Goal: Transaction & Acquisition: Purchase product/service

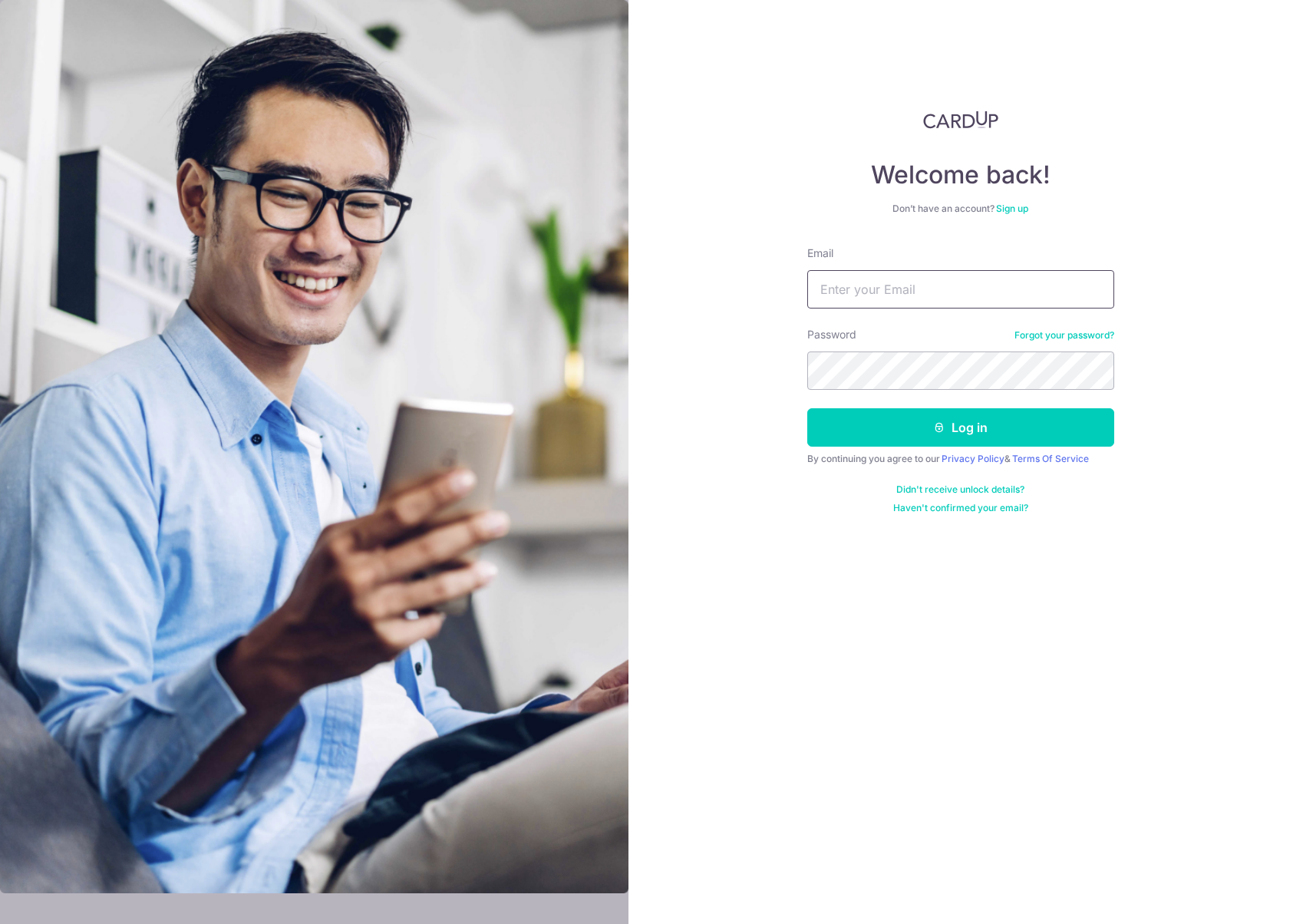
click at [902, 293] on input "Email" at bounding box center [961, 289] width 307 height 39
click at [0, 923] on com-1password-button at bounding box center [0, 924] width 0 height 0
type input "egoh.mobile@gmail.com"
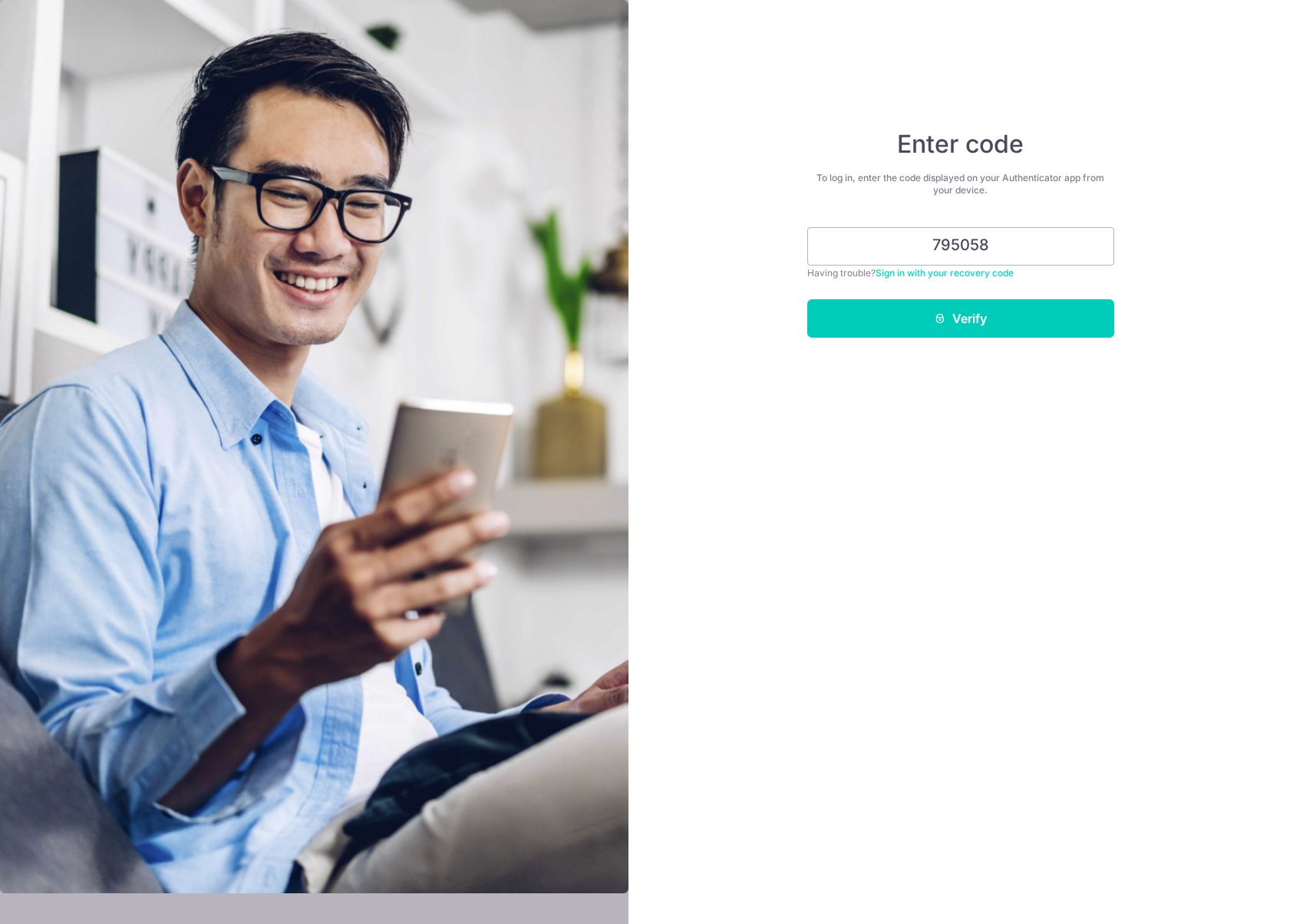
type input "795058"
click at [1028, 582] on div "Enter code To log in, enter the code displayed on your Authenticator app from y…" at bounding box center [962, 462] width 666 height 924
click at [979, 320] on button "Verify" at bounding box center [961, 318] width 307 height 39
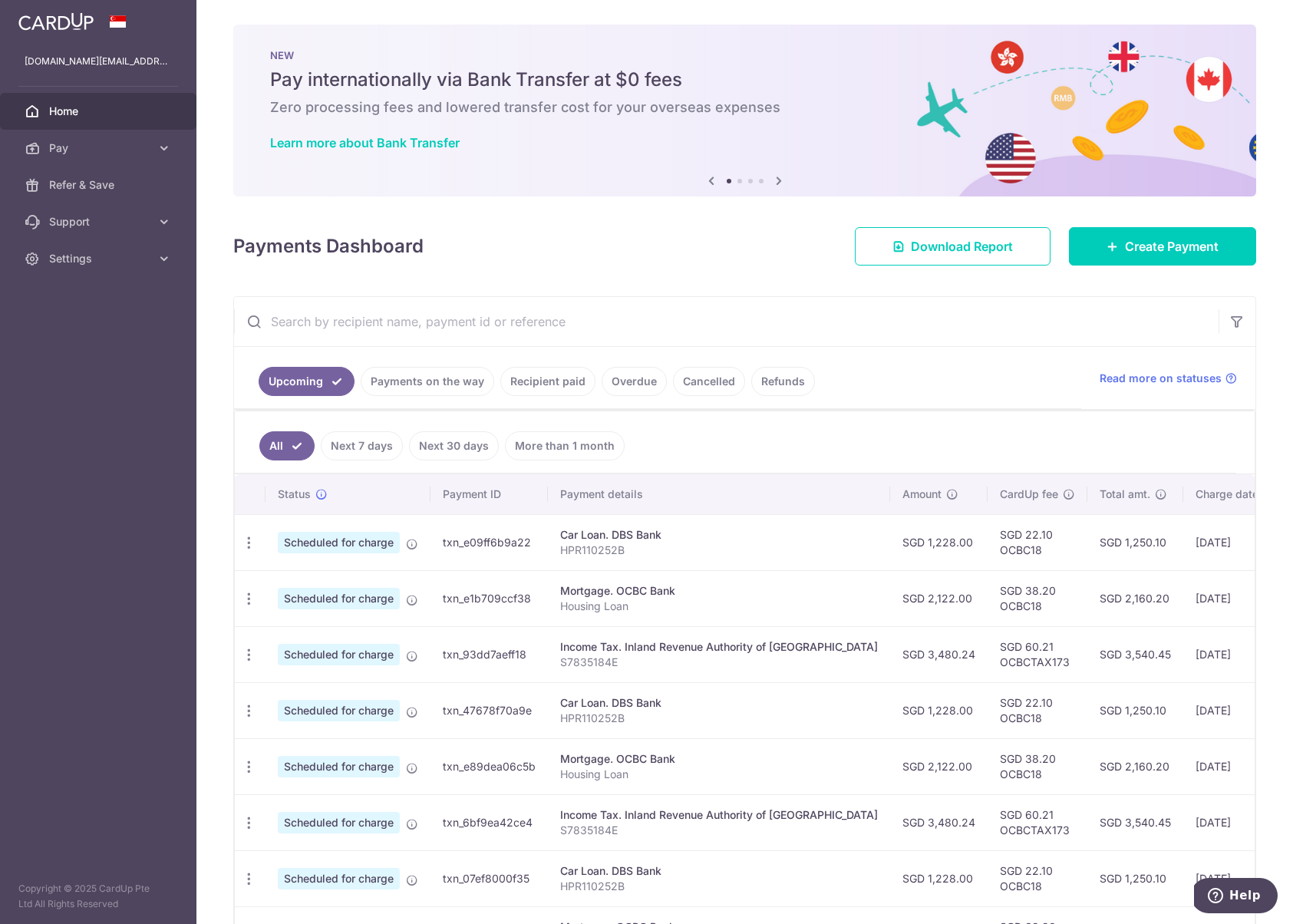
click at [694, 266] on div "× Pause Schedule Pause all future payments in this series Pause just this one p…" at bounding box center [744, 462] width 1097 height 924
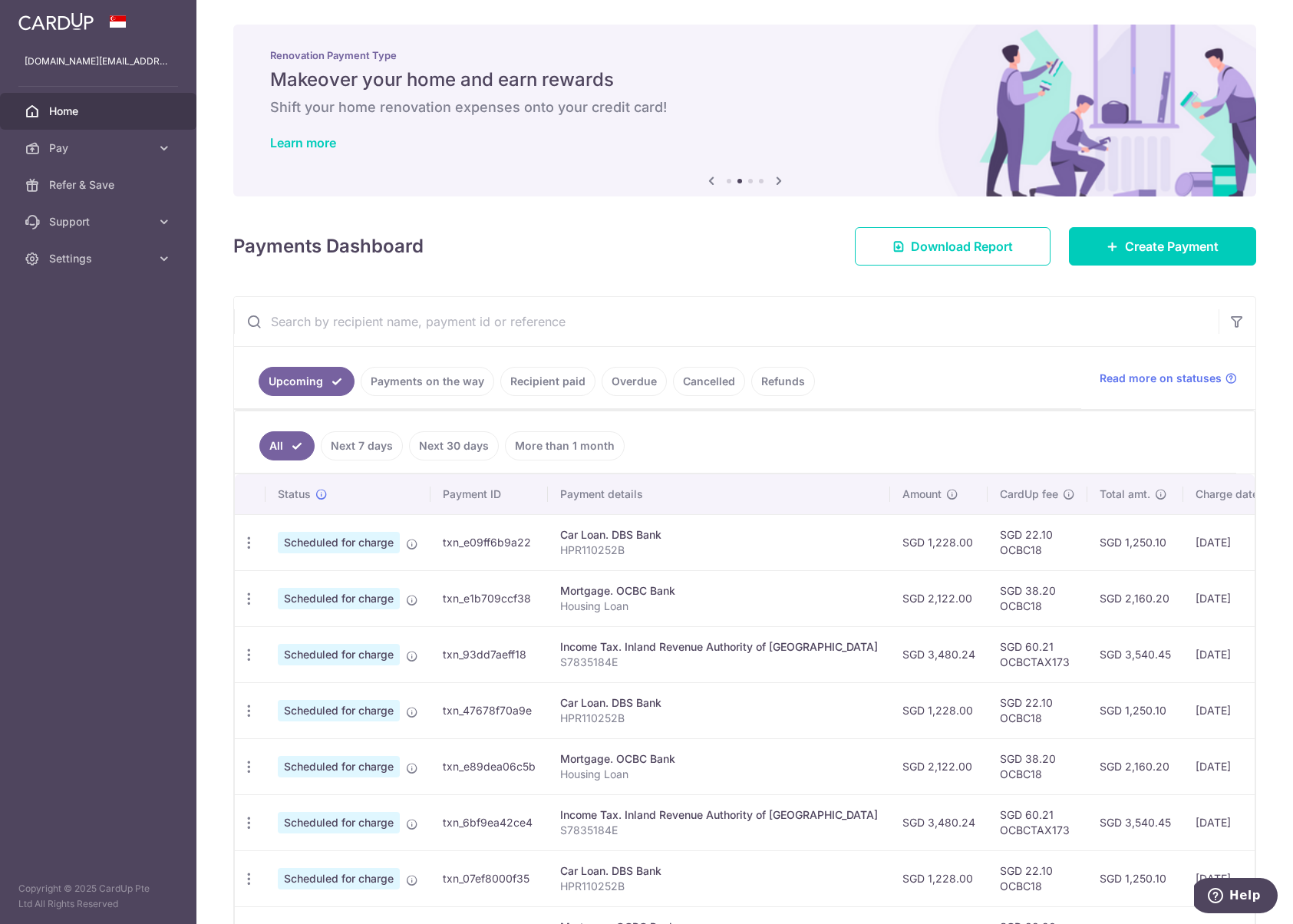
click at [702, 182] on icon at bounding box center [711, 181] width 18 height 19
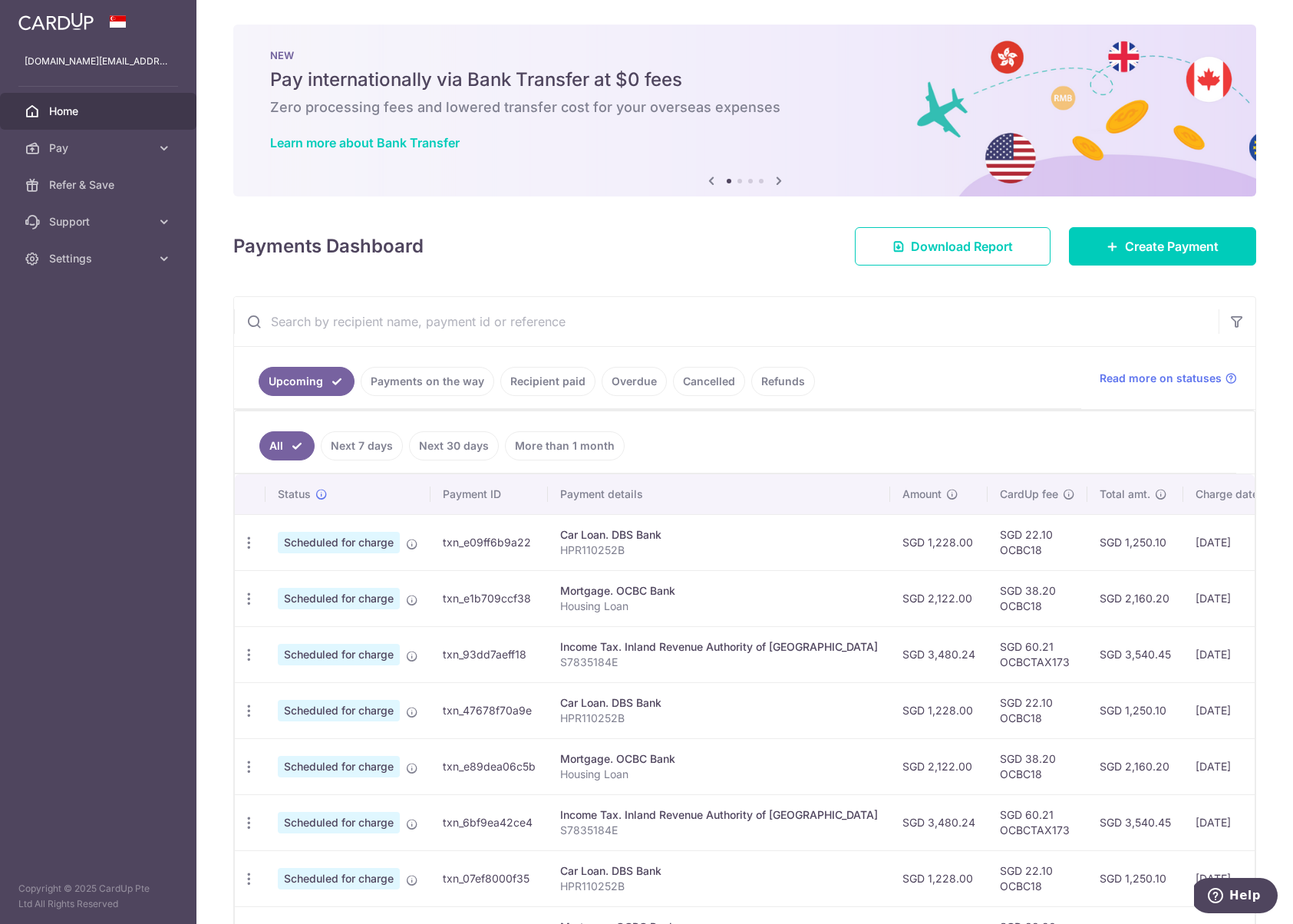
click at [770, 177] on icon at bounding box center [779, 181] width 18 height 19
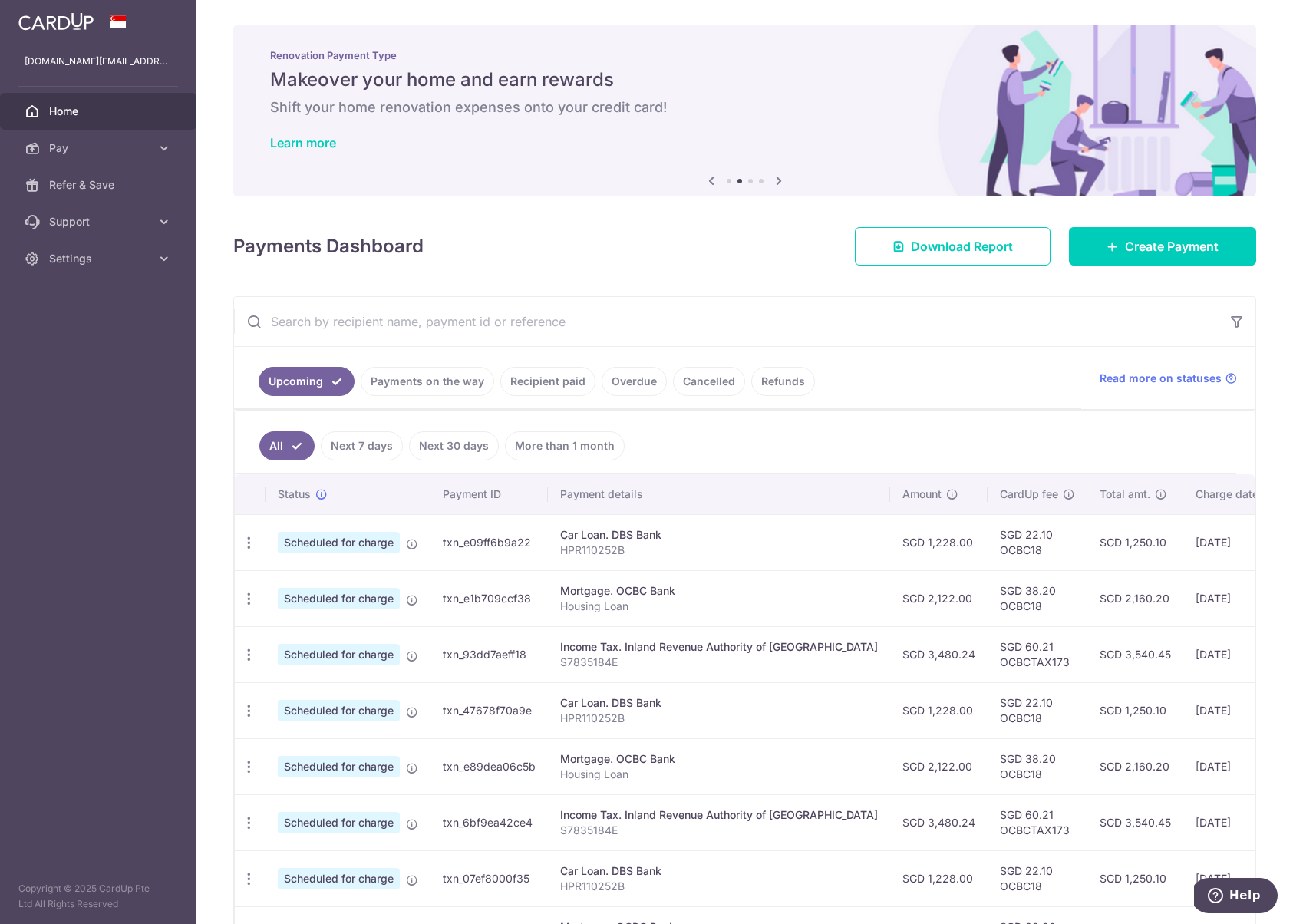
click at [770, 179] on icon at bounding box center [779, 181] width 18 height 19
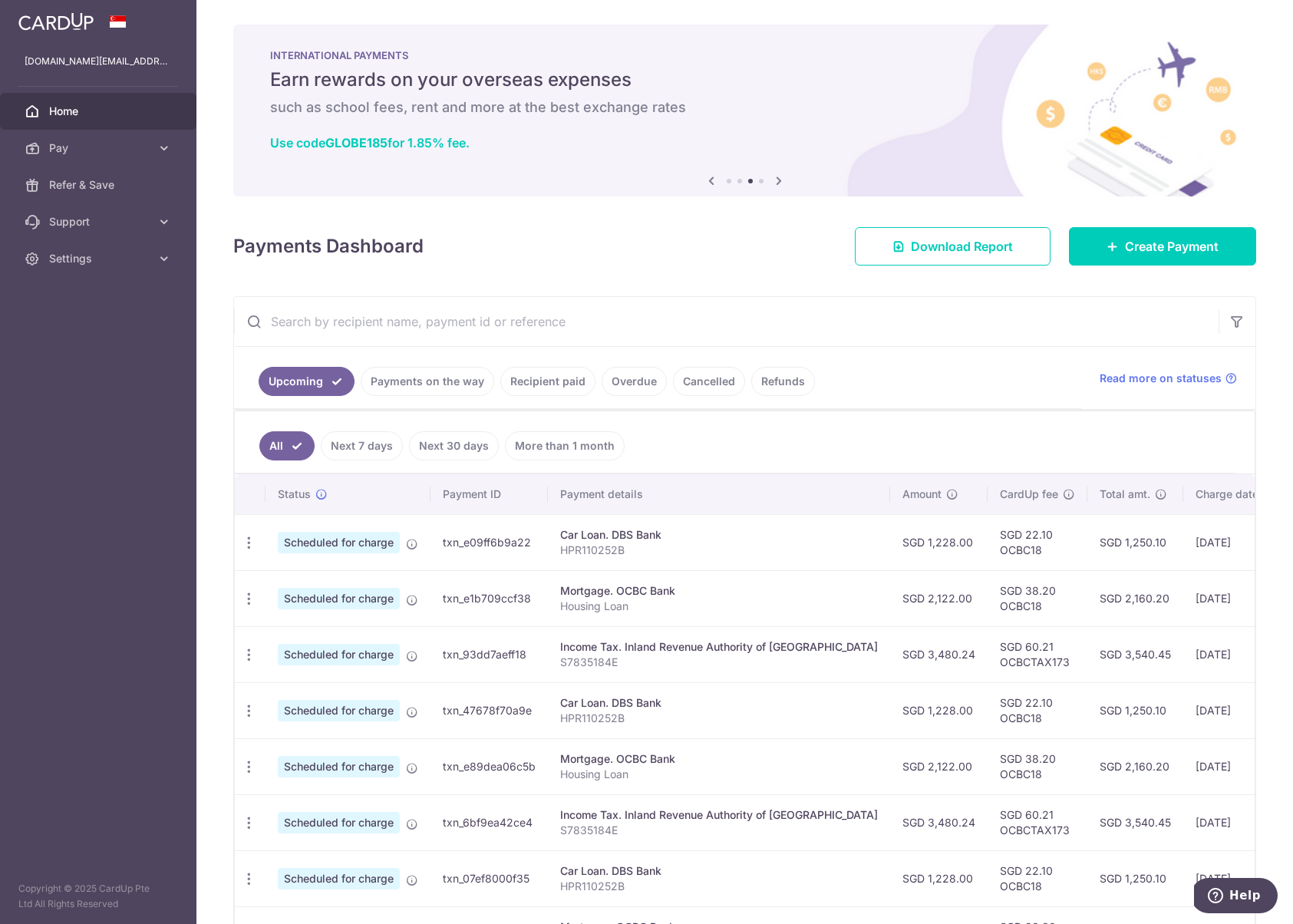
click at [773, 179] on icon at bounding box center [779, 181] width 18 height 19
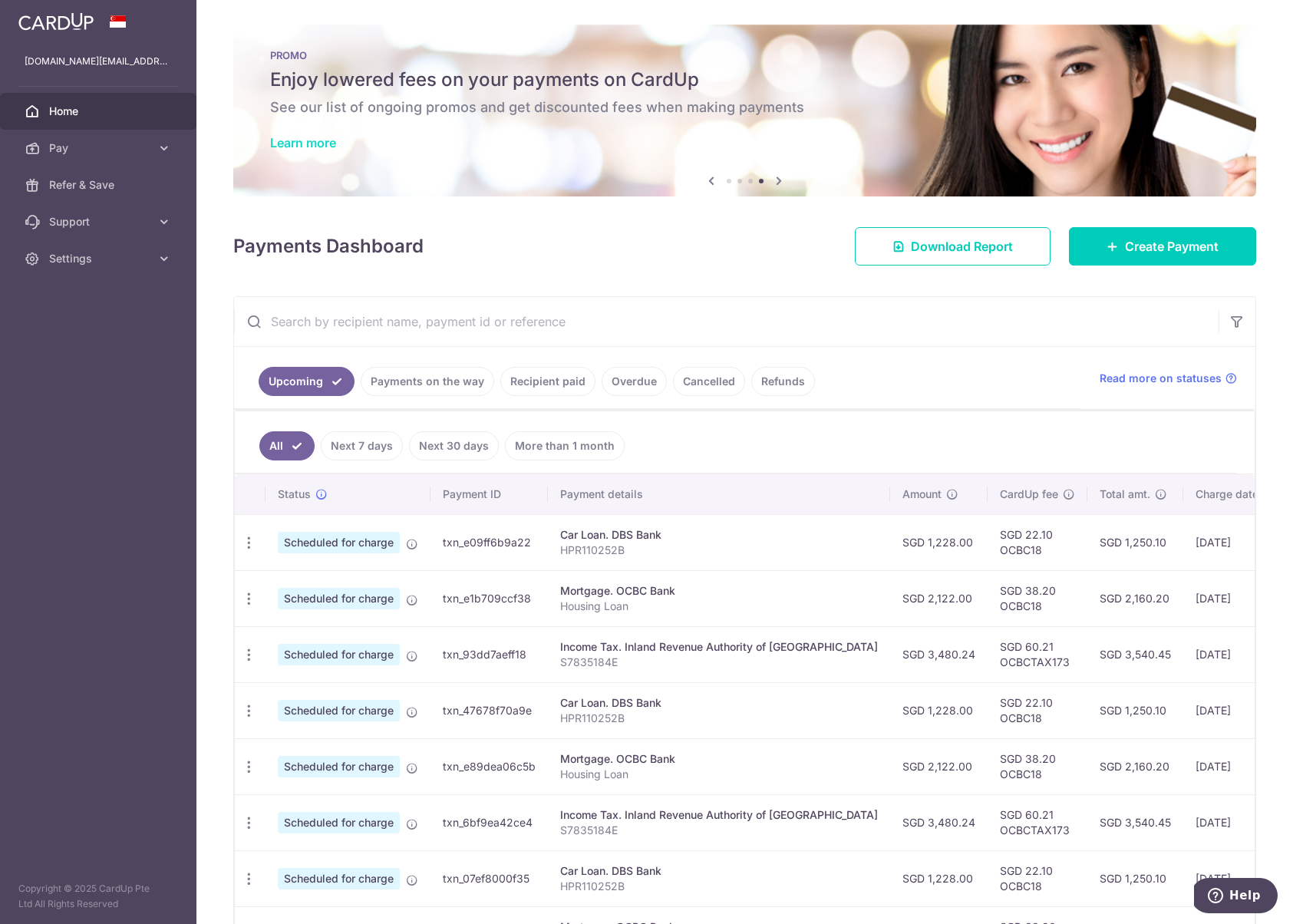
click at [300, 141] on link "Learn more" at bounding box center [303, 143] width 66 height 15
click at [1125, 248] on span "Create Payment" at bounding box center [1172, 246] width 94 height 18
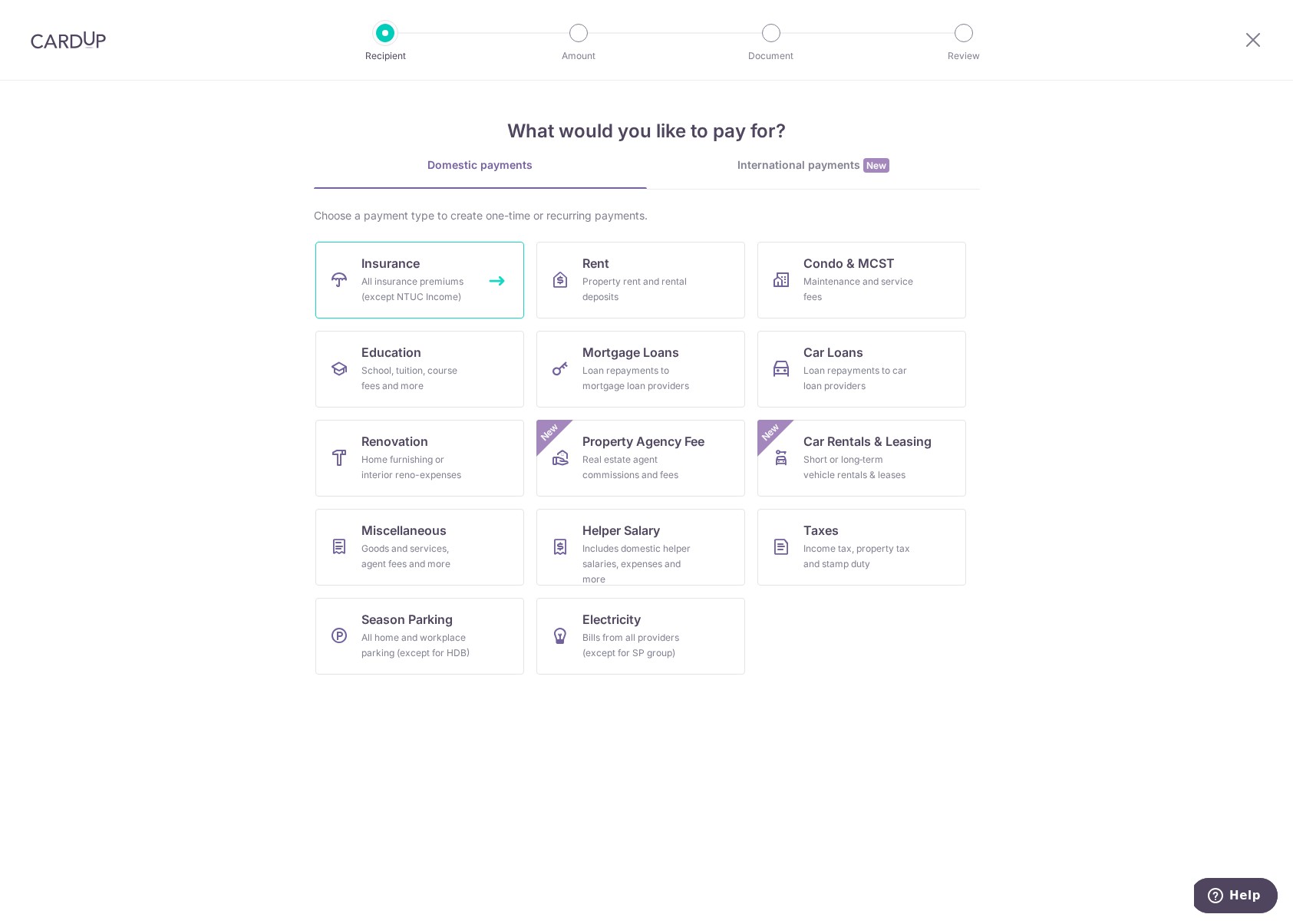
click at [423, 288] on div "All insurance premiums (except NTUC Income)" at bounding box center [416, 290] width 110 height 31
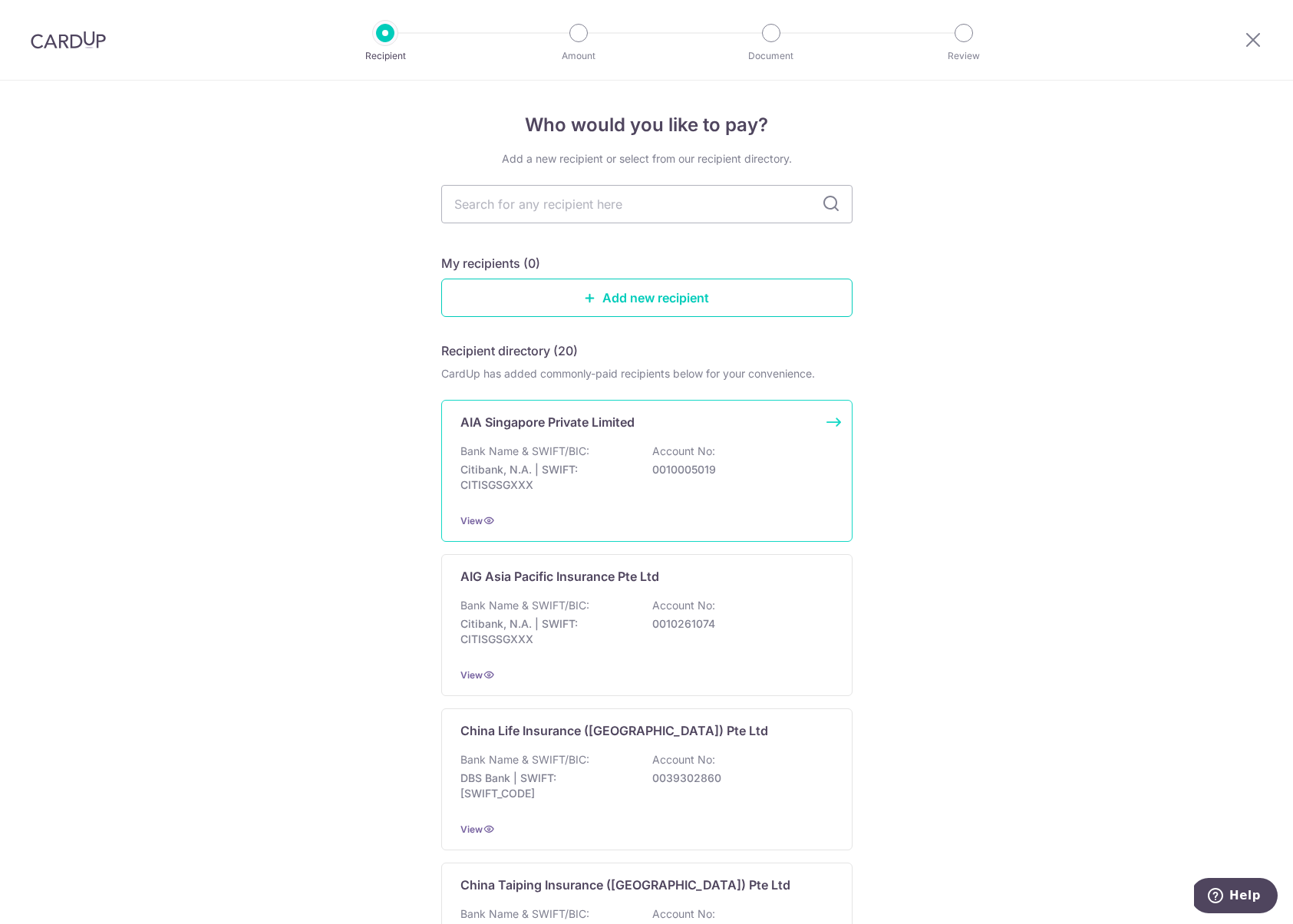
drag, startPoint x: 650, startPoint y: 470, endPoint x: 657, endPoint y: 475, distance: 8.6
click at [652, 470] on p "0010005019" at bounding box center [738, 470] width 172 height 15
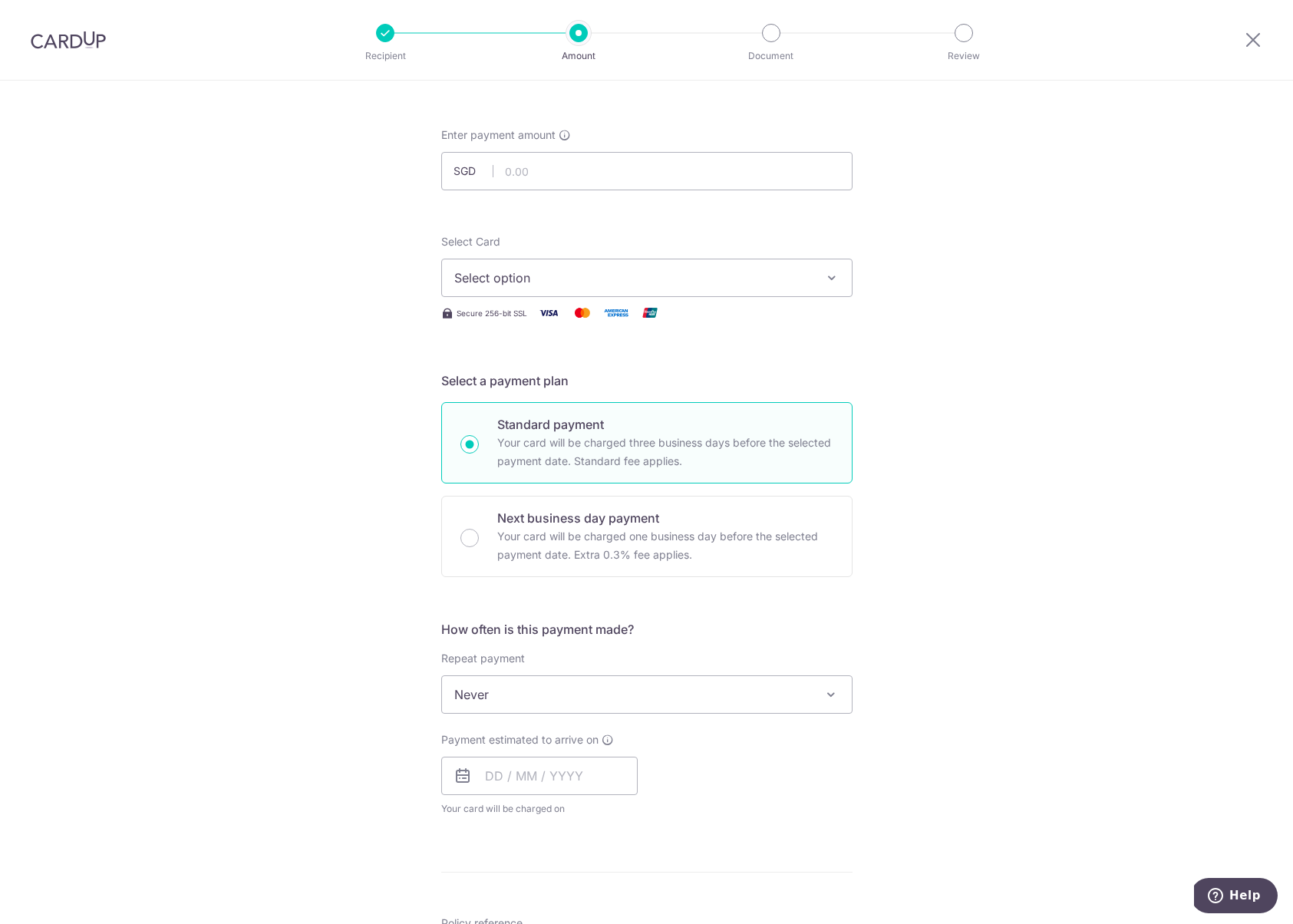
scroll to position [303, 0]
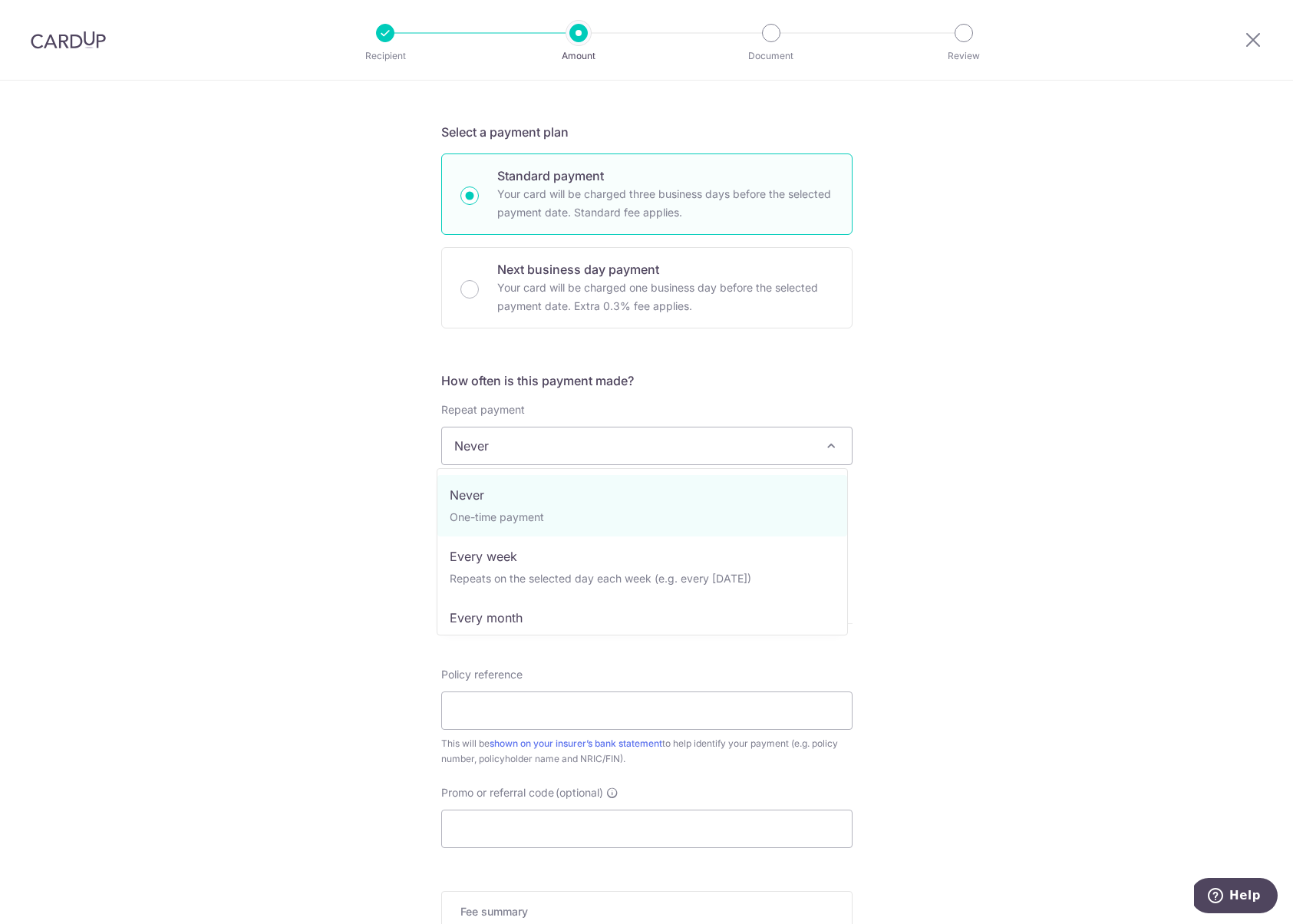
click at [571, 441] on span "Never" at bounding box center [647, 446] width 409 height 37
drag, startPoint x: 1039, startPoint y: 545, endPoint x: 867, endPoint y: 569, distance: 173.7
click at [1037, 546] on div "Tell us more about your payment Enter payment amount SGD Select Card Select opt…" at bounding box center [646, 471] width 1293 height 1389
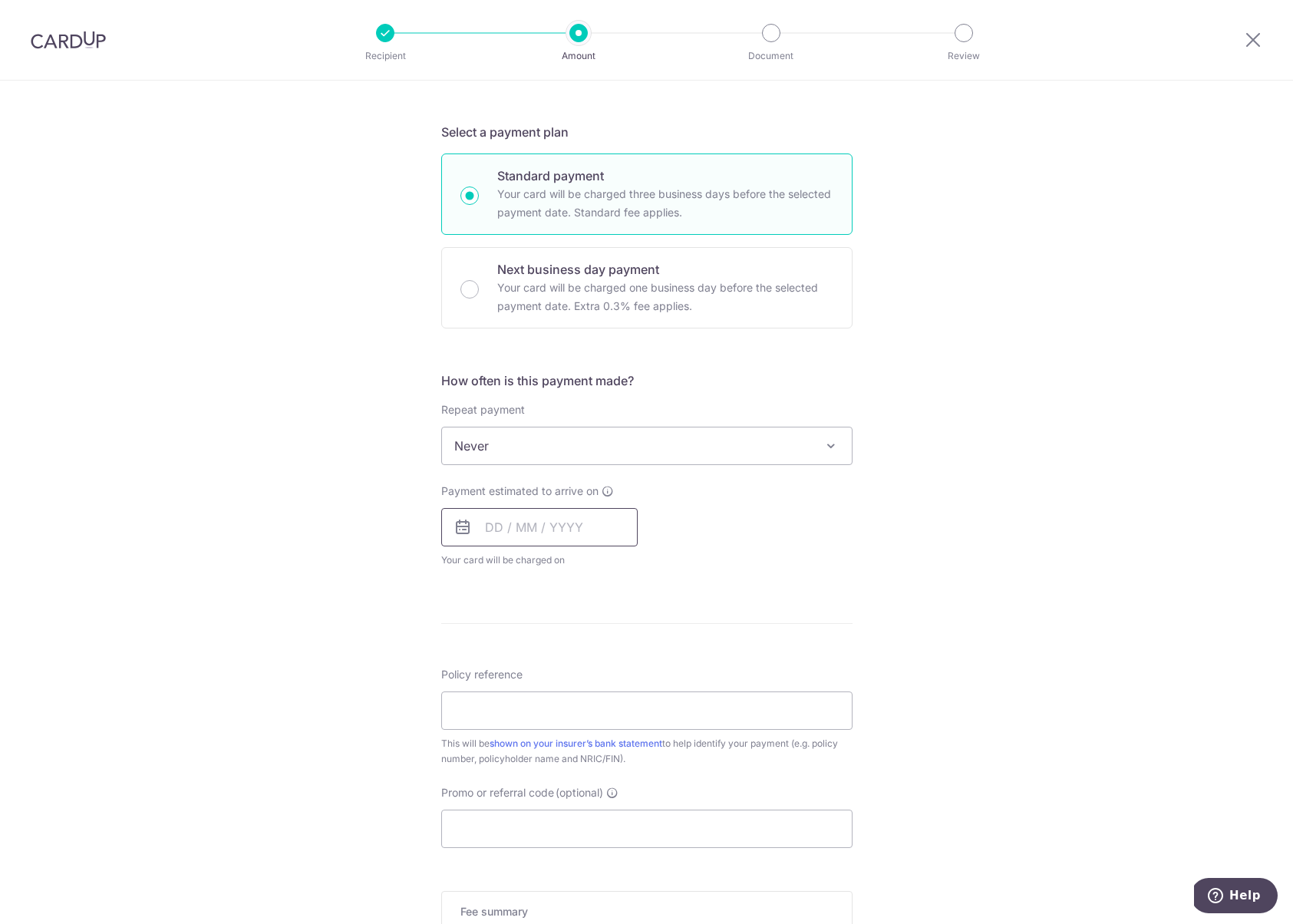
click at [534, 521] on input "text" at bounding box center [539, 527] width 196 height 39
click at [620, 732] on link "26" at bounding box center [626, 728] width 25 height 25
type input "[DATE]"
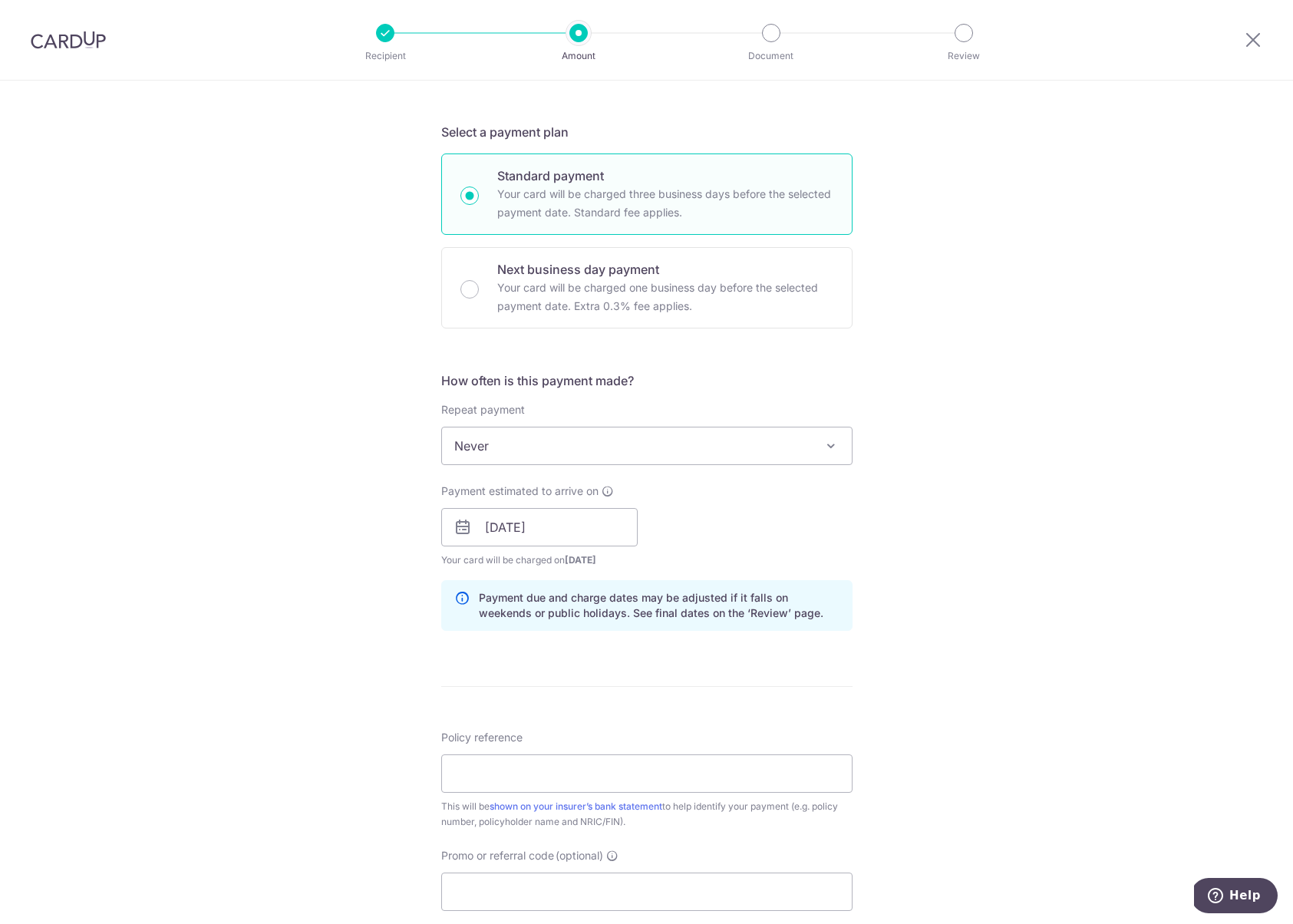
click at [936, 529] on div "Tell us more about your payment Enter payment amount SGD Select Card Select opt…" at bounding box center [646, 502] width 1293 height 1451
click at [565, 777] on input "Policy reference" at bounding box center [647, 773] width 411 height 39
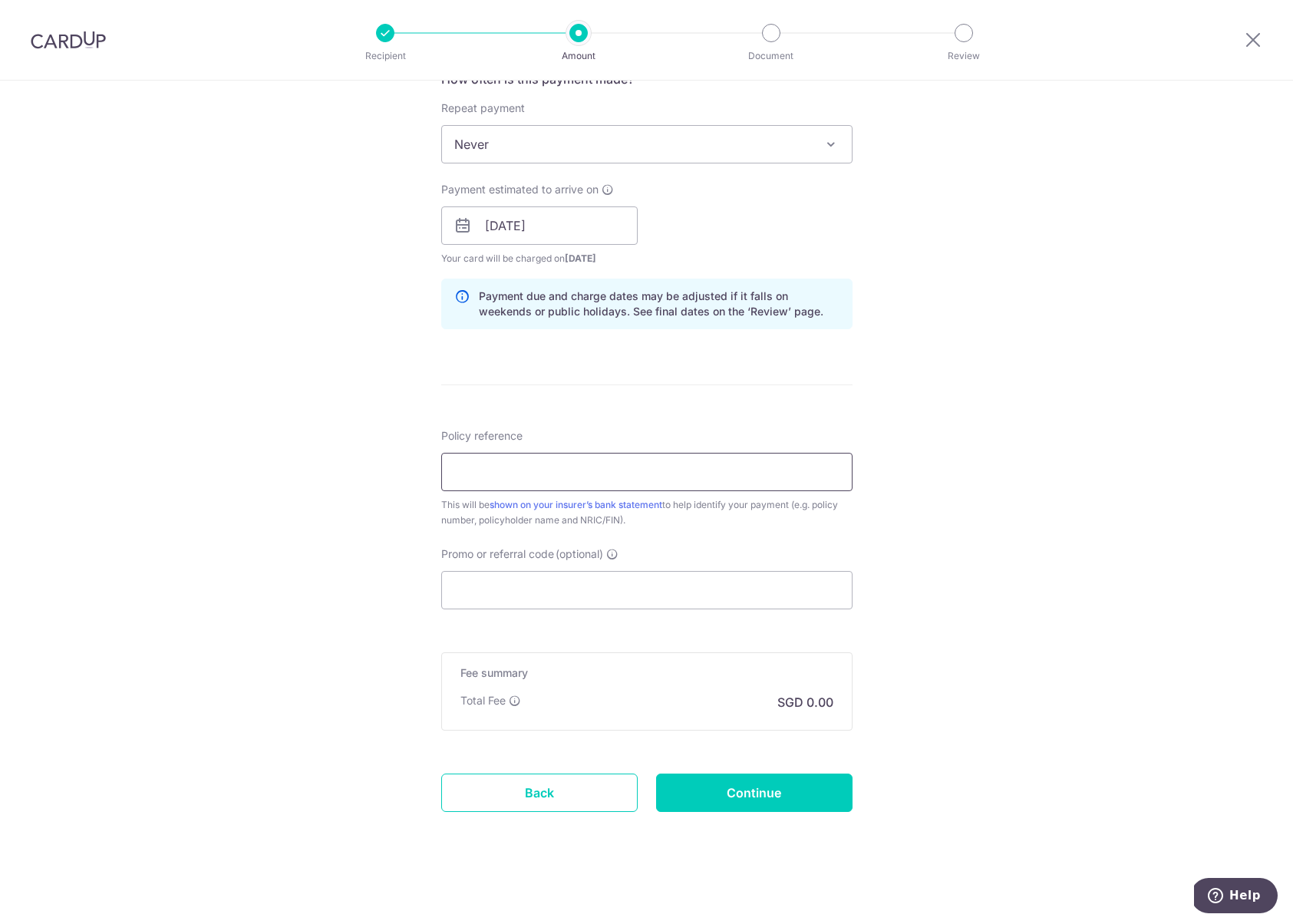
scroll to position [608, 0]
click at [595, 601] on input "Promo or referral code (optional)" at bounding box center [647, 587] width 411 height 39
paste input "OCBC195"
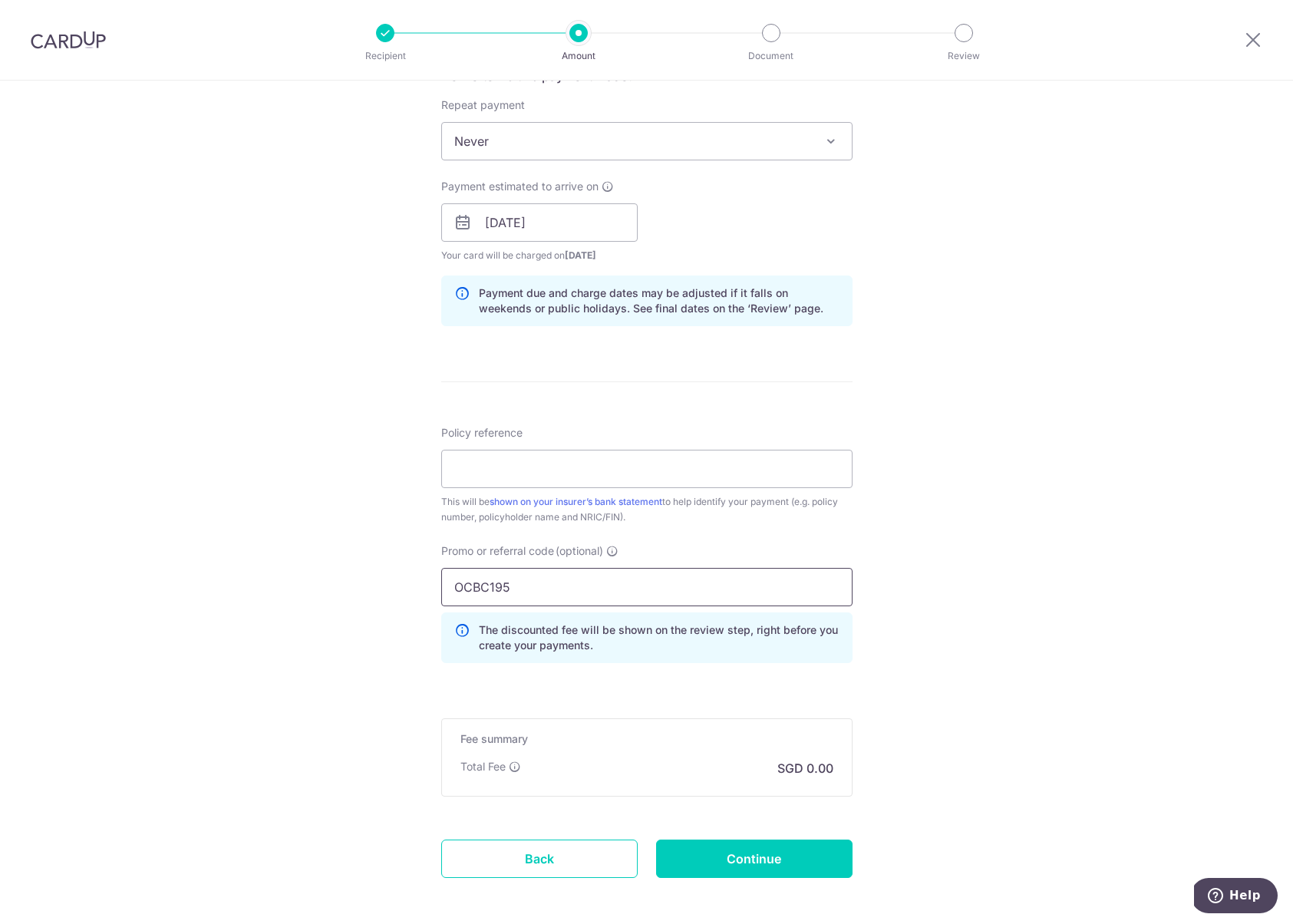
type input "OCBC195"
drag, startPoint x: 981, startPoint y: 514, endPoint x: 884, endPoint y: 516, distance: 97.0
click at [982, 514] on div "Tell us more about your payment Enter payment amount SGD Select Card Select opt…" at bounding box center [646, 232] width 1293 height 1520
click at [616, 475] on input "Policy reference" at bounding box center [647, 469] width 411 height 39
paste input "E230854275"
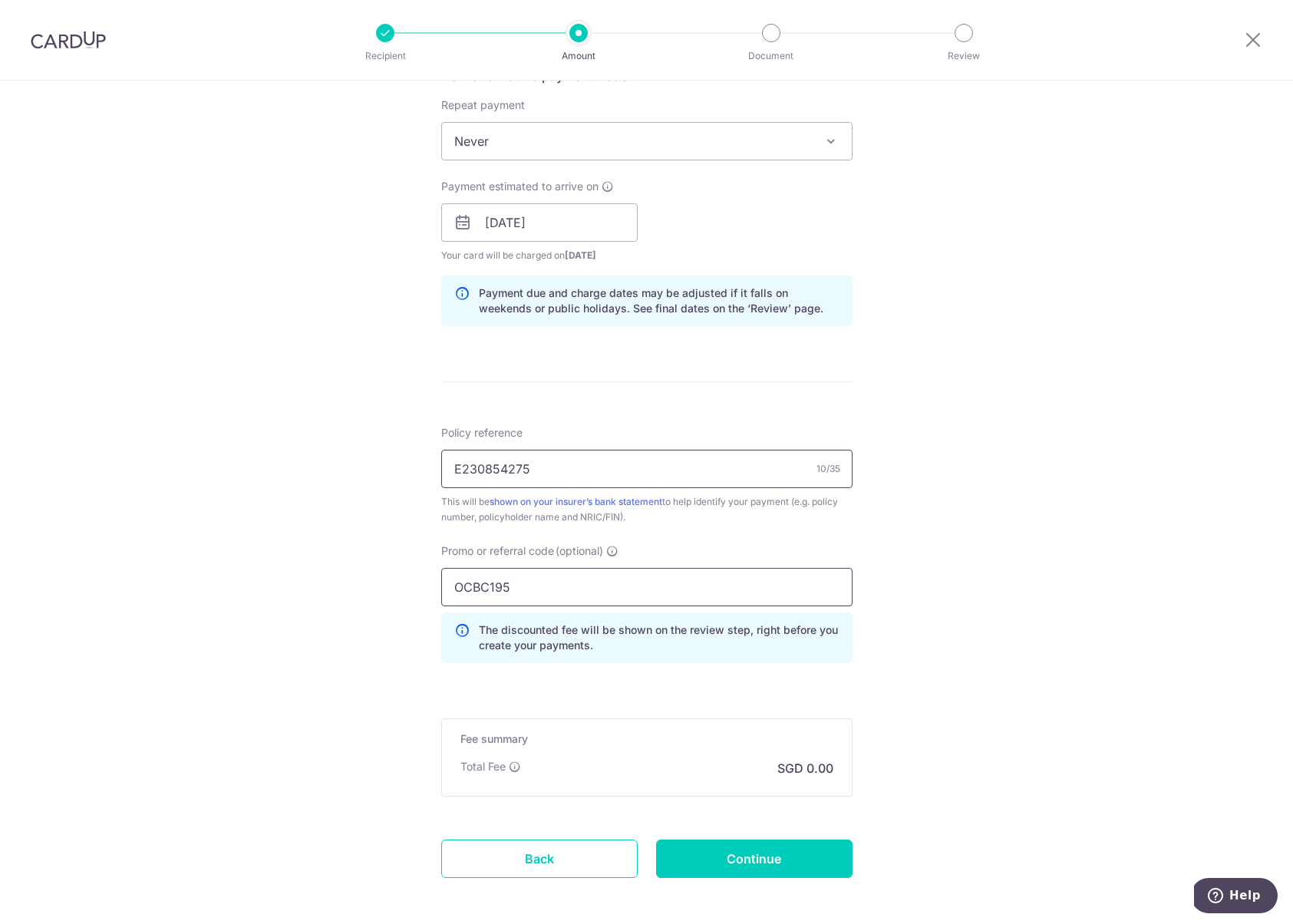
type input "E230854275"
click at [522, 594] on input "OCBC195" at bounding box center [647, 587] width 411 height 39
click at [1044, 616] on div "Tell us more about your payment Enter payment amount SGD Select Card Select opt…" at bounding box center [646, 232] width 1293 height 1520
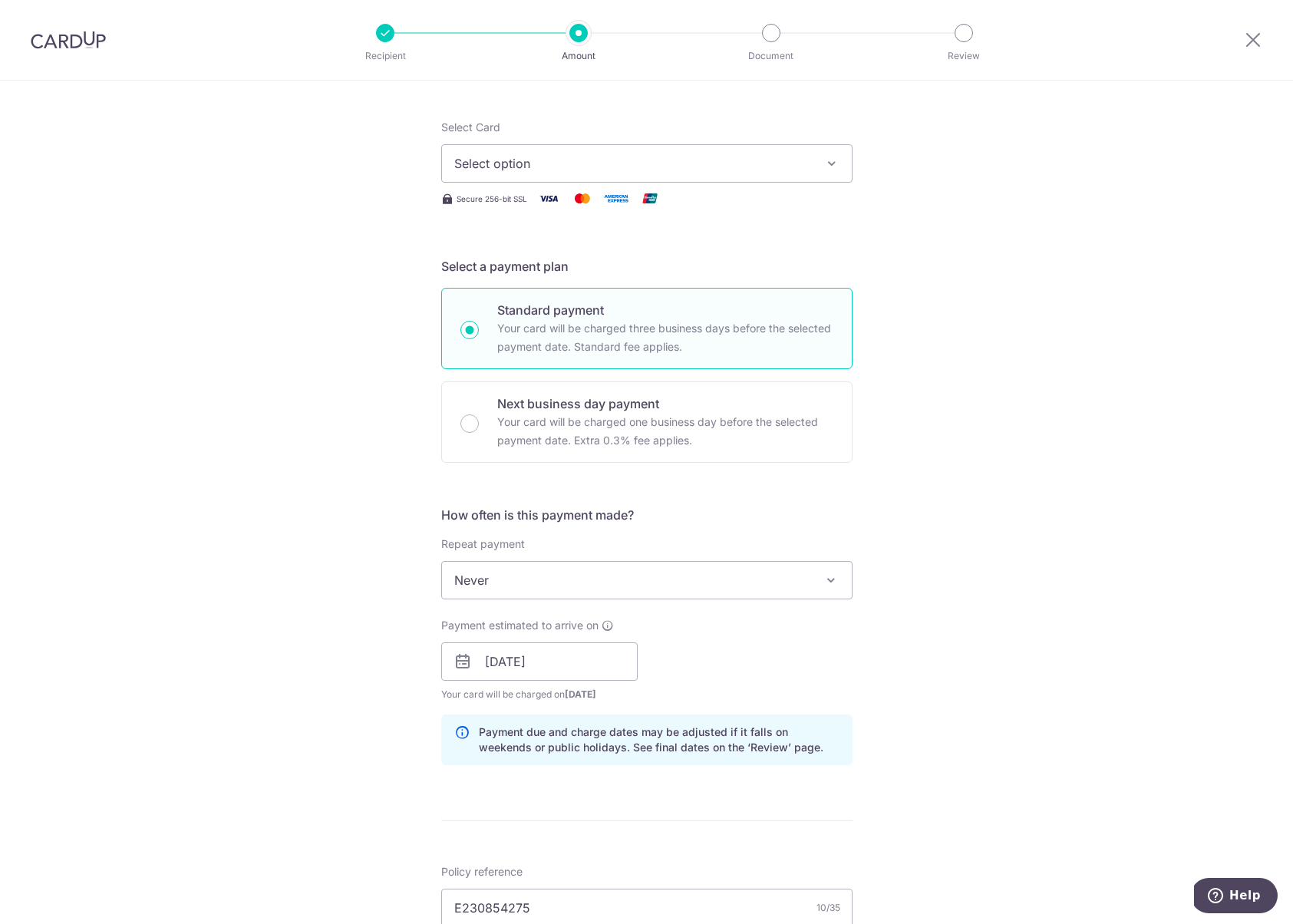
scroll to position [0, 0]
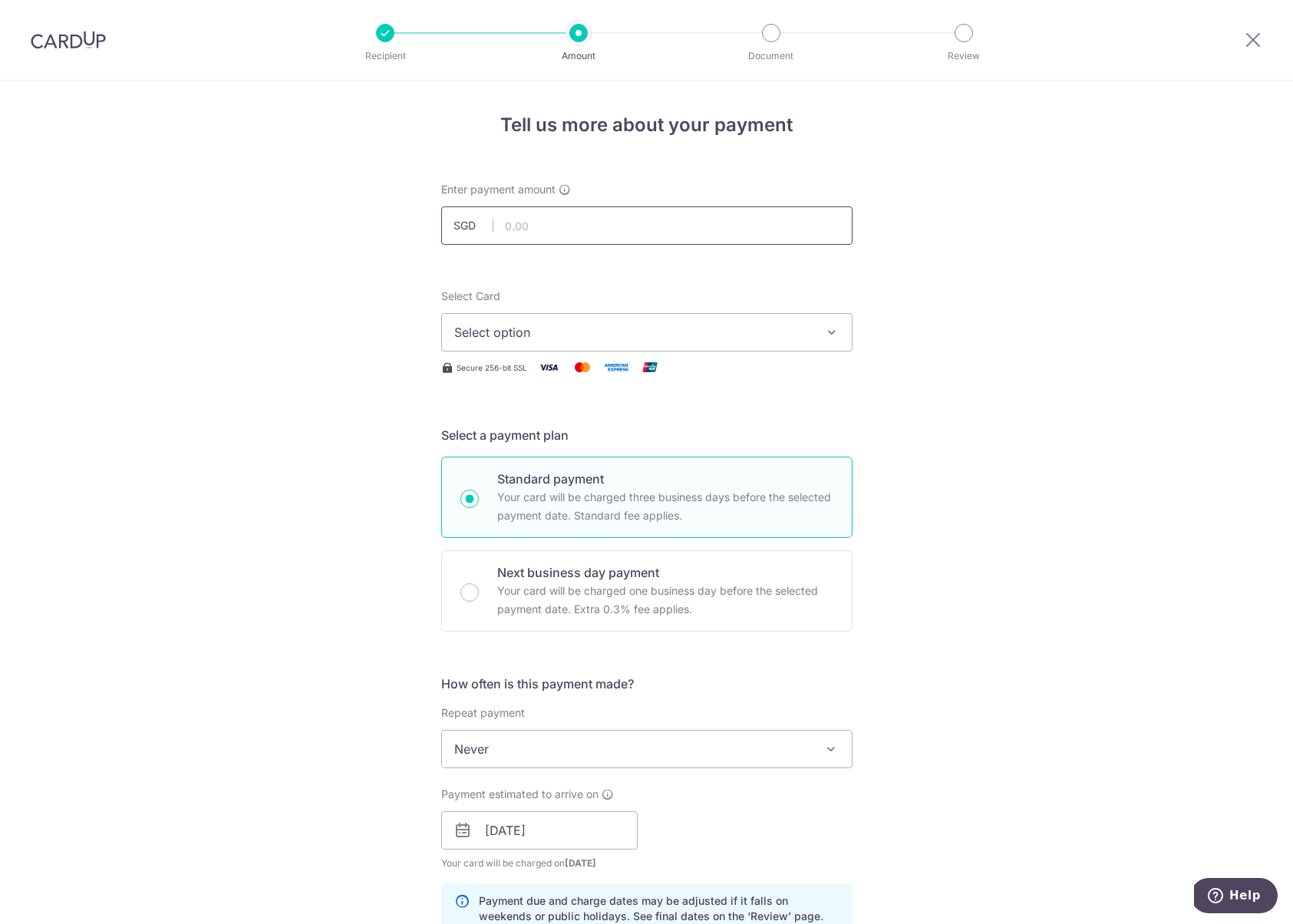
click at [536, 225] on input "text" at bounding box center [647, 225] width 411 height 39
drag, startPoint x: 651, startPoint y: 323, endPoint x: 660, endPoint y: 324, distance: 9.1
click at [651, 323] on span "Select option" at bounding box center [633, 332] width 358 height 18
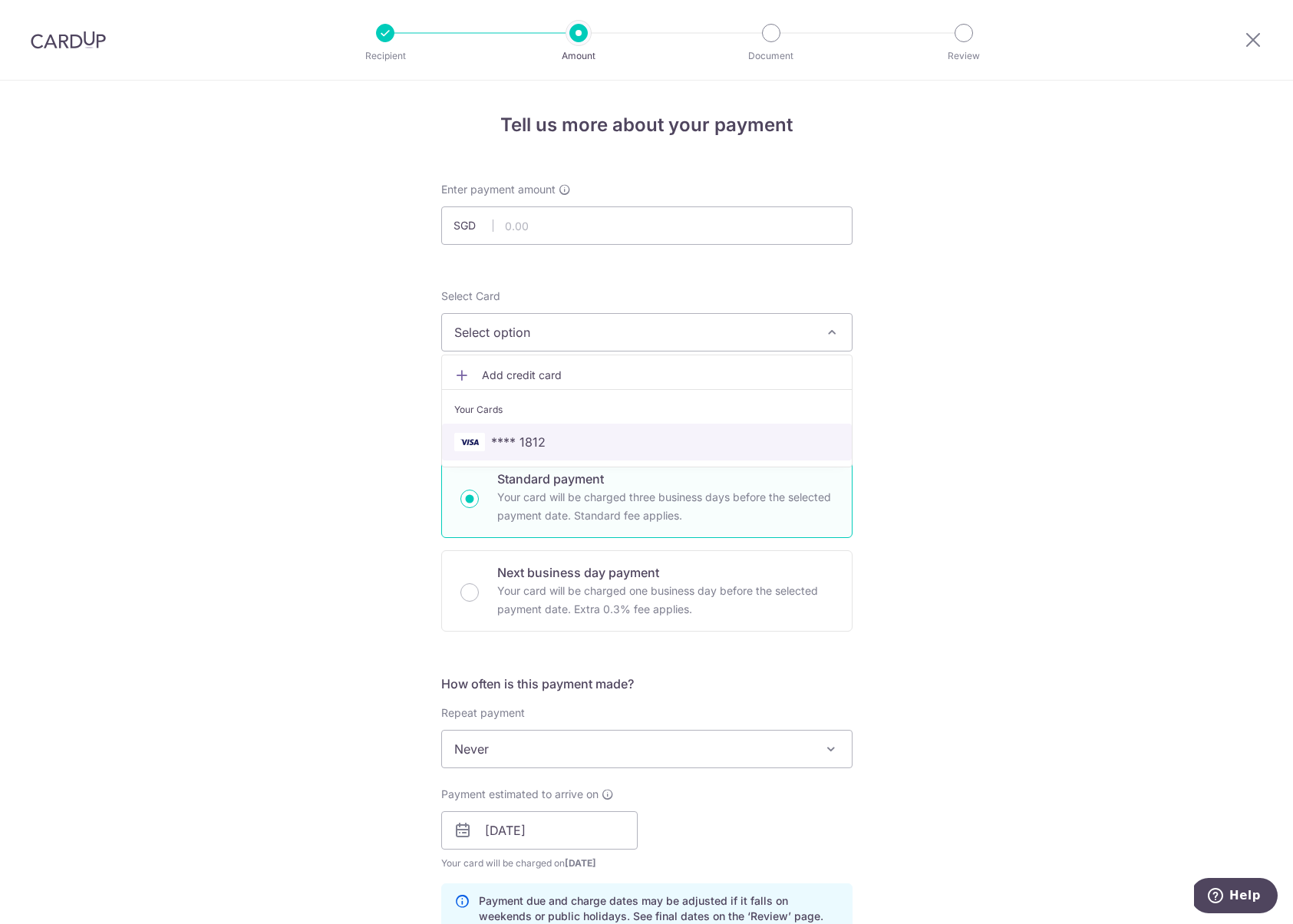
click at [620, 431] on link "**** 1812" at bounding box center [647, 441] width 409 height 37
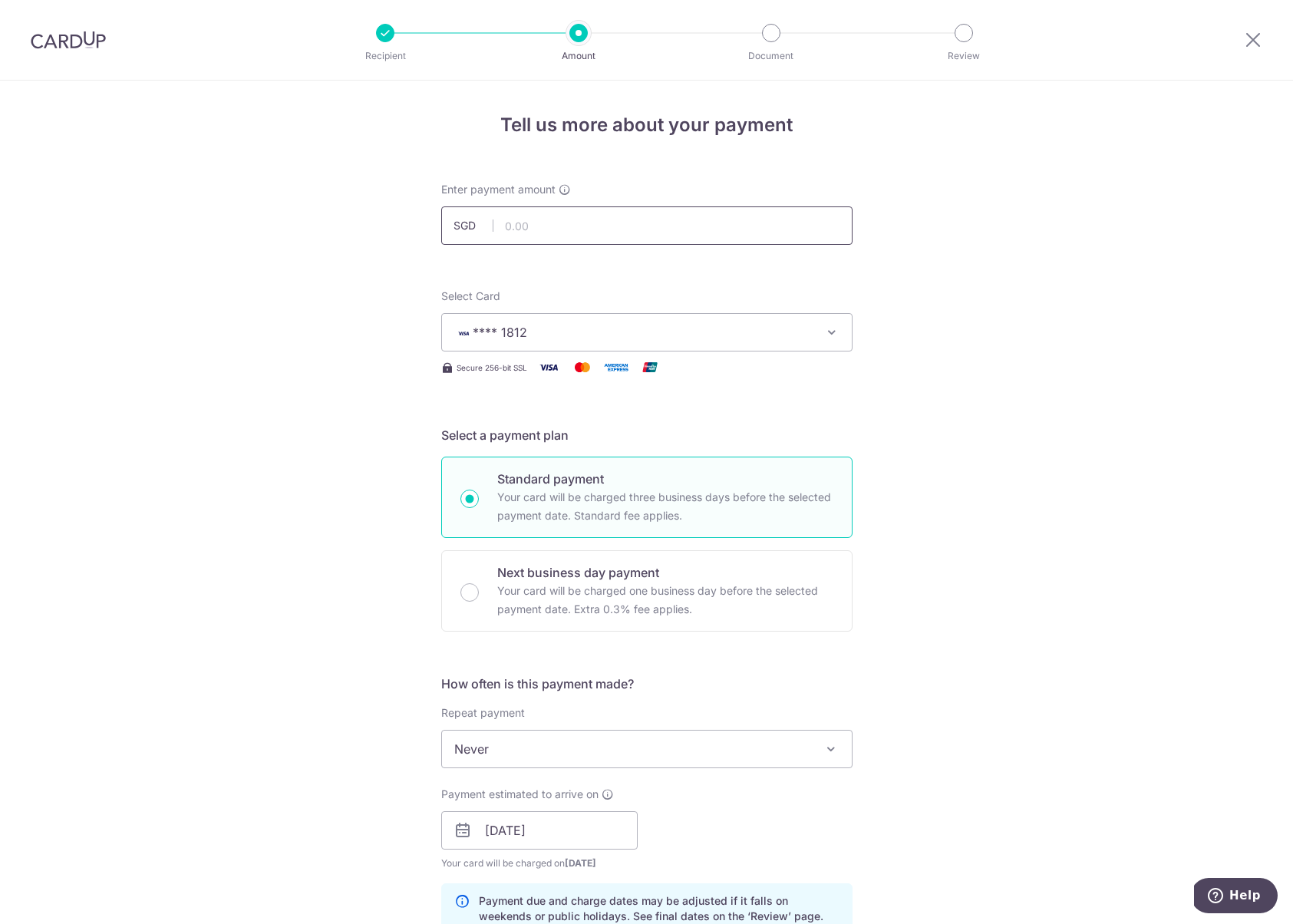
click at [567, 218] on input "text" at bounding box center [647, 225] width 411 height 39
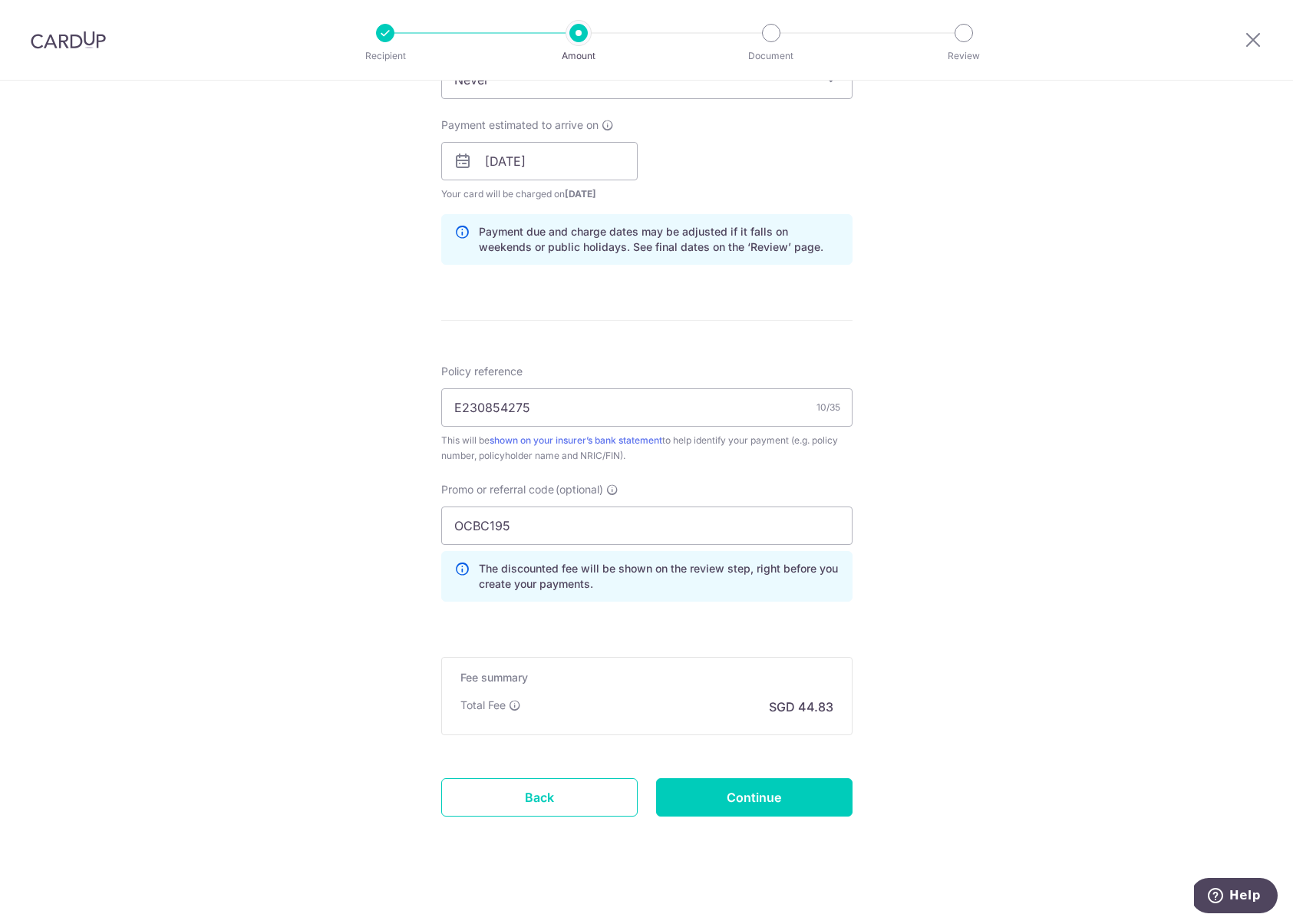
scroll to position [677, 0]
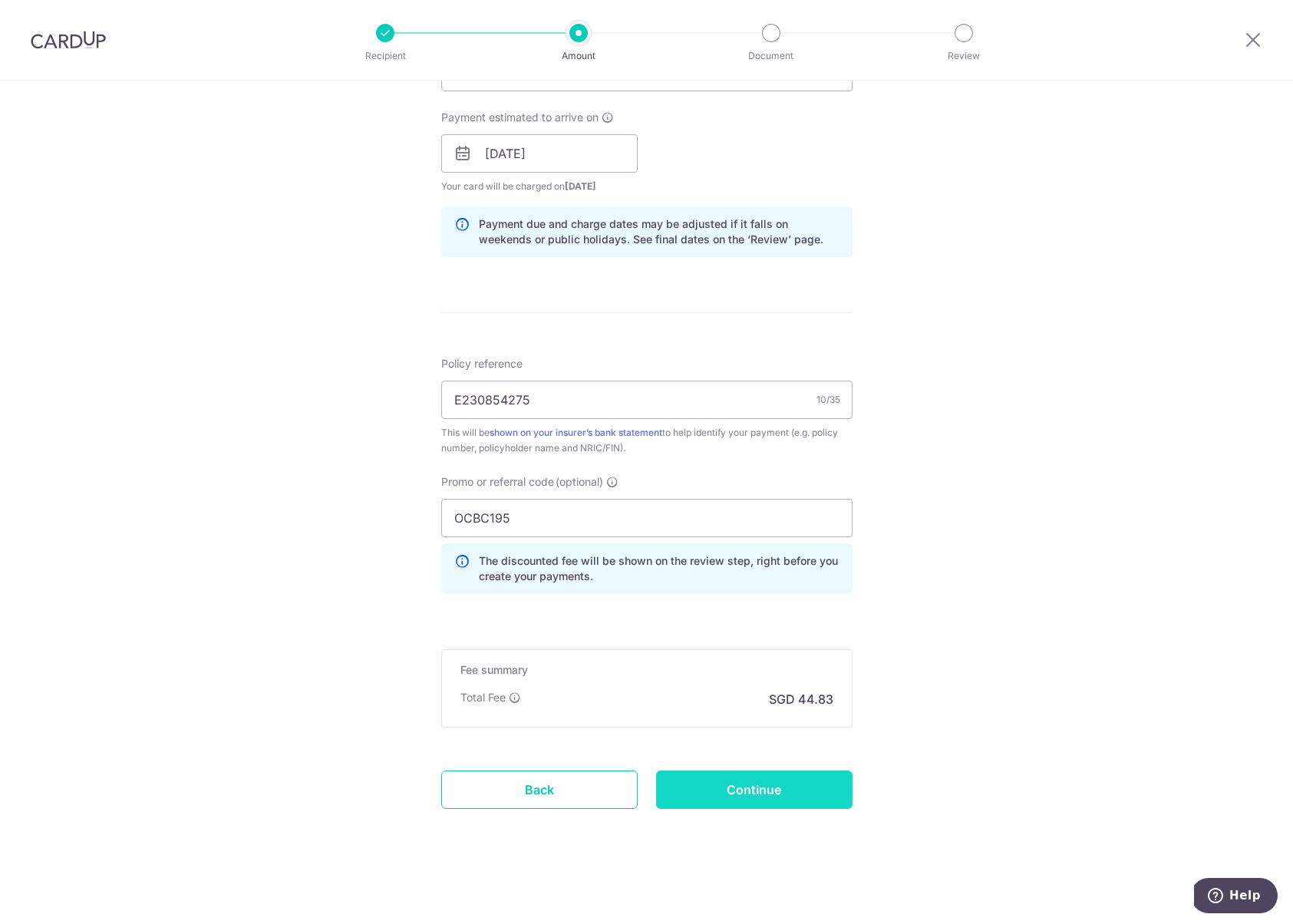
click at [751, 788] on input "Continue" at bounding box center [754, 790] width 196 height 39
type input "1,724.20"
type input "Create Schedule"
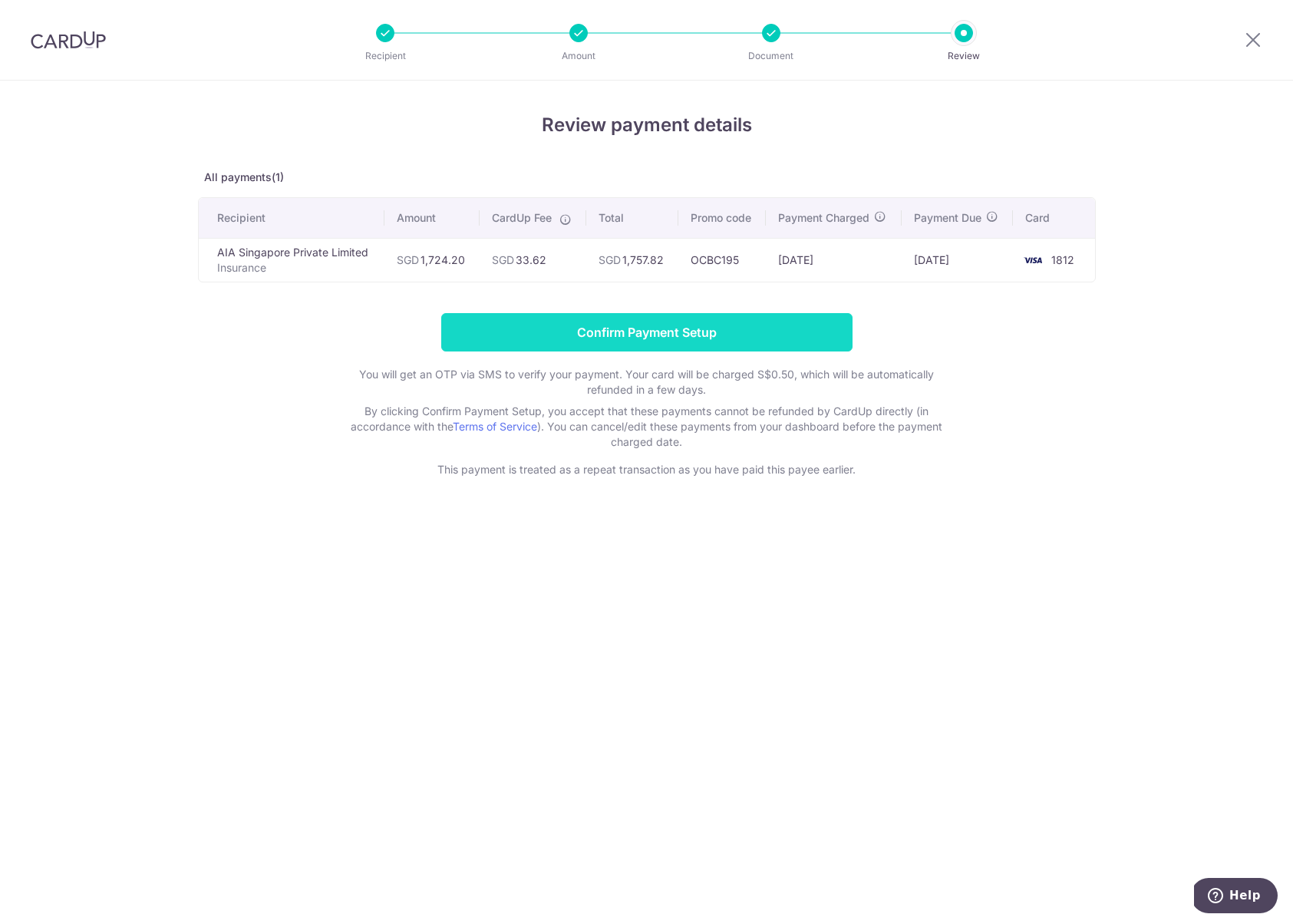
click at [606, 333] on input "Confirm Payment Setup" at bounding box center [647, 332] width 411 height 39
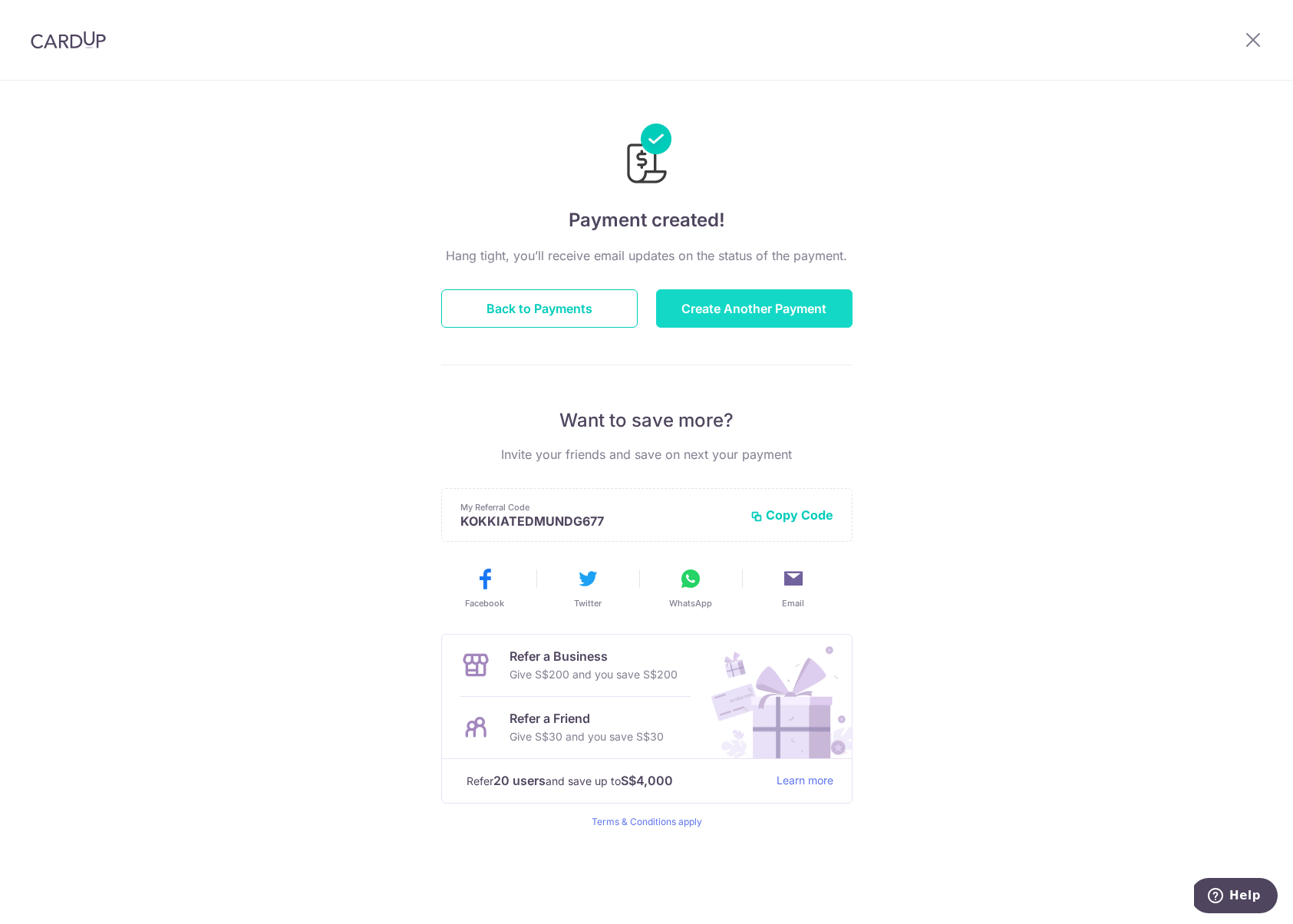
click at [736, 312] on button "Create Another Payment" at bounding box center [754, 308] width 196 height 39
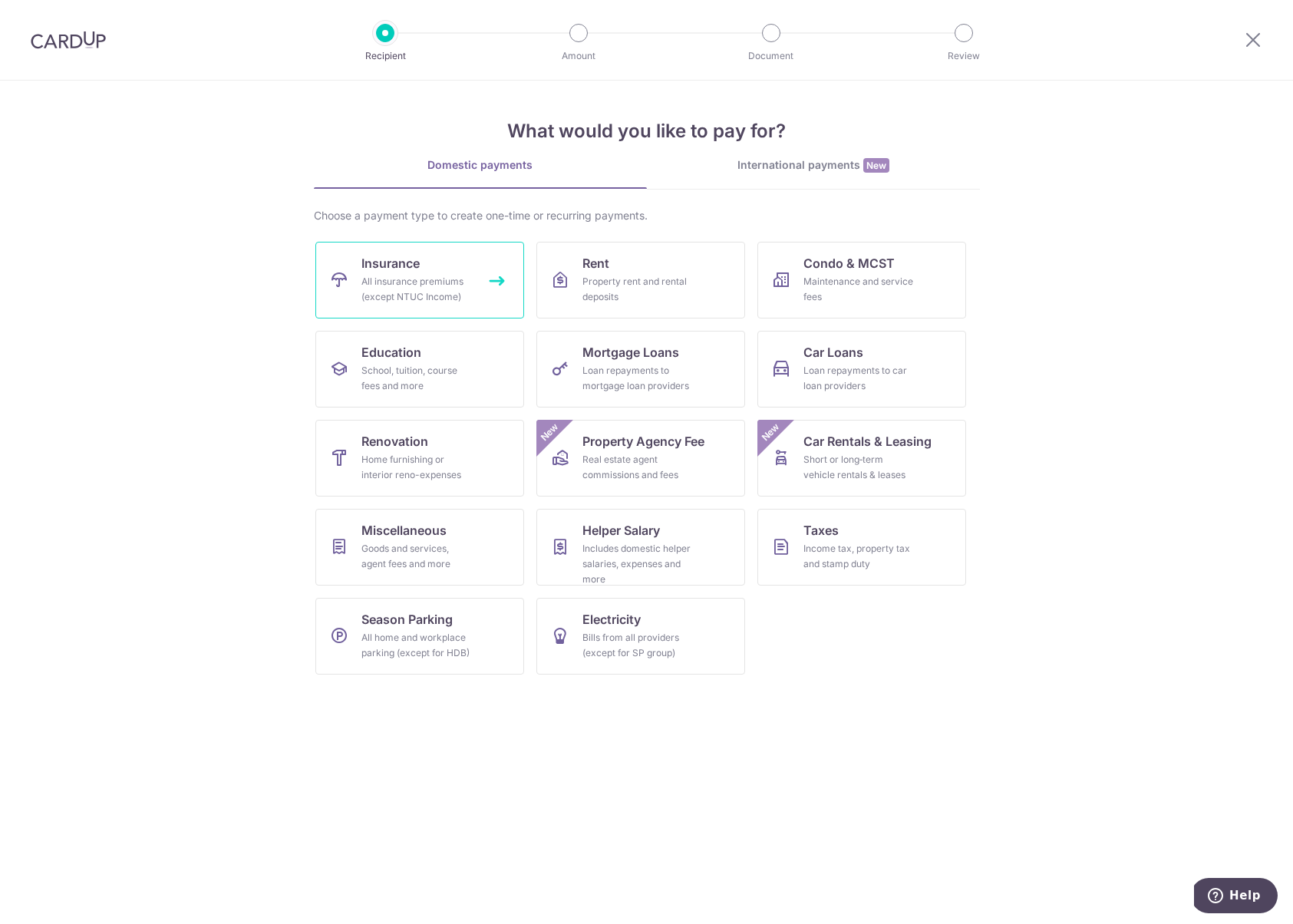
click at [421, 282] on div "All insurance premiums (except NTUC Income)" at bounding box center [416, 290] width 110 height 31
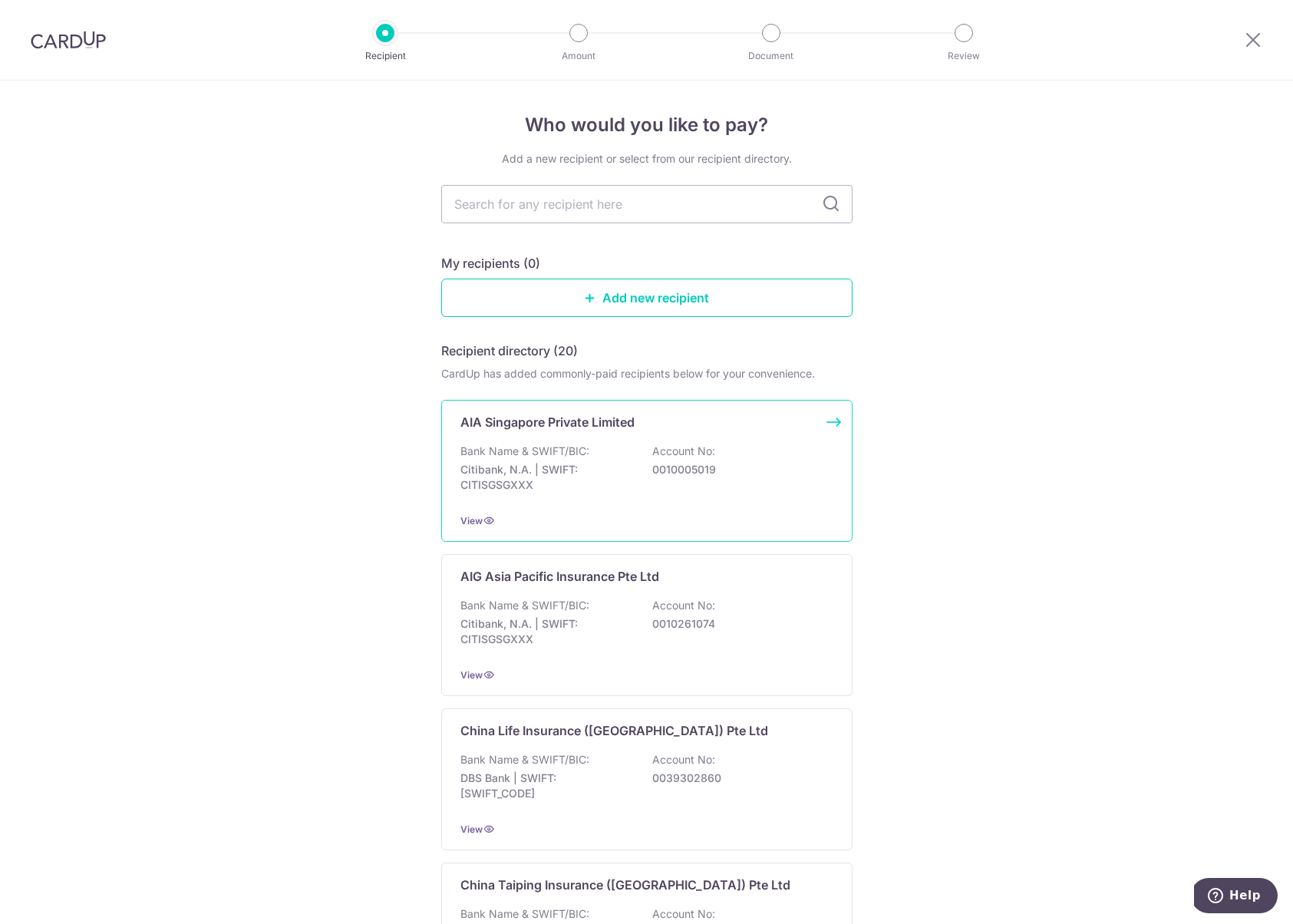
click at [628, 476] on div "Bank Name & SWIFT/BIC: Citibank, N.A. | SWIFT: CITISGSGXXX Account No: 00100050…" at bounding box center [647, 472] width 373 height 57
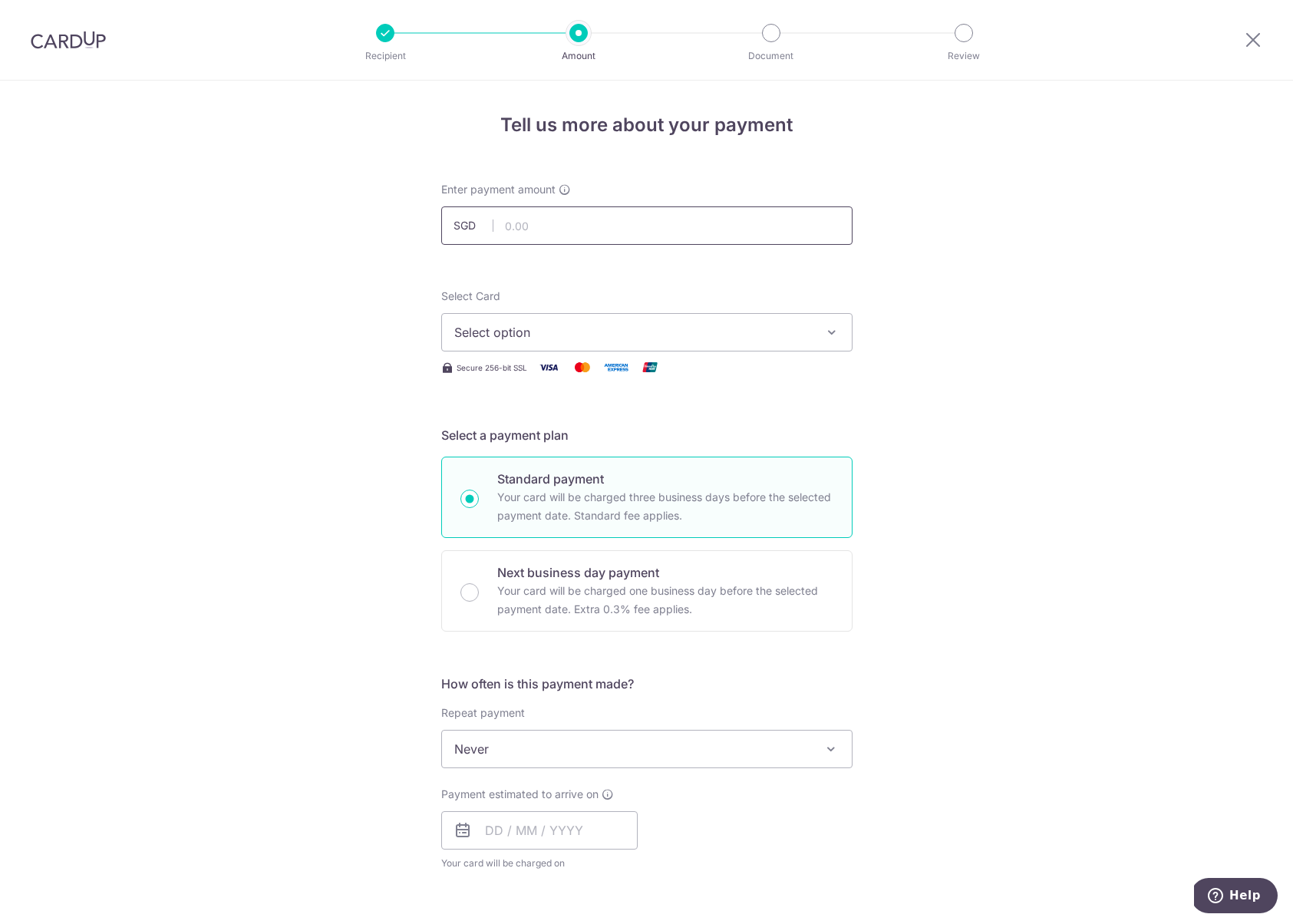
click at [538, 227] on input "text" at bounding box center [647, 225] width 411 height 39
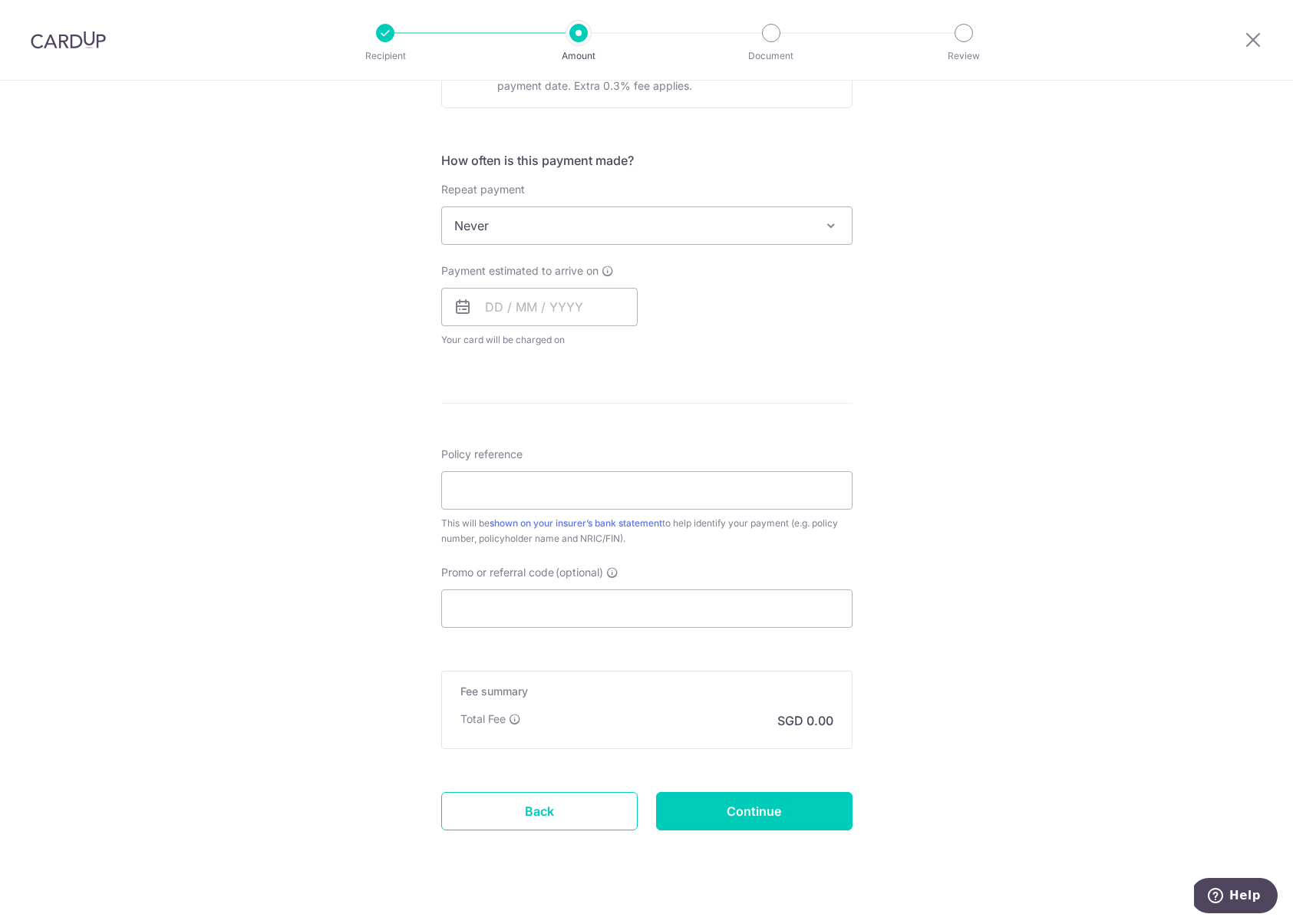
scroll to position [524, 0]
click at [532, 596] on input "Promo or referral code (optional)" at bounding box center [647, 607] width 411 height 39
paste input "OCBC195"
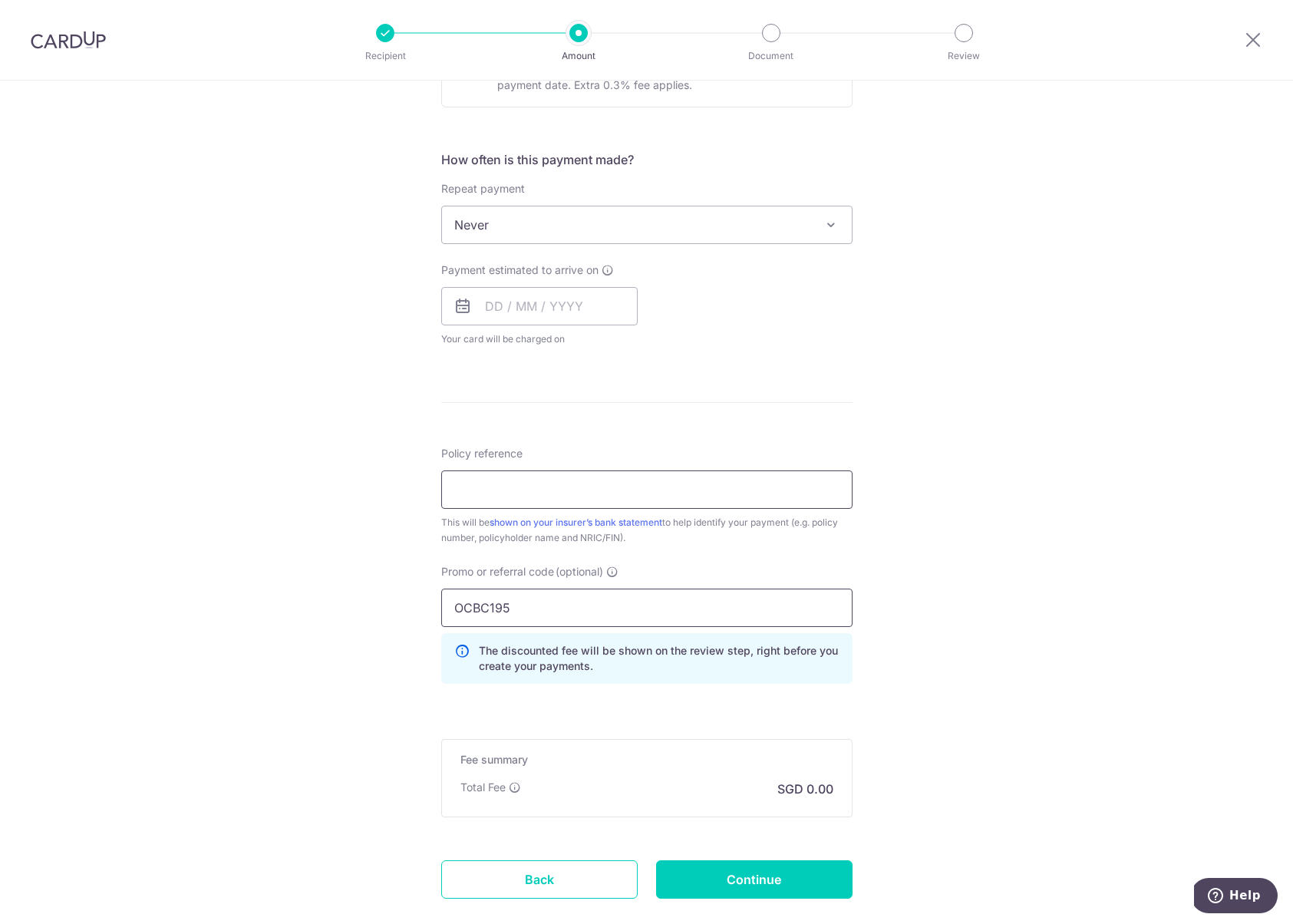
type input "OCBC195"
click at [535, 497] on input "Policy reference" at bounding box center [647, 490] width 411 height 39
paste input "H230854275"
type input "H230854275"
click at [805, 360] on form "Enter payment amount SGD Select Card Select option Add credit card Your Cards *…" at bounding box center [647, 299] width 411 height 1284
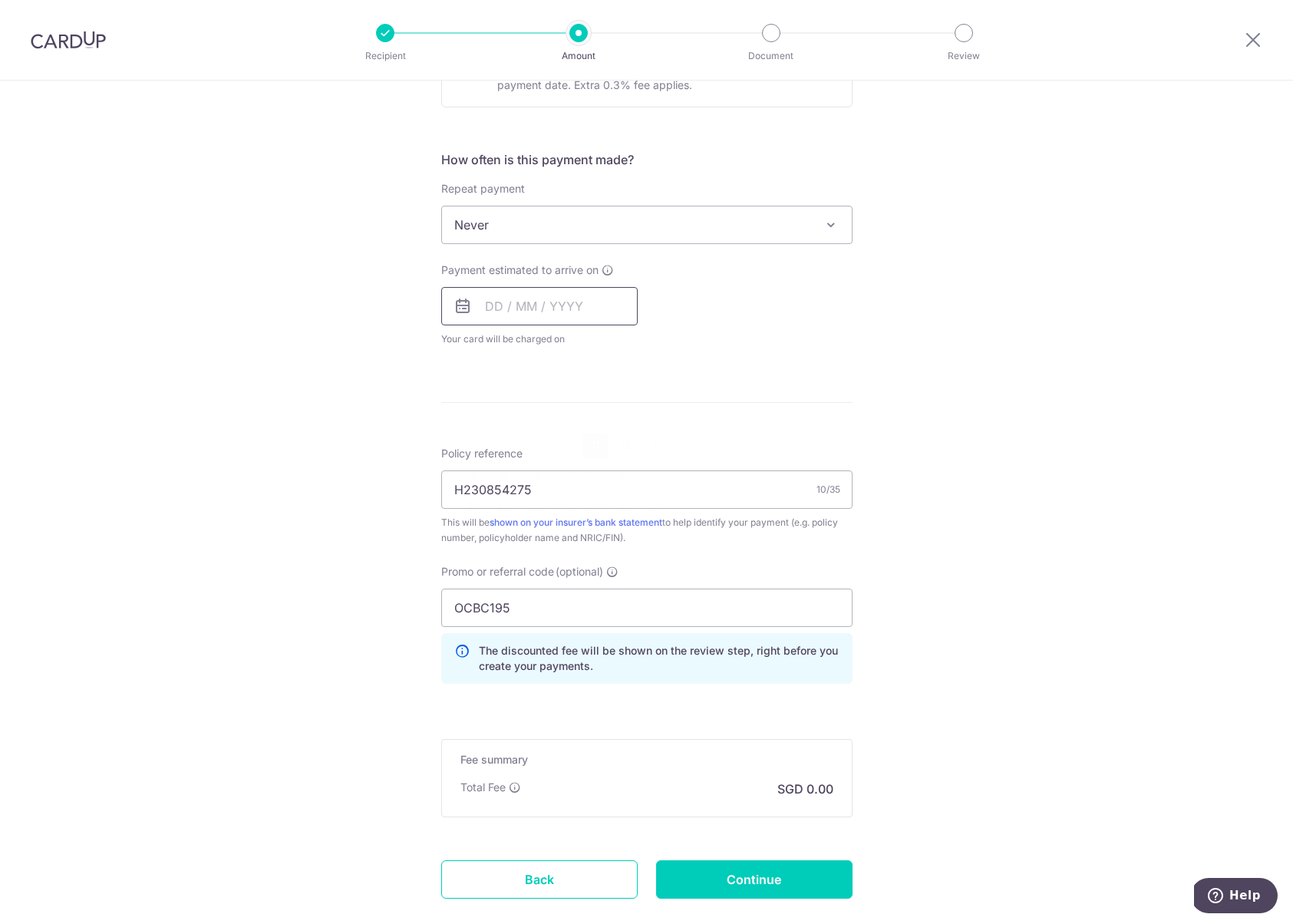
click at [579, 308] on input "text" at bounding box center [539, 306] width 196 height 39
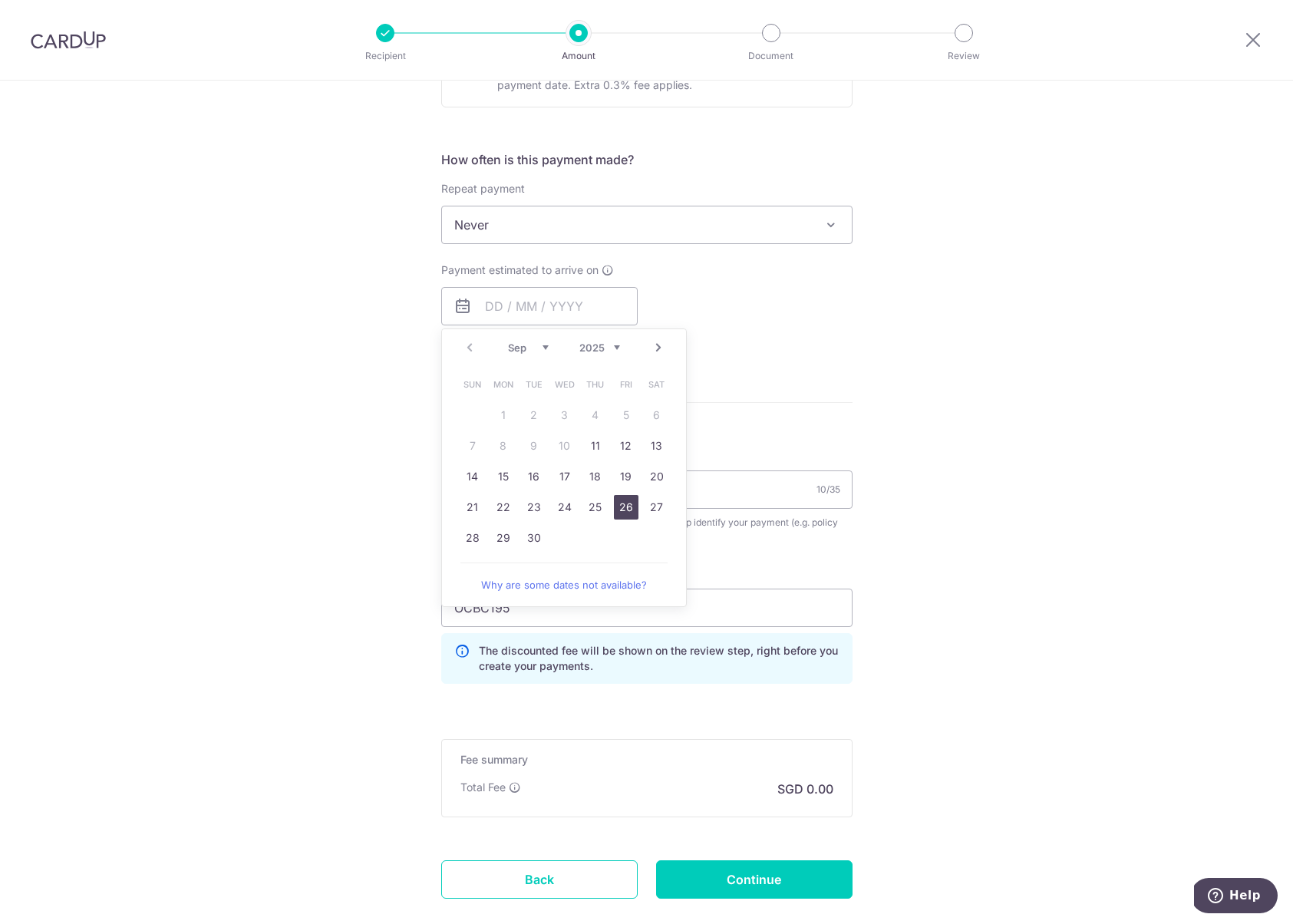
click at [626, 510] on link "26" at bounding box center [626, 507] width 25 height 25
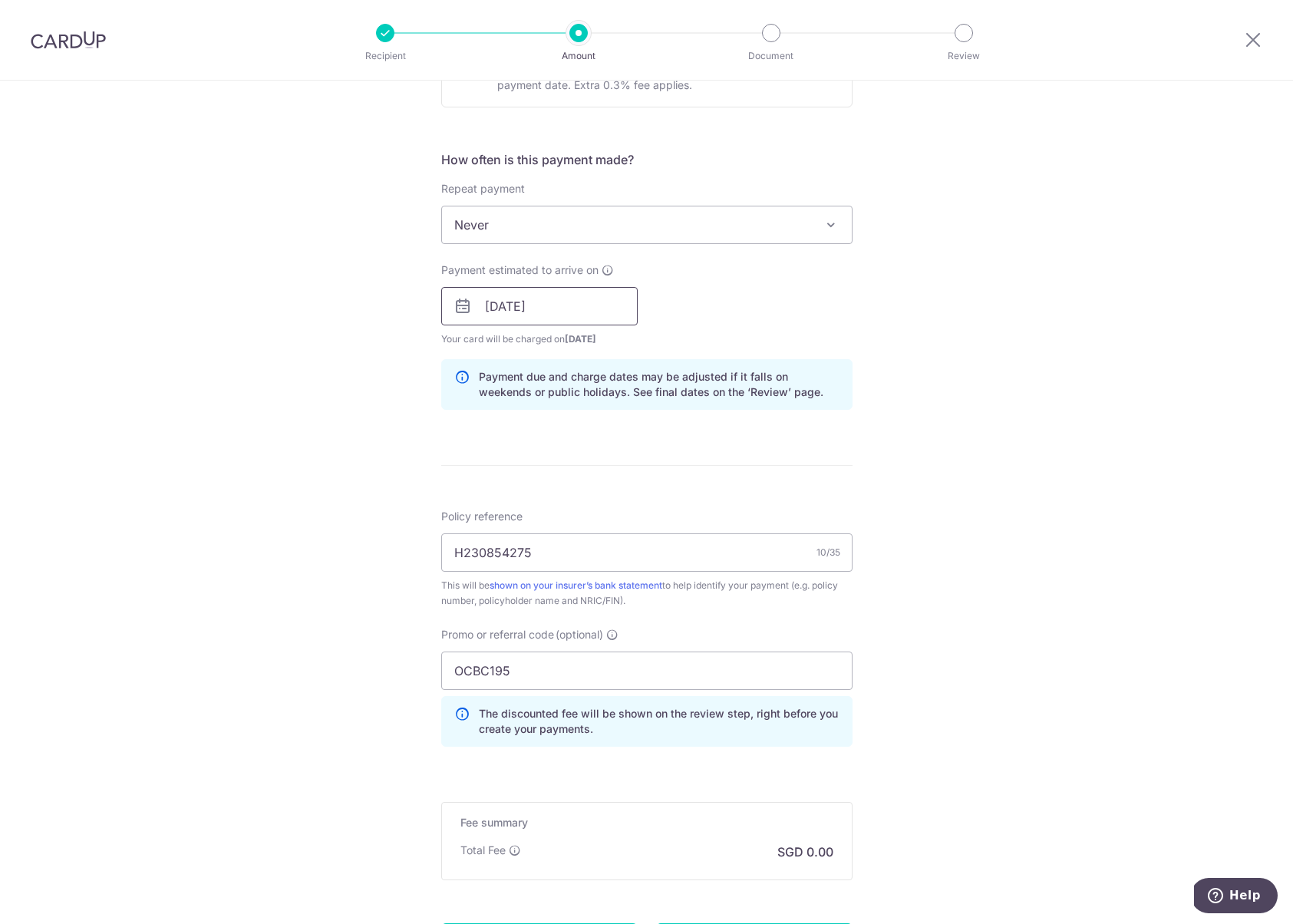
click at [564, 304] on input "26/09/2025" at bounding box center [539, 306] width 196 height 39
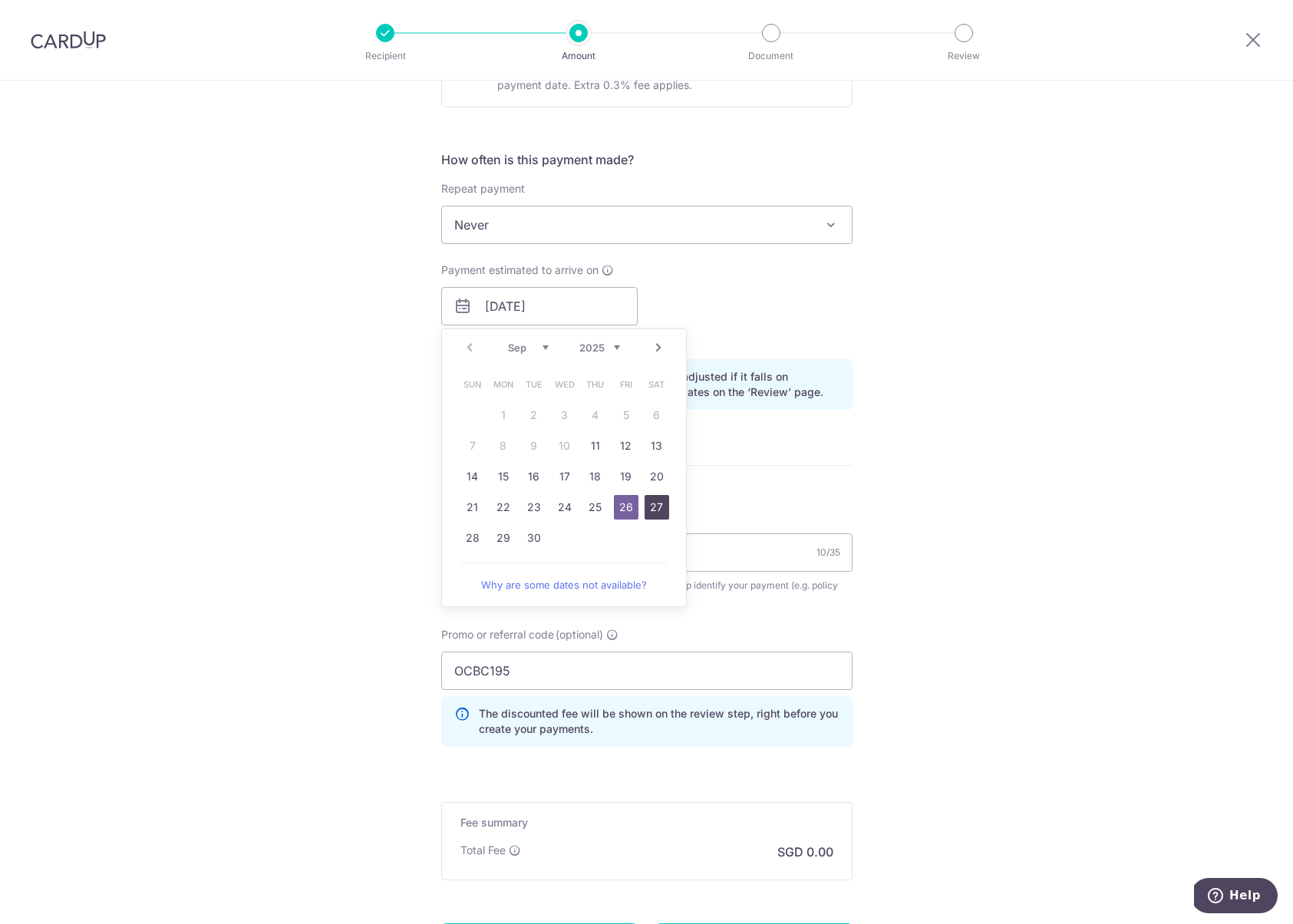
click at [659, 508] on link "27" at bounding box center [656, 507] width 25 height 25
type input "27/09/2025"
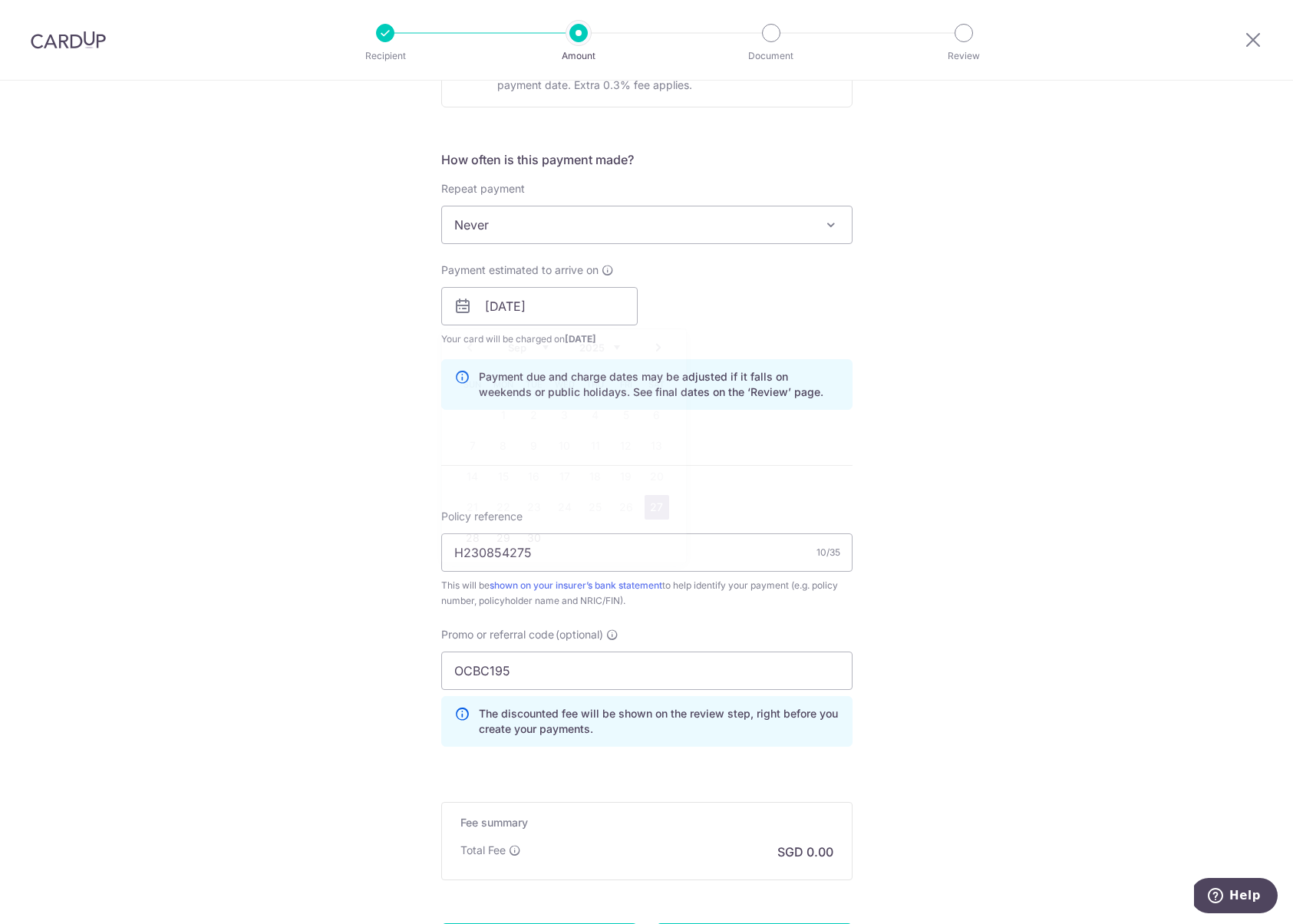
click at [824, 320] on div "Payment estimated to arrive on 27/09/2025 Prev Next Sep Oct Nov Dec 2025 2026 2…" at bounding box center [647, 305] width 430 height 84
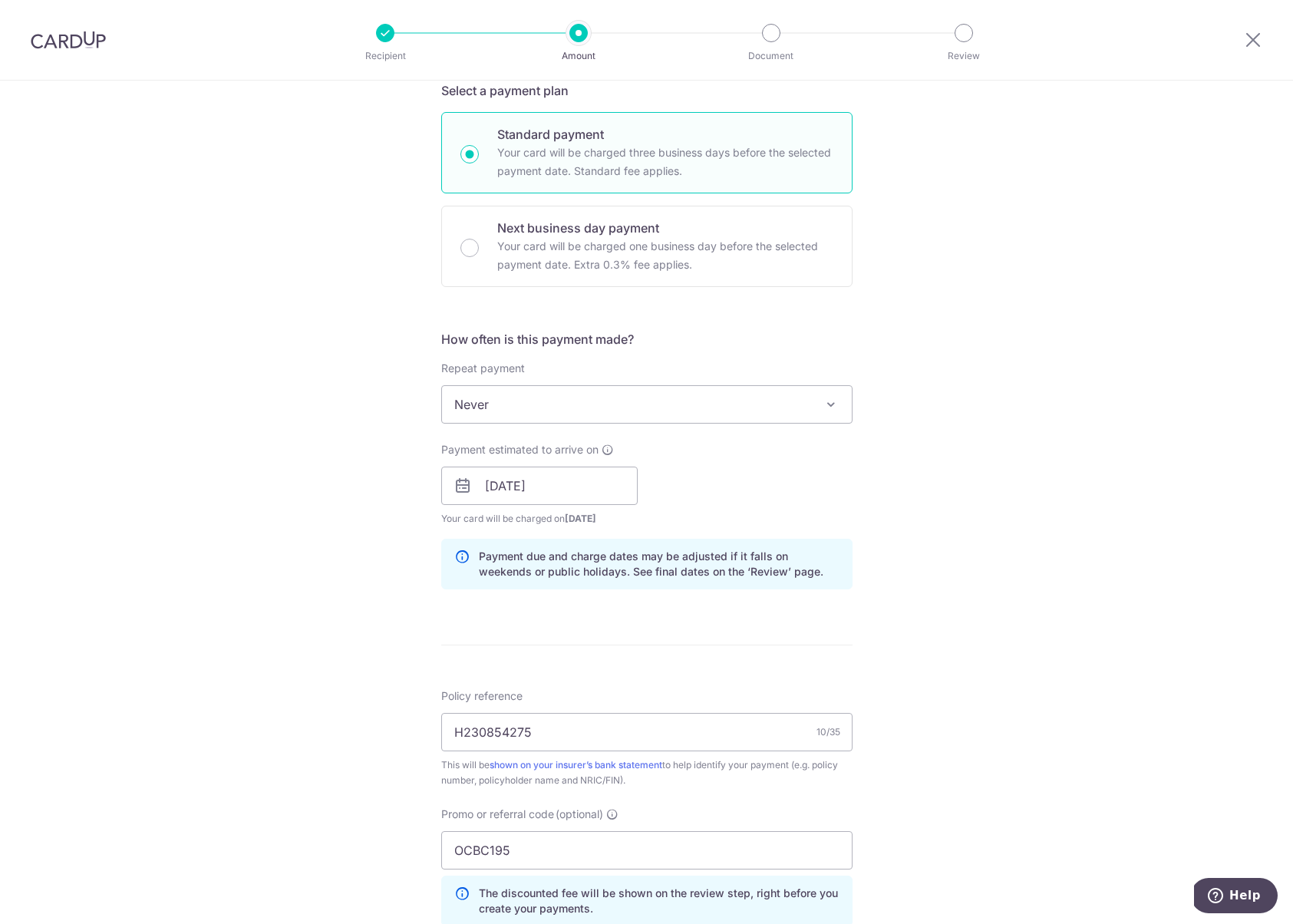
scroll to position [0, 0]
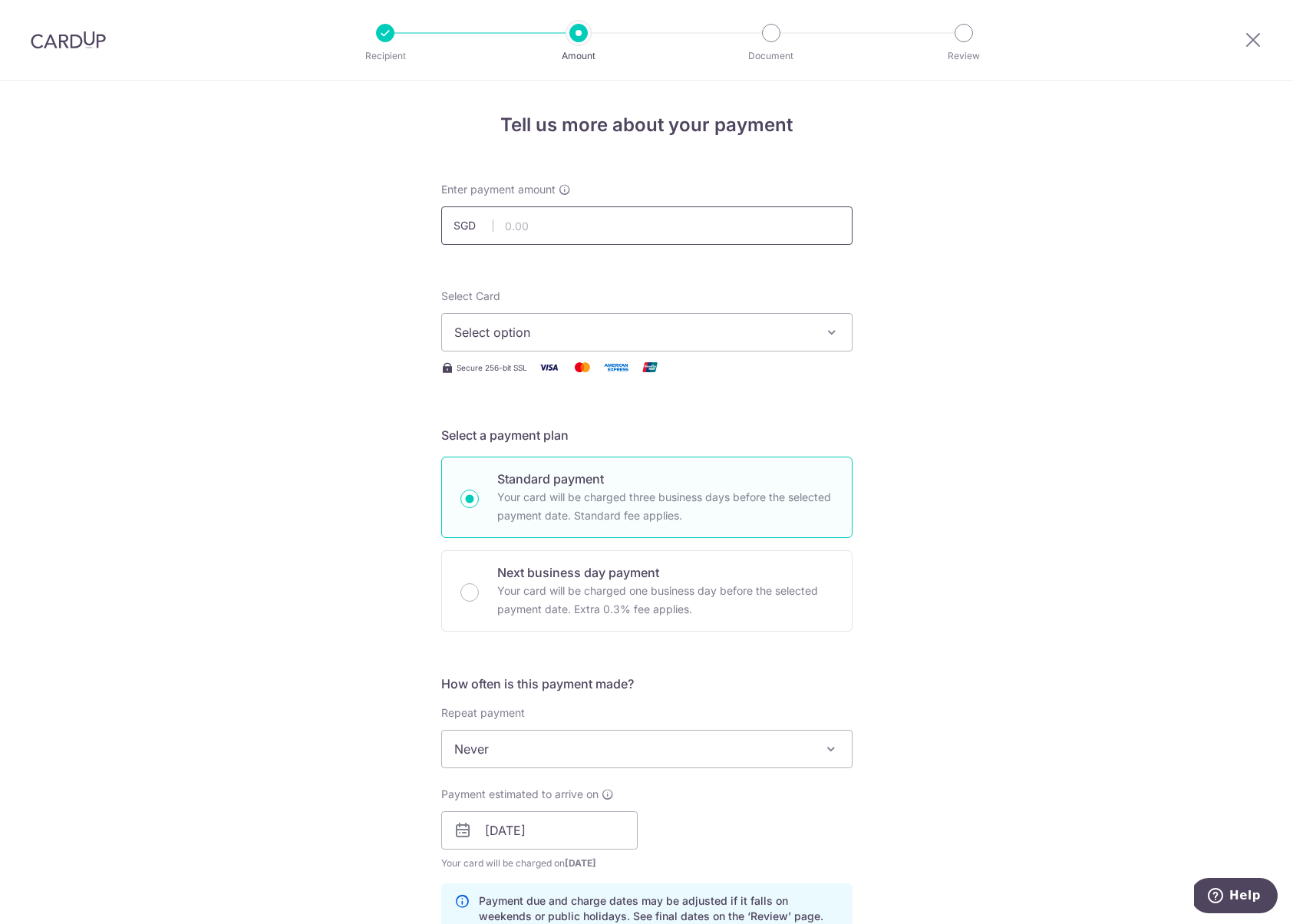
click at [530, 230] on input "text" at bounding box center [647, 225] width 411 height 39
type input "719.00"
click at [1022, 341] on div "Tell us more about your payment Enter payment amount SGD 719.00 719.00 Select C…" at bounding box center [646, 841] width 1293 height 1520
click at [529, 338] on span "Select option" at bounding box center [633, 332] width 358 height 18
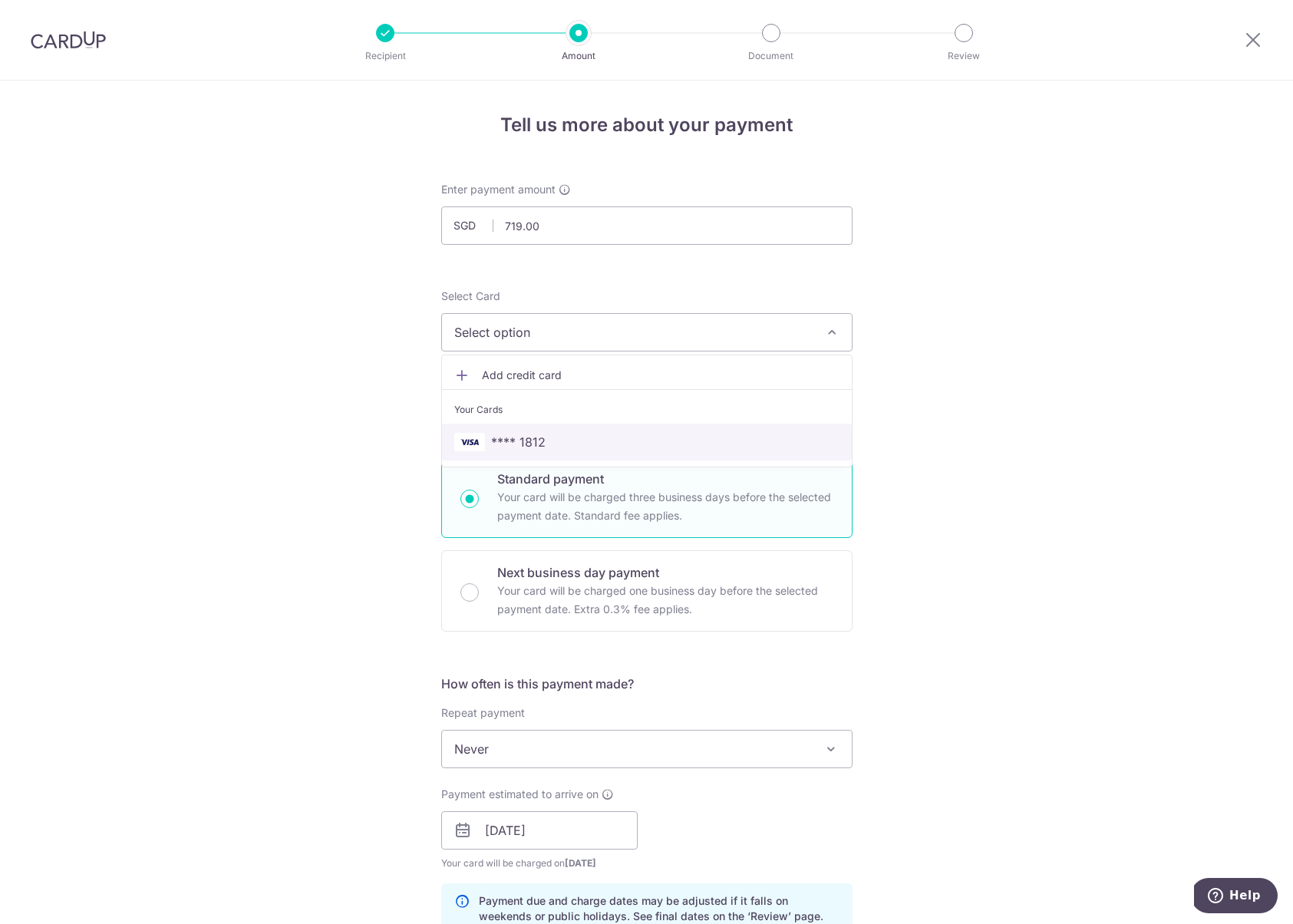
click at [517, 444] on span "**** 1812" at bounding box center [518, 441] width 54 height 18
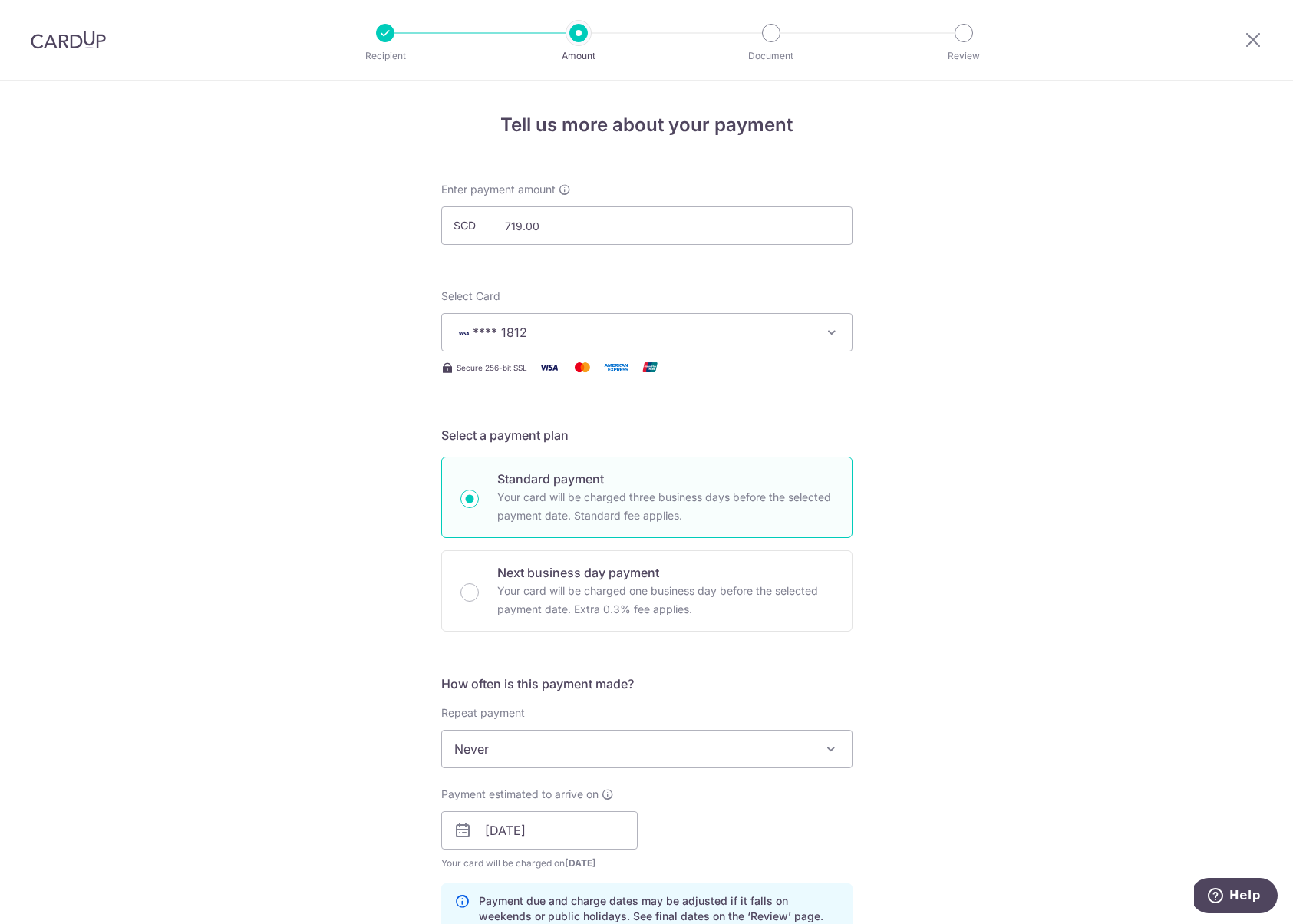
click at [245, 437] on div "Tell us more about your payment Enter payment amount SGD 719.00 719.00 Select C…" at bounding box center [646, 841] width 1293 height 1520
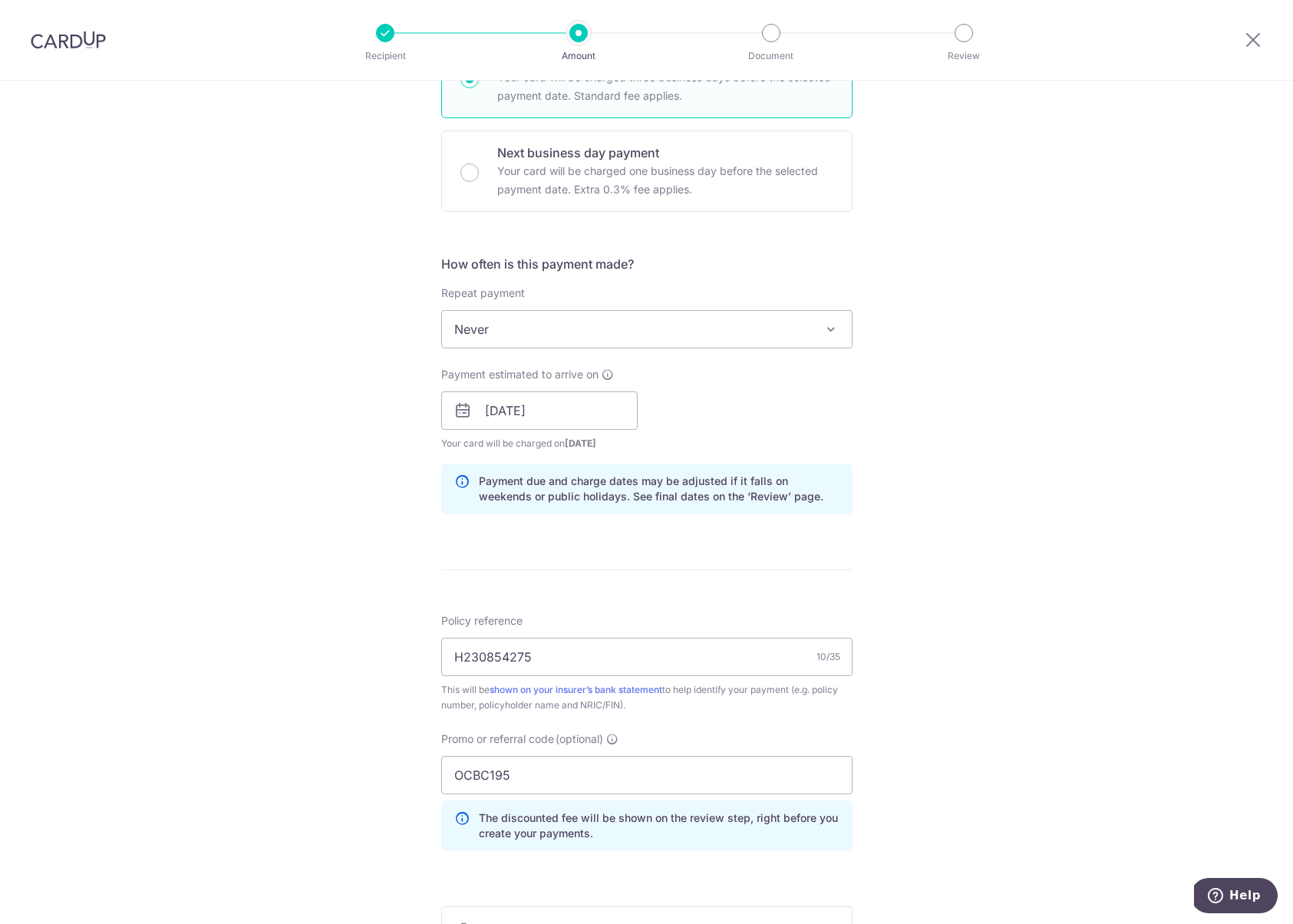
scroll to position [677, 0]
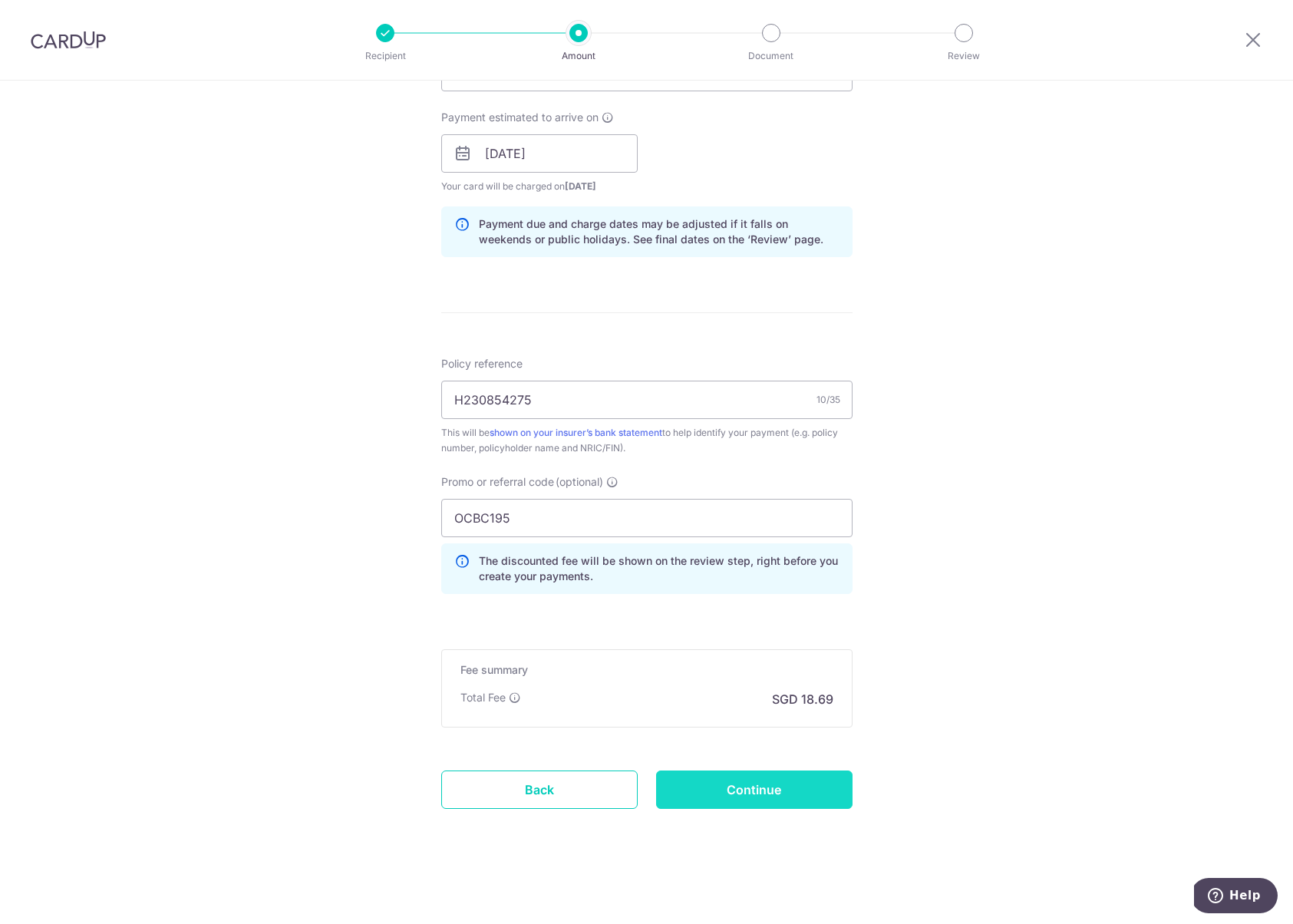
click at [739, 794] on input "Continue" at bounding box center [754, 790] width 196 height 39
type input "Create Schedule"
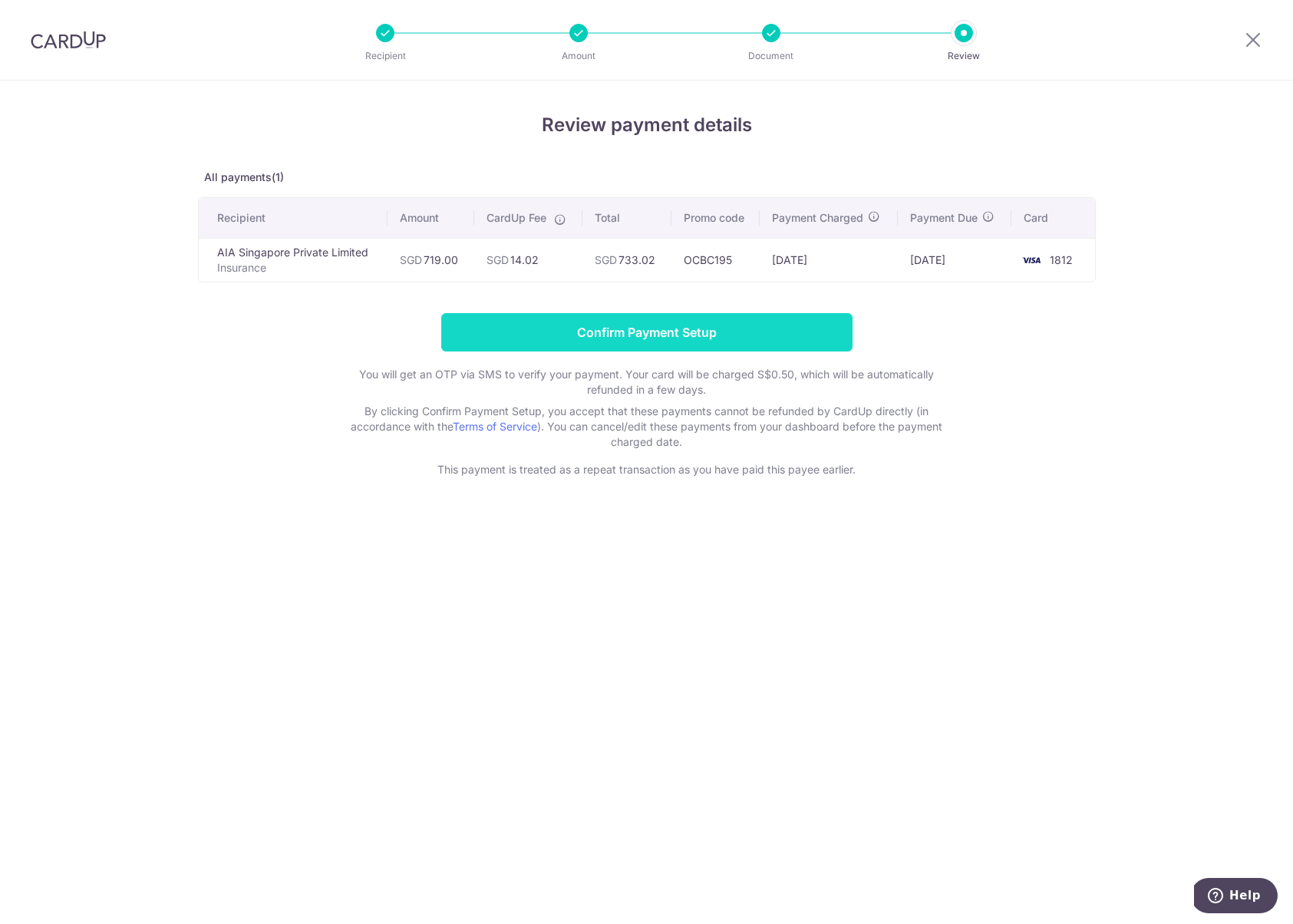
click at [630, 338] on input "Confirm Payment Setup" at bounding box center [647, 332] width 411 height 39
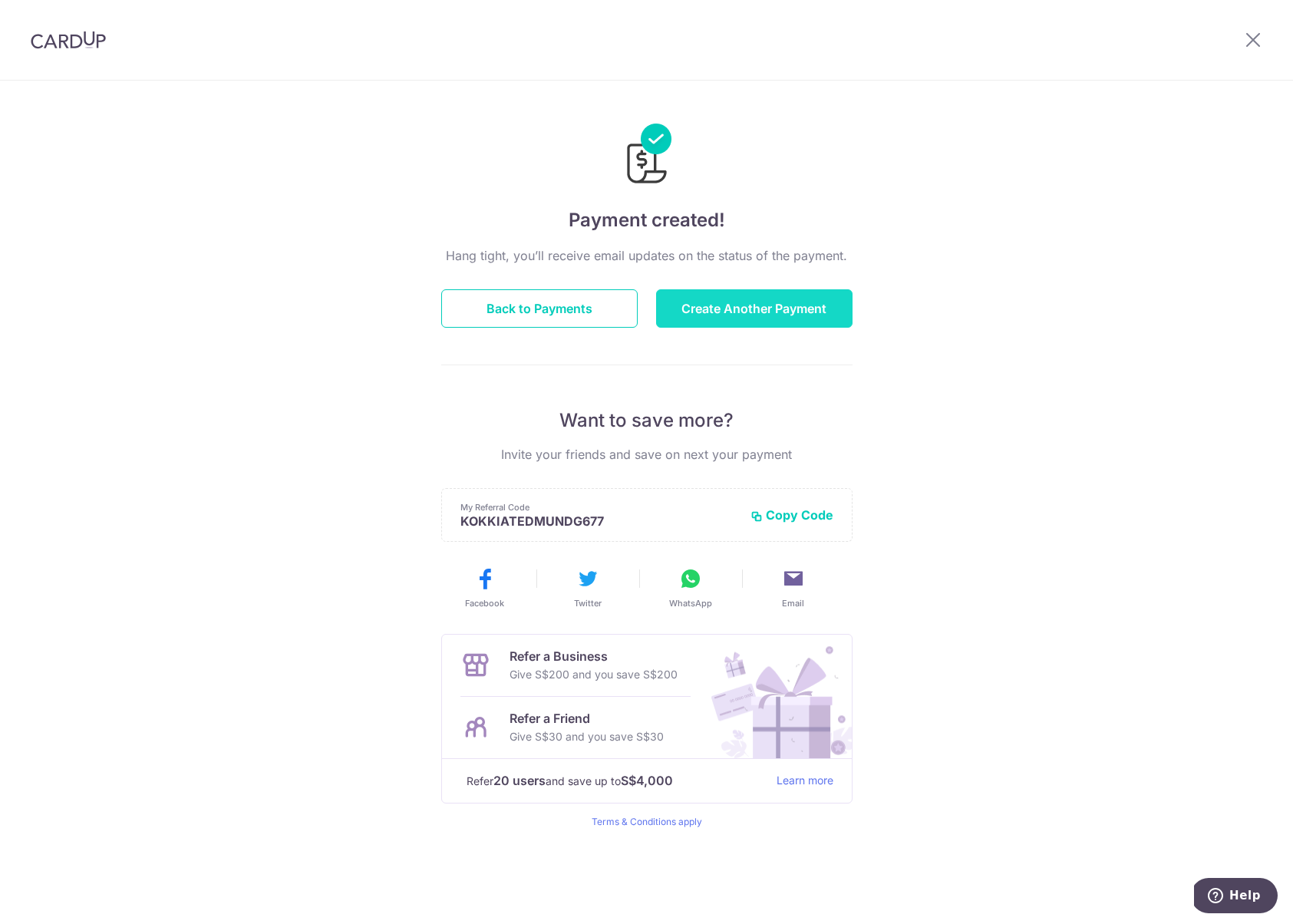
click at [730, 310] on button "Create Another Payment" at bounding box center [754, 308] width 196 height 39
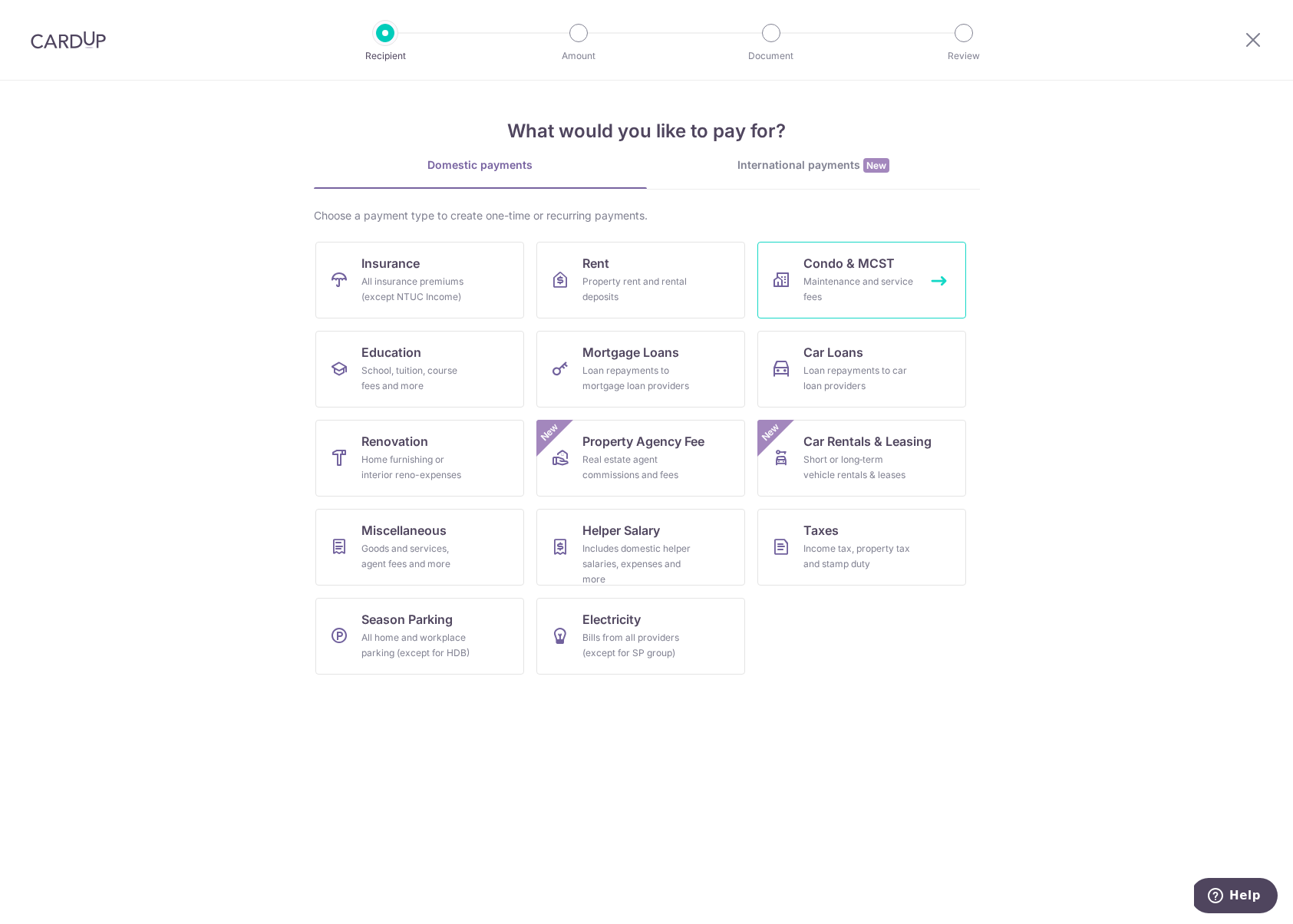
click at [827, 281] on div "Maintenance and service fees" at bounding box center [859, 290] width 110 height 31
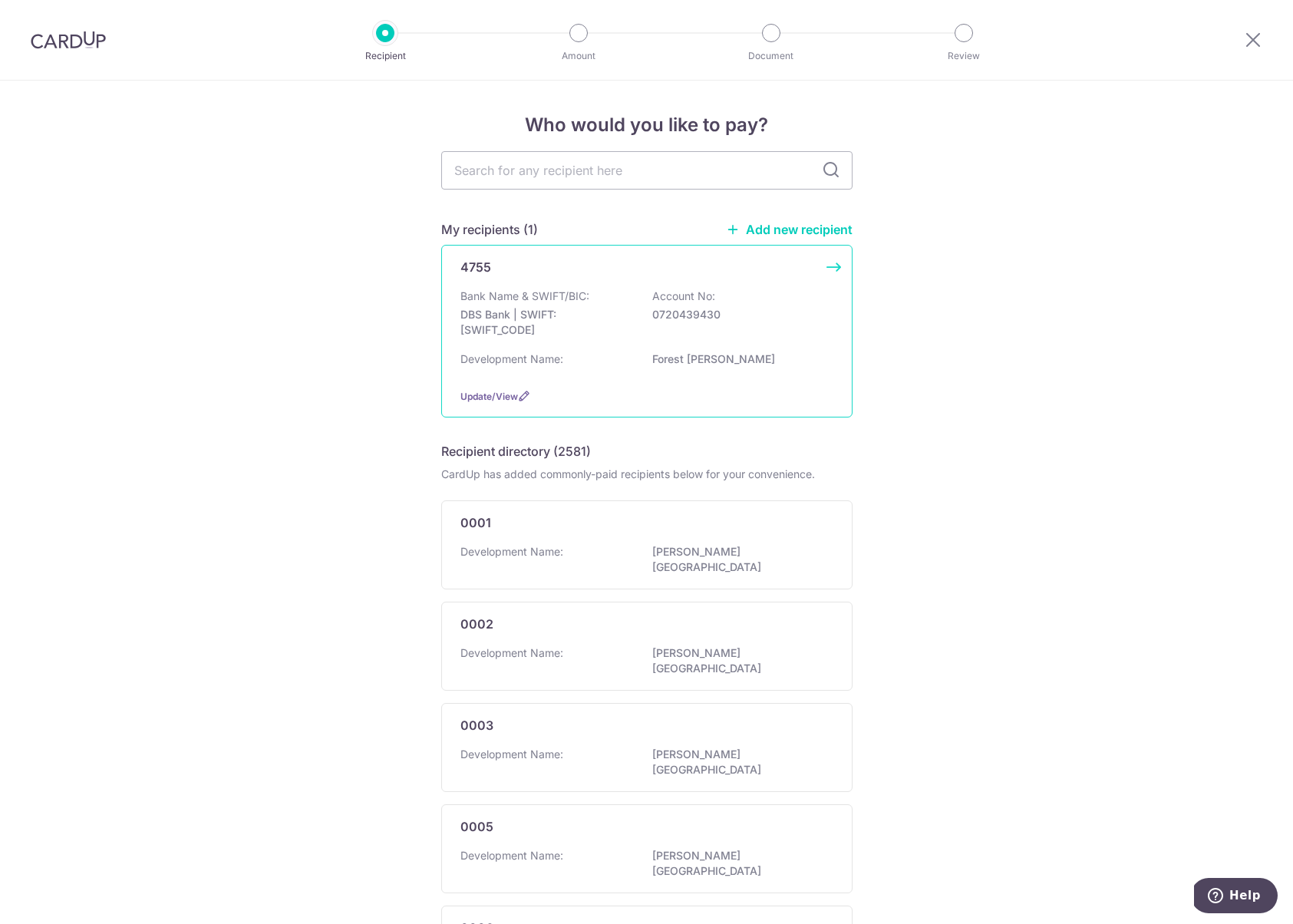
click at [701, 352] on p "Forest [PERSON_NAME]" at bounding box center [738, 360] width 172 height 15
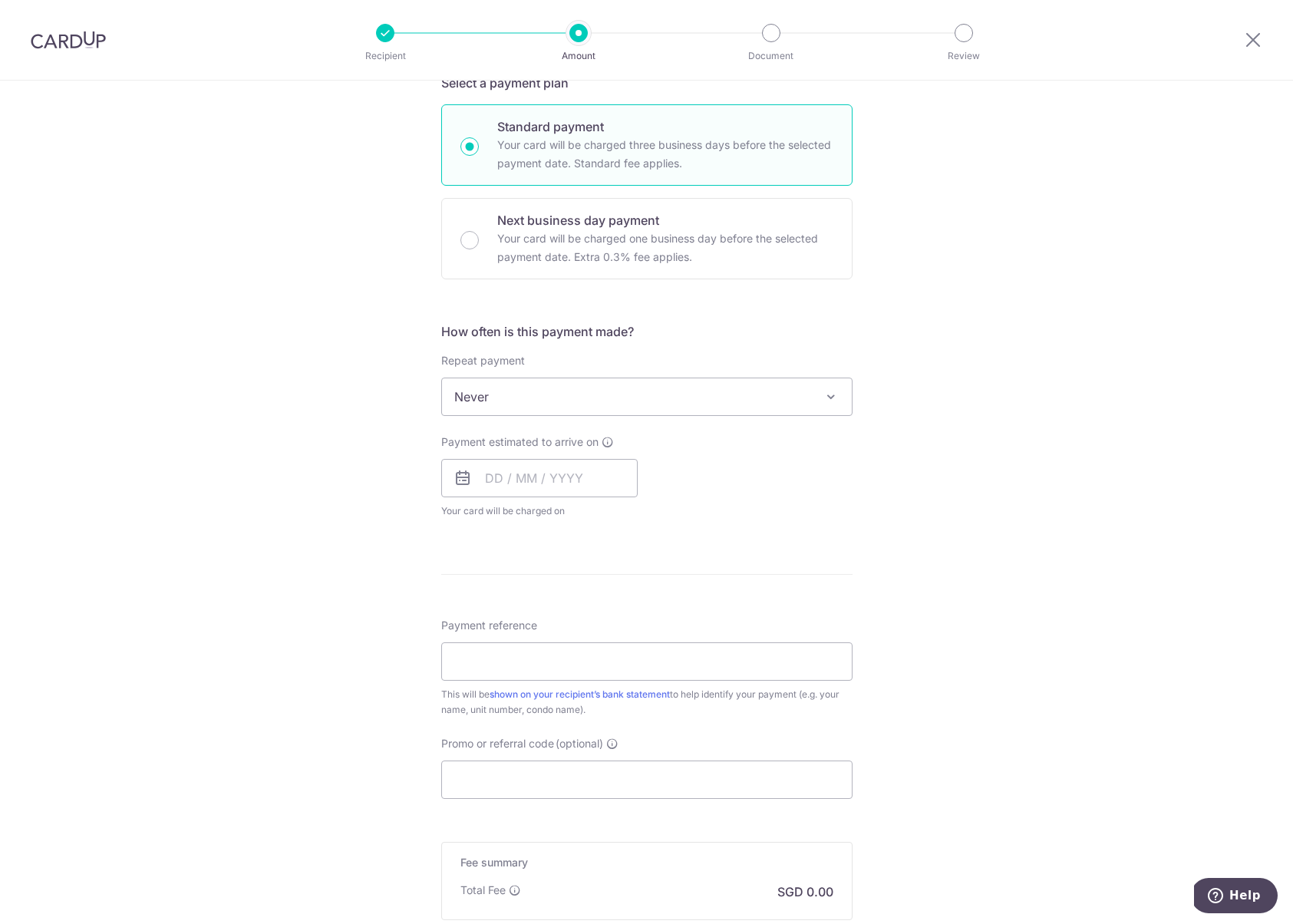
scroll to position [545, 0]
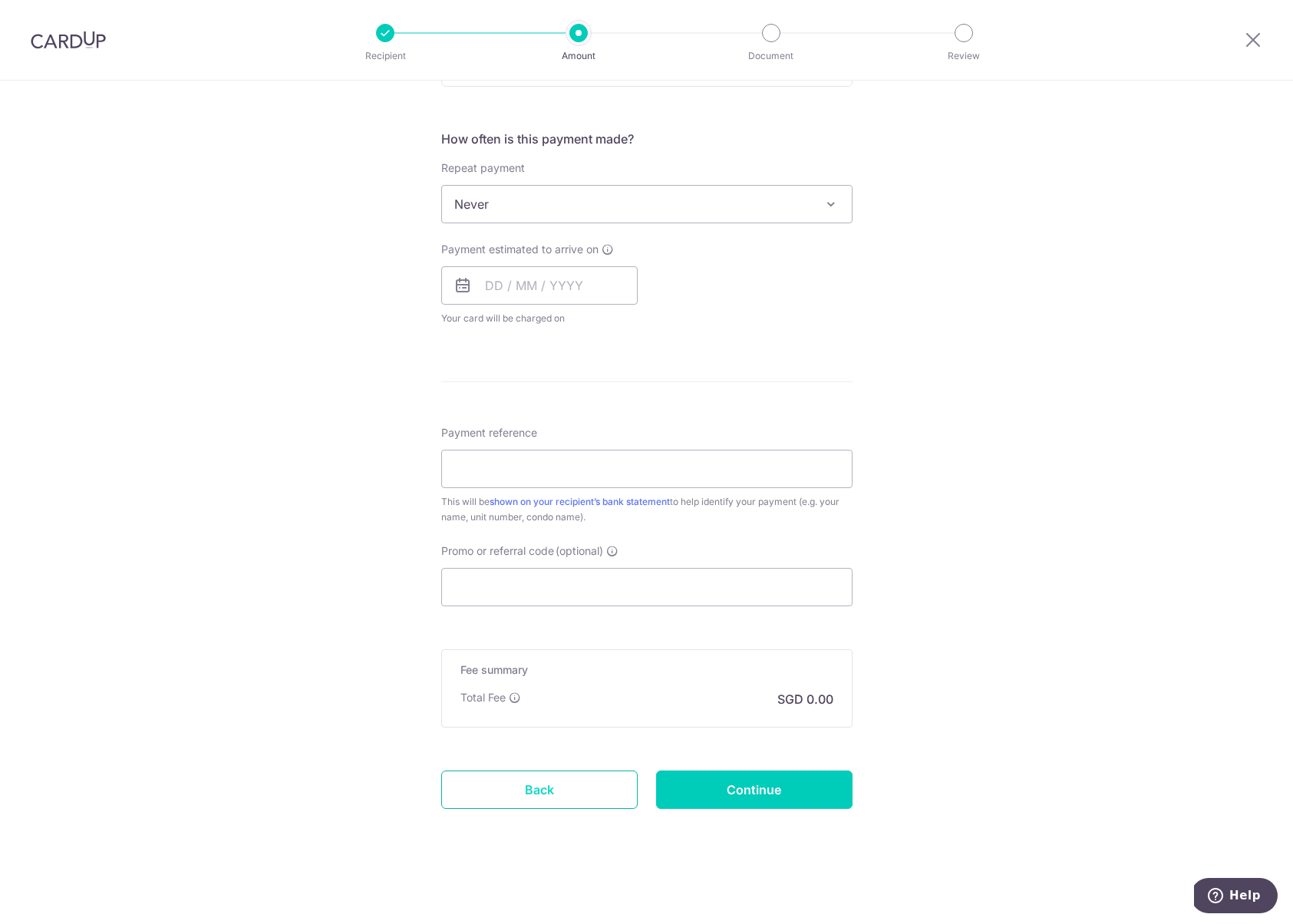
click at [520, 807] on link "Back" at bounding box center [539, 790] width 196 height 39
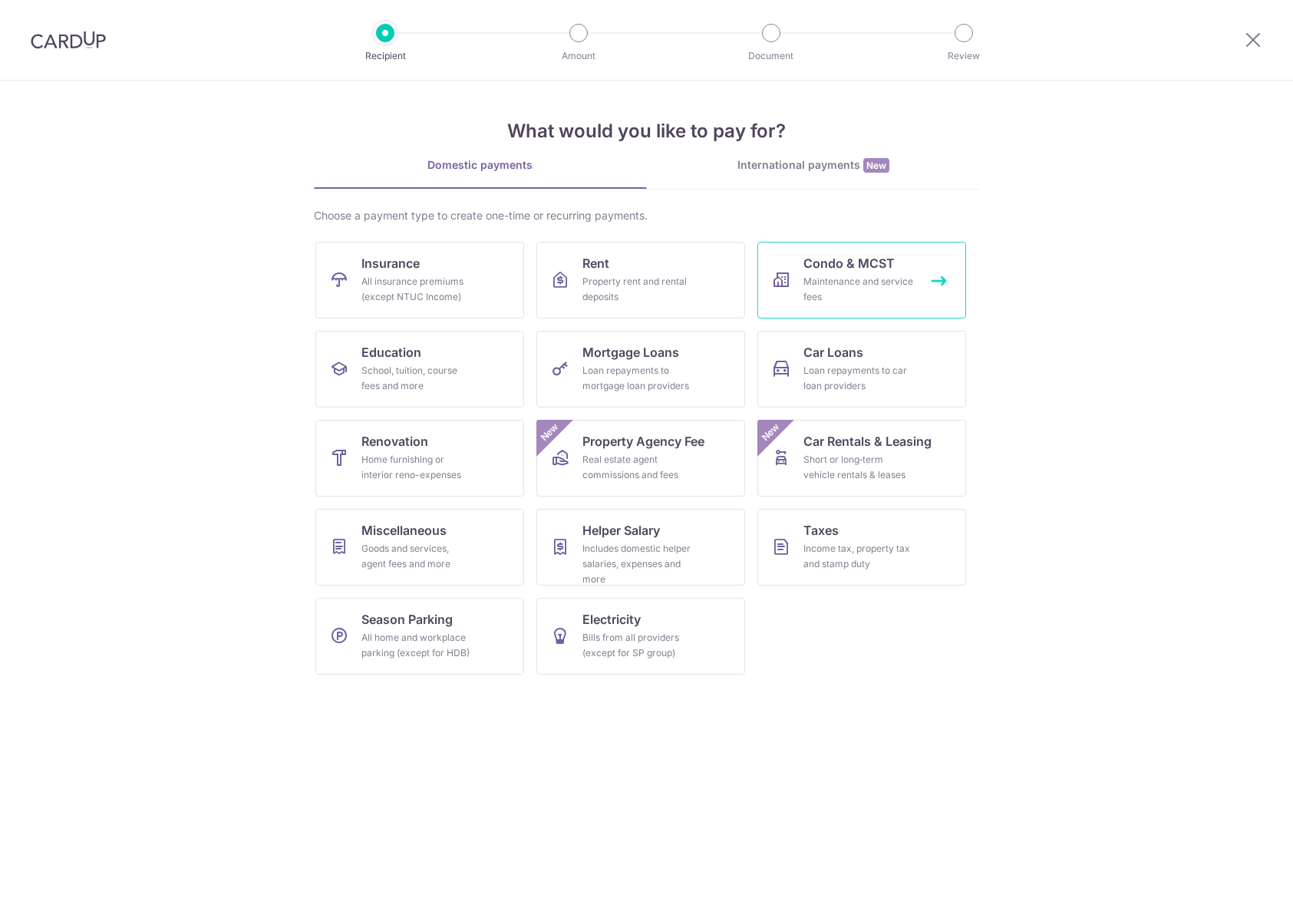
click at [832, 279] on div "Maintenance and service fees" at bounding box center [859, 290] width 110 height 31
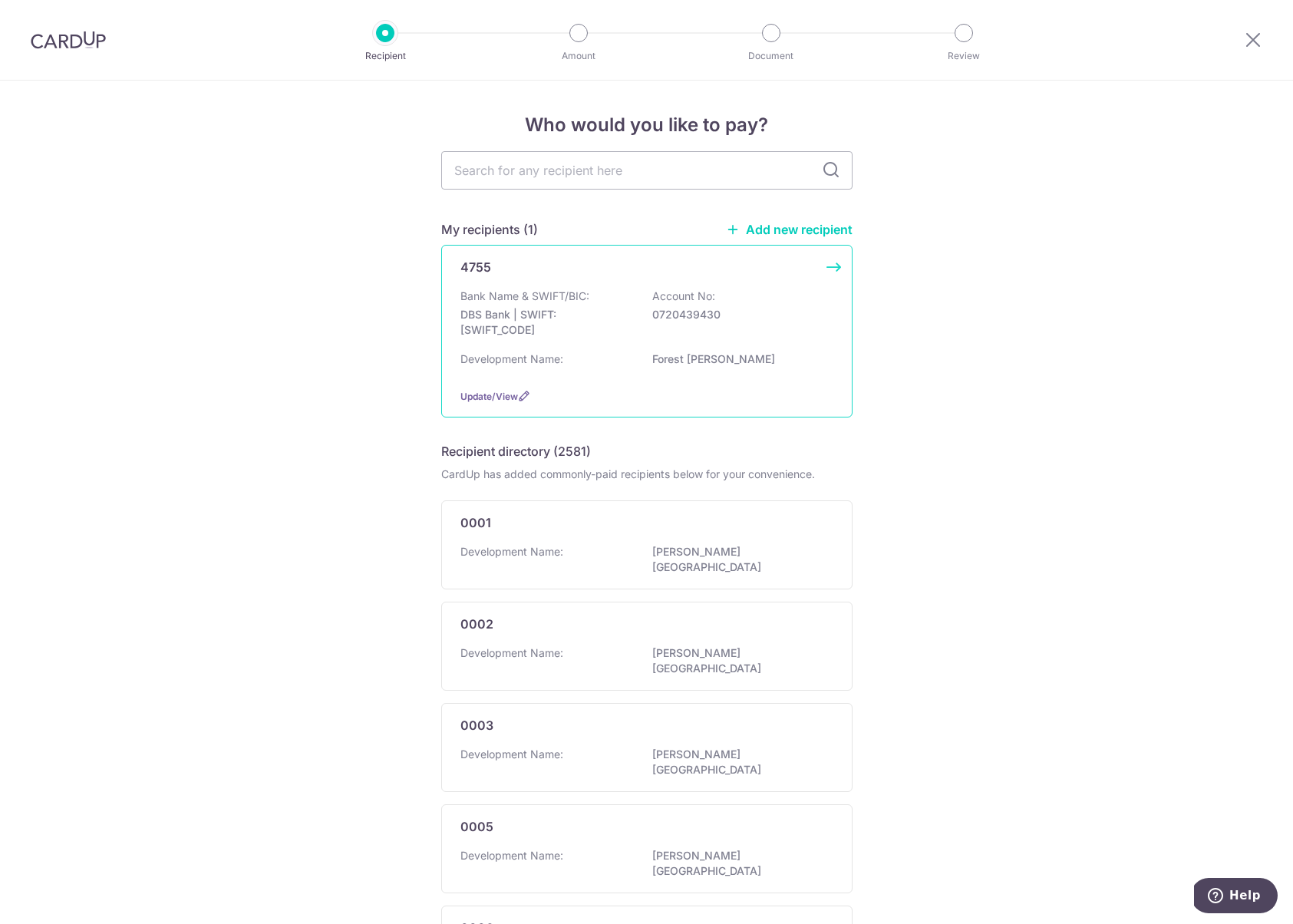
click at [744, 307] on p "0720439430" at bounding box center [738, 315] width 172 height 15
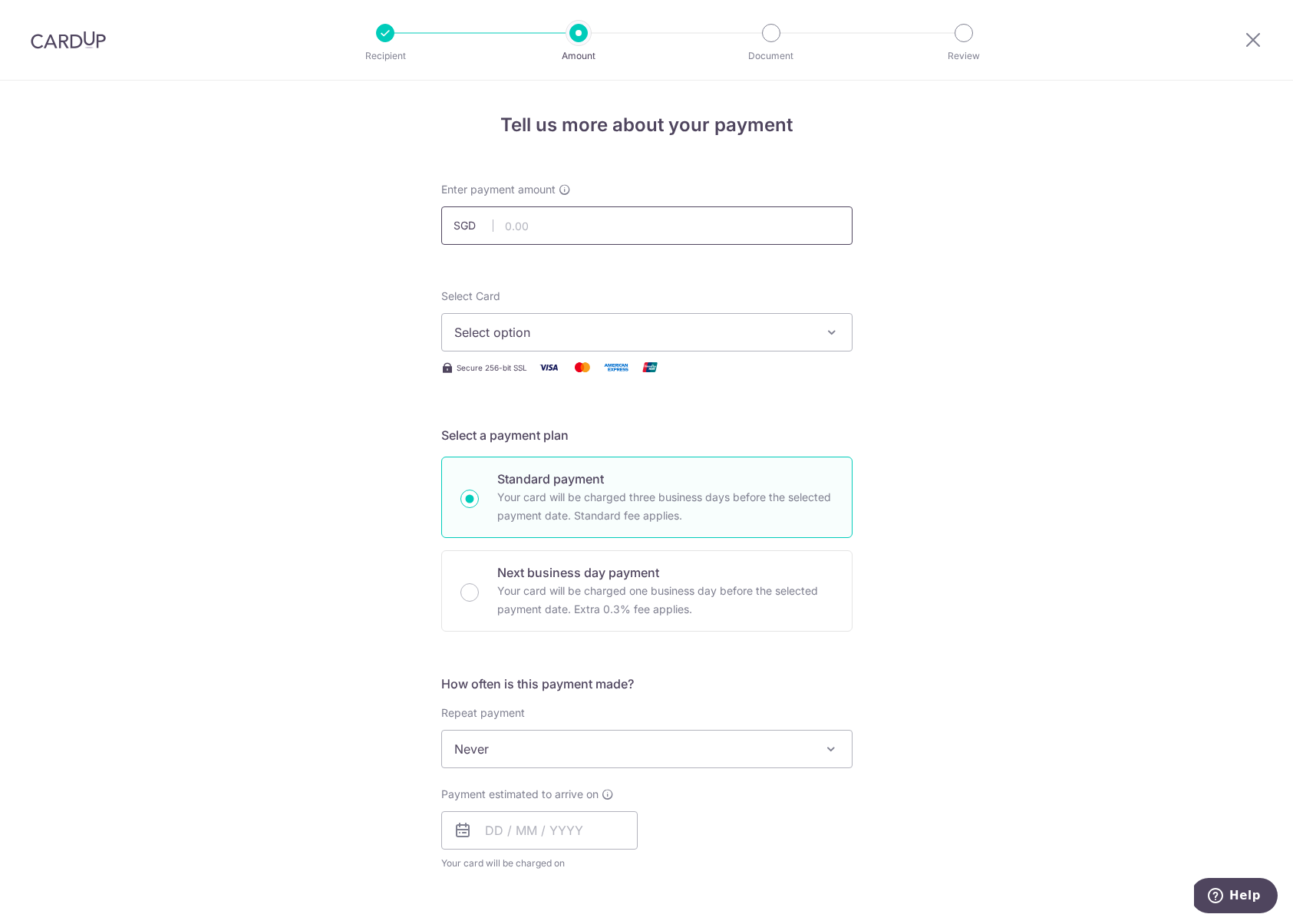
click at [612, 214] on input "text" at bounding box center [647, 225] width 411 height 39
type input "1,196.82"
click at [971, 427] on div "Tell us more about your payment Enter payment amount SGD 1,196.82 1196.82 Selec…" at bounding box center [646, 775] width 1293 height 1389
click at [610, 321] on button "Select option" at bounding box center [647, 332] width 411 height 39
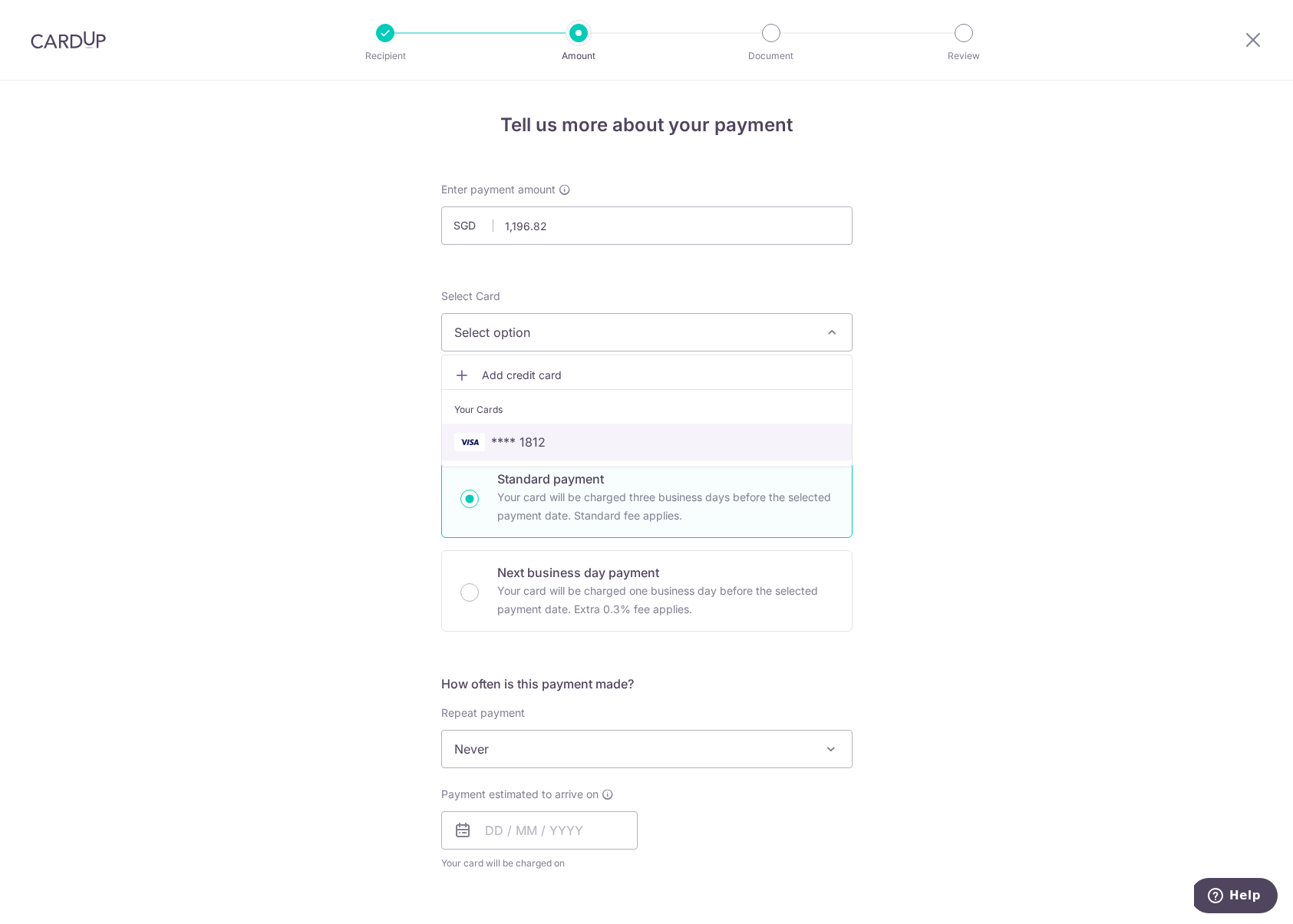
click at [566, 428] on link "**** 1812" at bounding box center [647, 441] width 409 height 37
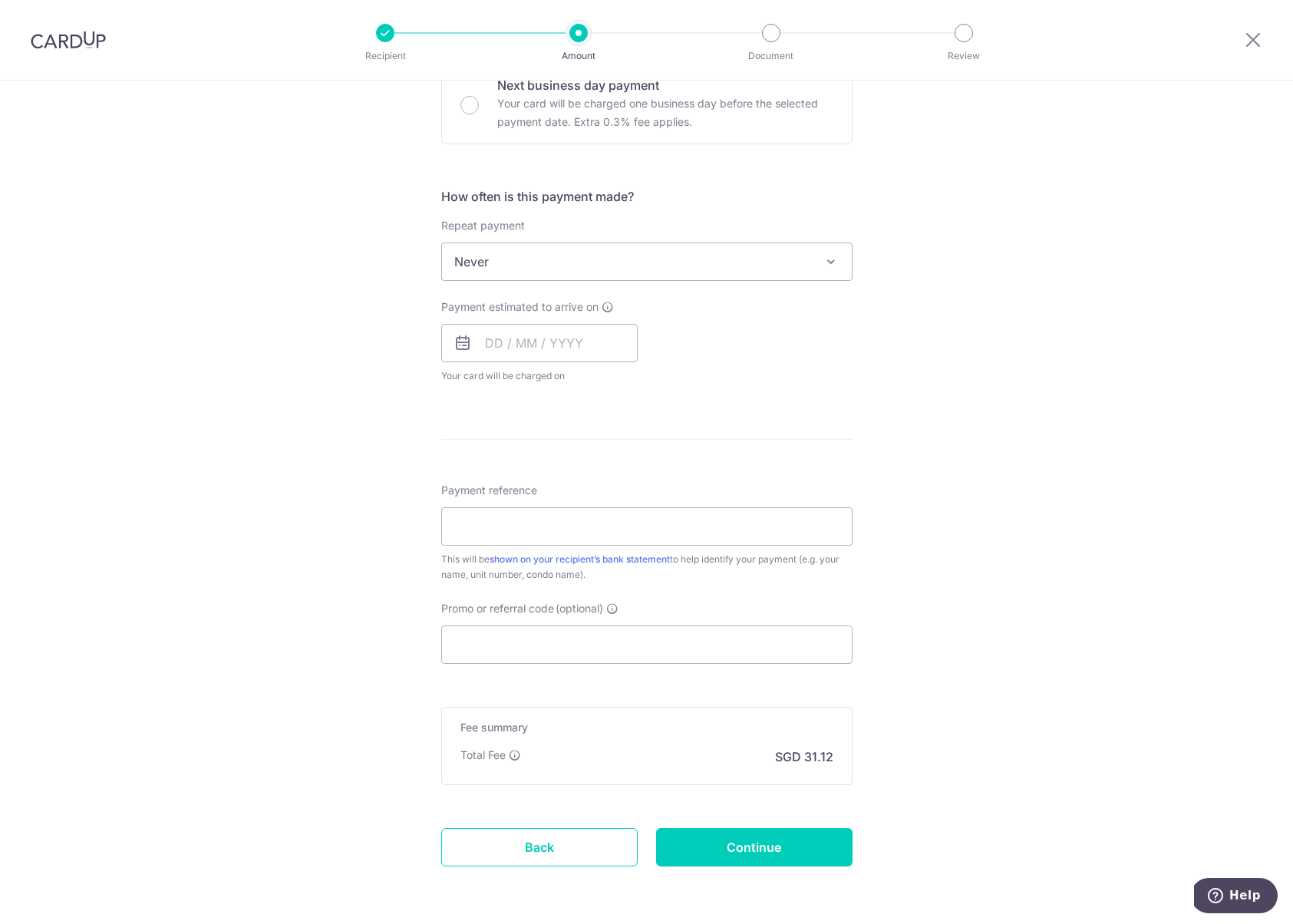
scroll to position [522, 0]
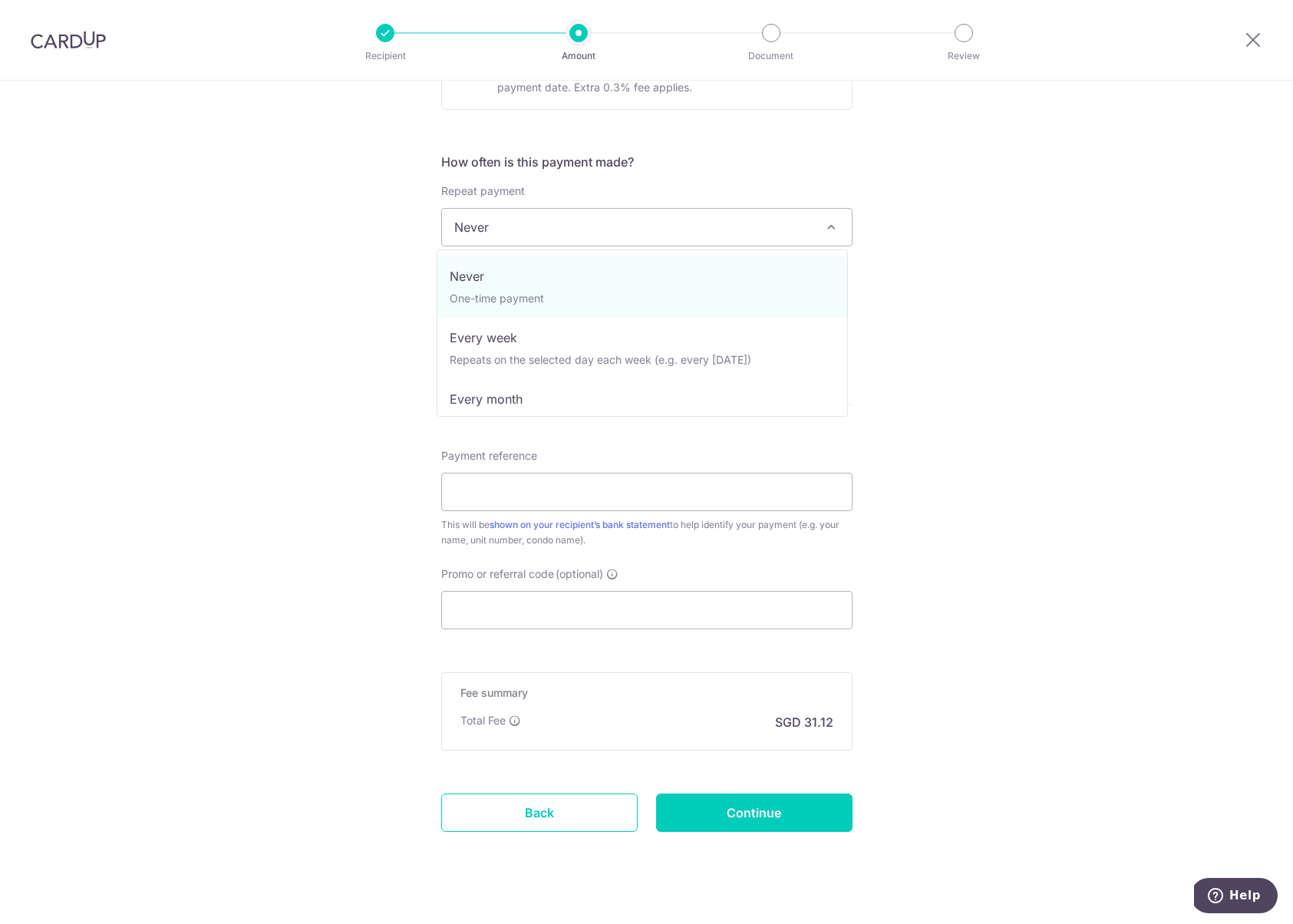
click at [531, 230] on span "Never" at bounding box center [647, 227] width 409 height 37
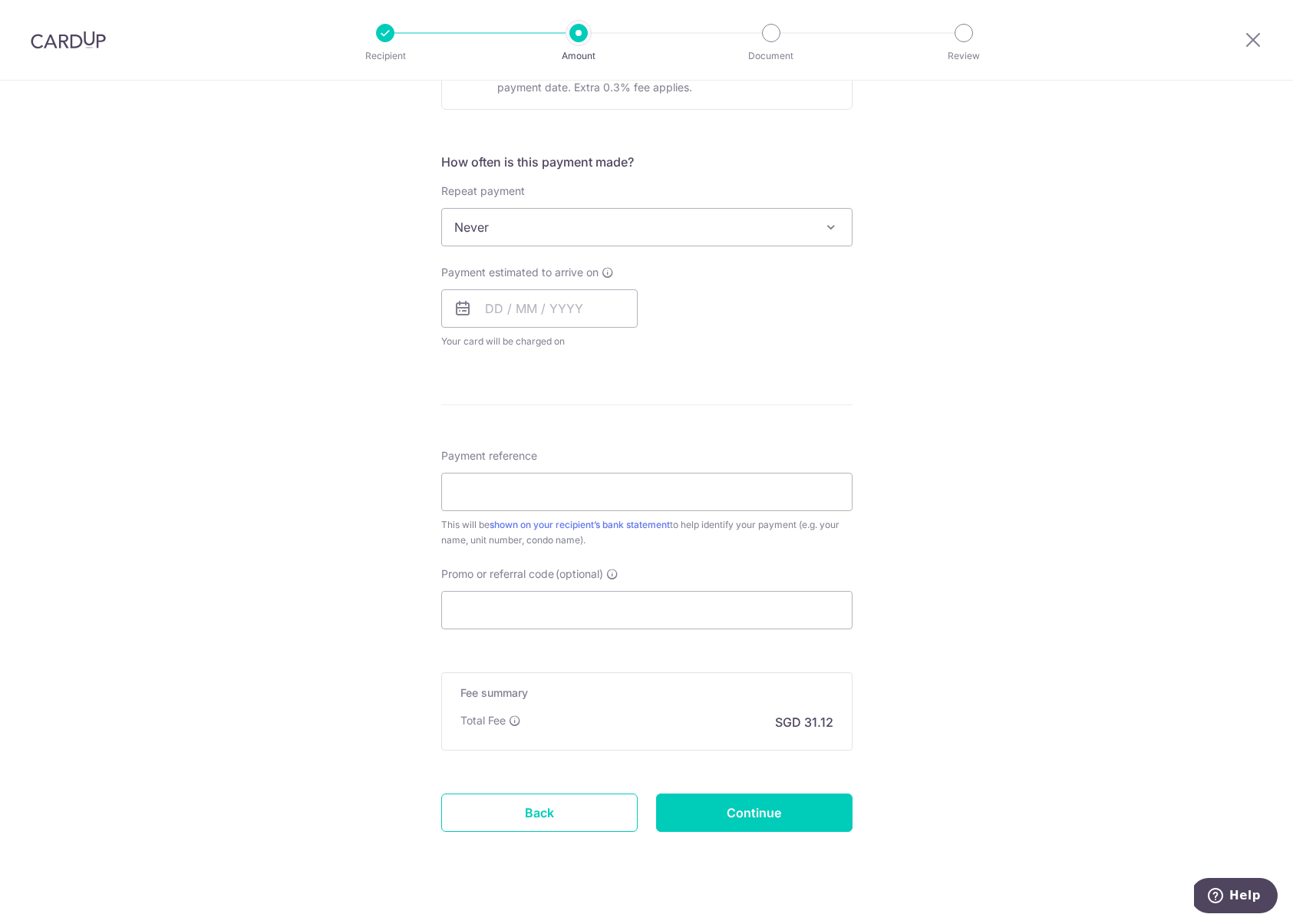
click at [1054, 390] on div "Tell us more about your payment Enter payment amount SGD 1,196.82 1196.82 Selec…" at bounding box center [646, 253] width 1293 height 1389
click at [561, 302] on input "text" at bounding box center [539, 308] width 196 height 39
click at [594, 447] on link "11" at bounding box center [595, 448] width 25 height 25
type input "[DATE]"
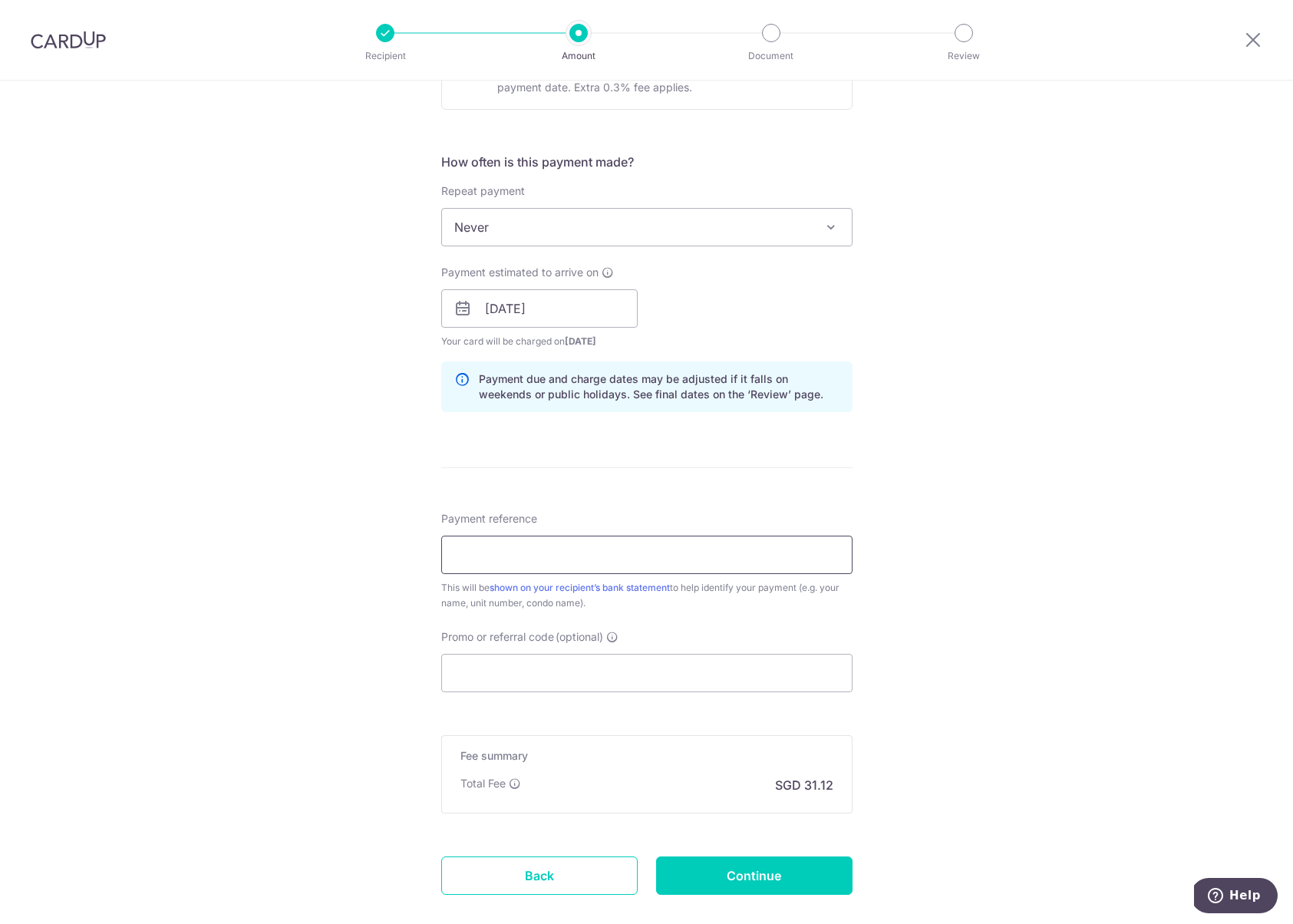
click at [525, 561] on input "Payment reference" at bounding box center [647, 555] width 411 height 39
type input "090305"
click at [311, 631] on div "Tell us more about your payment Enter payment amount SGD 1,196.82 1196.82 Selec…" at bounding box center [646, 284] width 1293 height 1451
click at [527, 663] on input "Promo or referral code (optional)" at bounding box center [647, 673] width 411 height 39
paste input "H230854275"
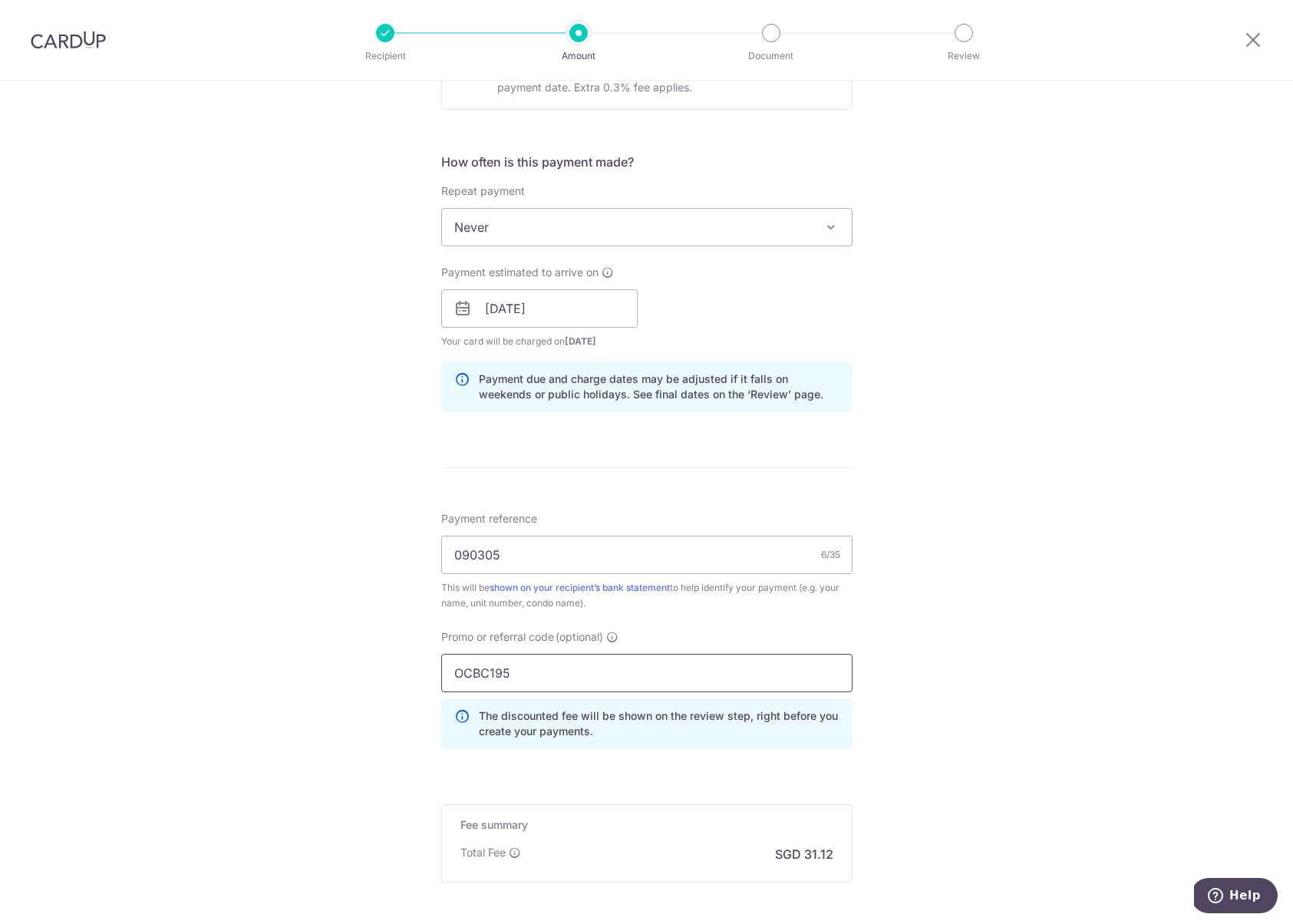
type input "OCBC195"
click at [317, 718] on div "Tell us more about your payment Enter payment amount SGD 1,196.82 1196.82 Selec…" at bounding box center [646, 318] width 1293 height 1520
click at [711, 209] on span "Never" at bounding box center [647, 227] width 409 height 37
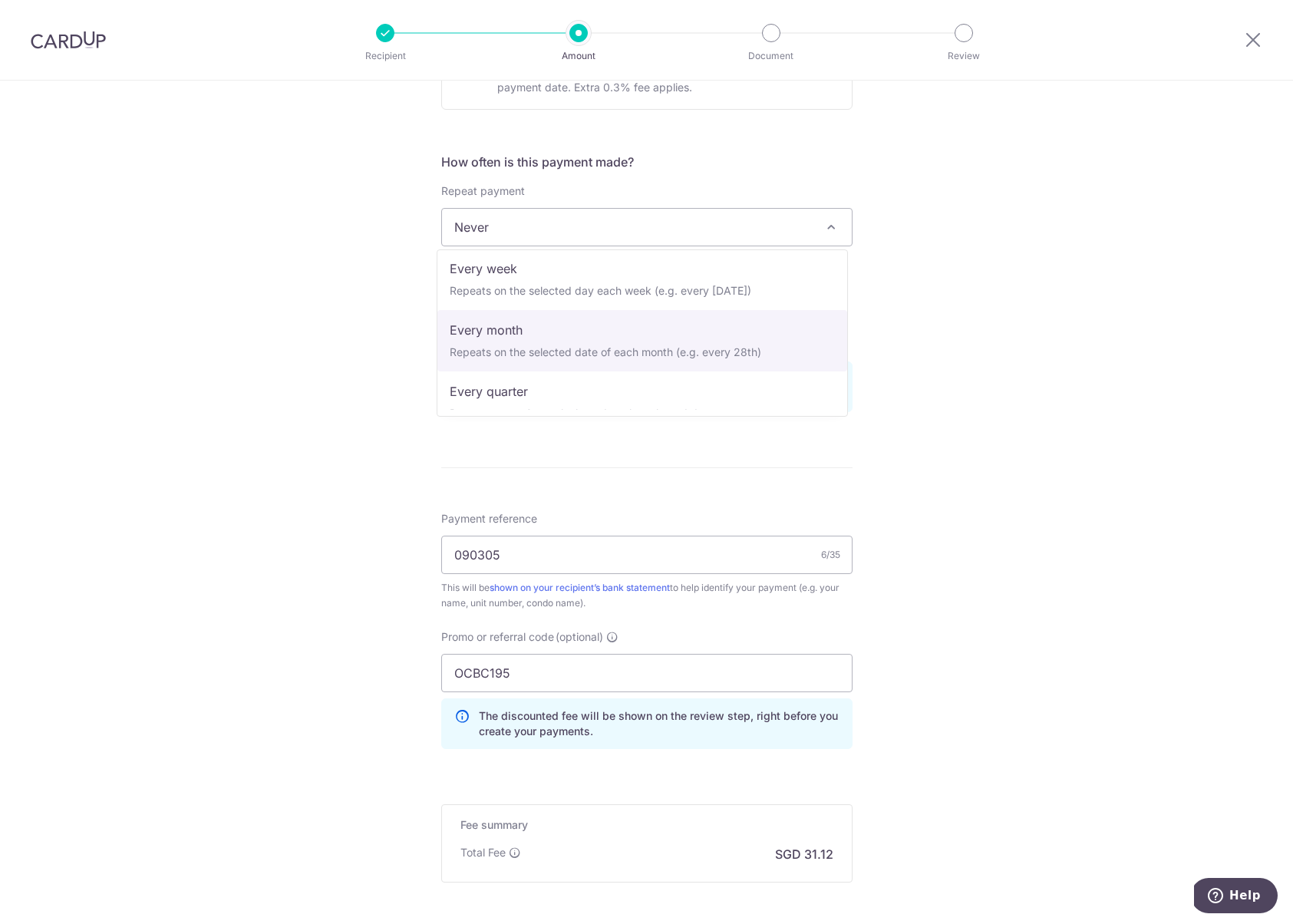
scroll to position [72, 0]
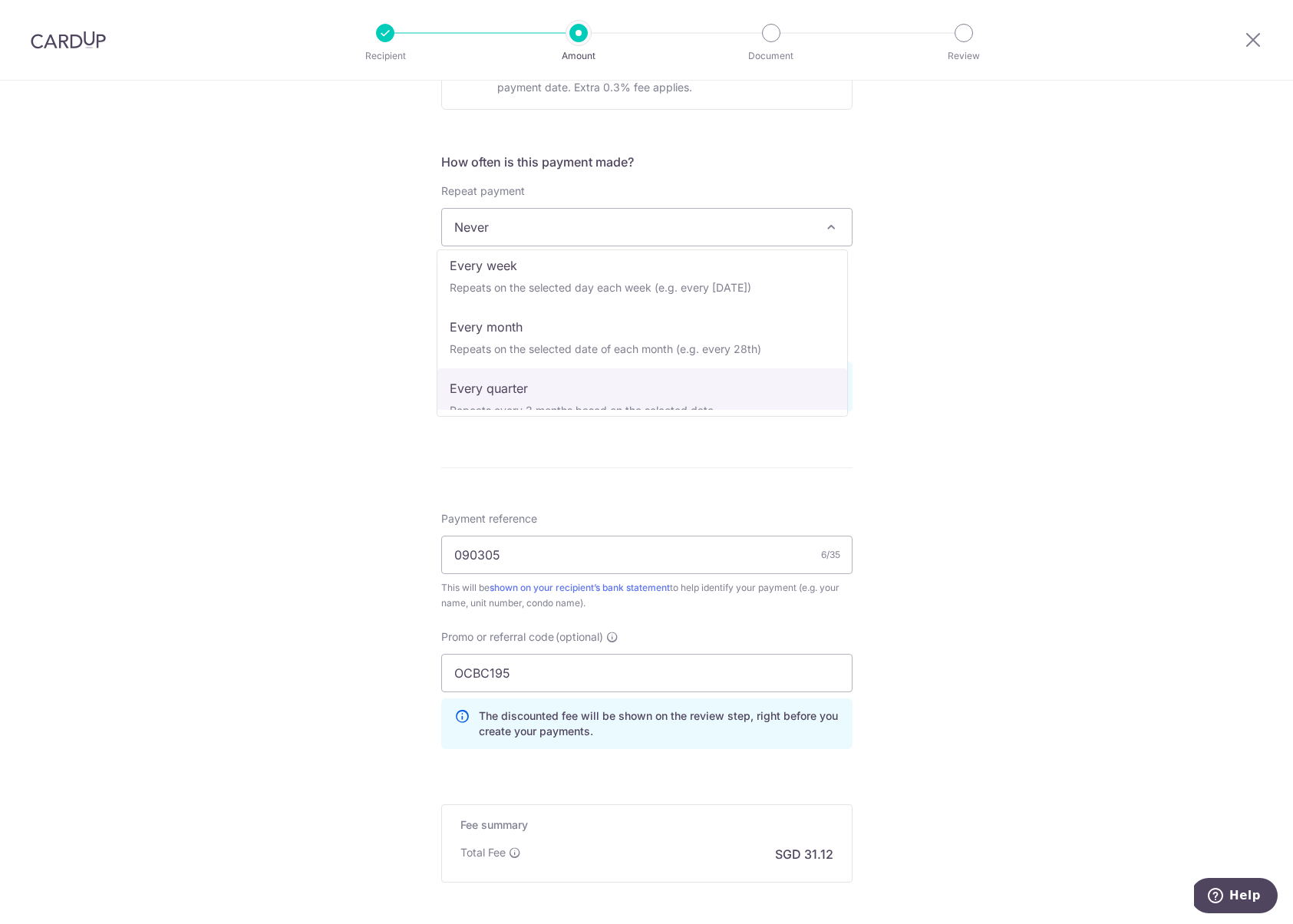
select select "4"
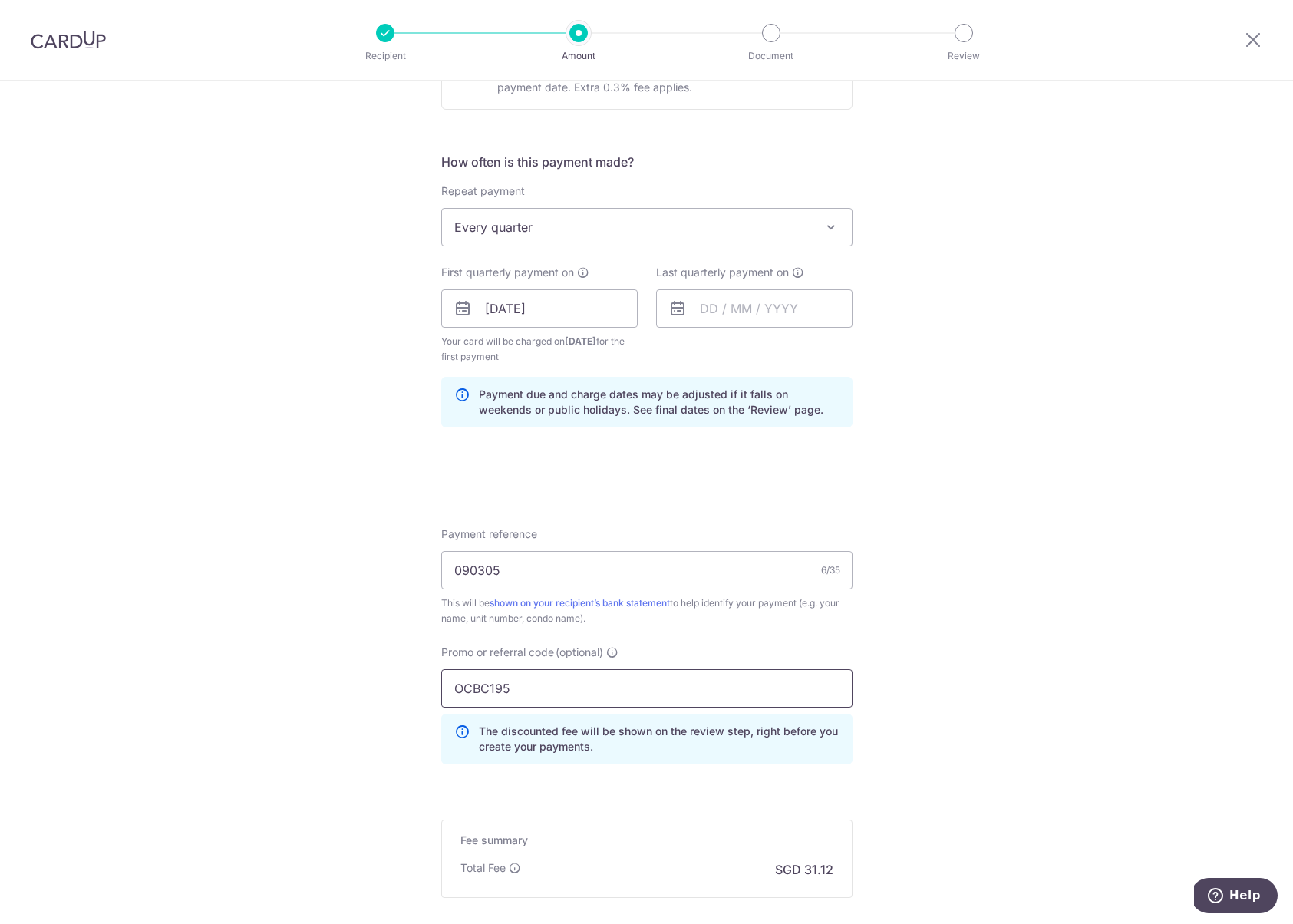
click at [471, 690] on input "OCBC195" at bounding box center [647, 688] width 411 height 39
paste input "8"
type input "OCBC18"
click at [303, 699] on div "Tell us more about your payment Enter payment amount SGD 1,196.82 1196.82 Selec…" at bounding box center [646, 326] width 1293 height 1536
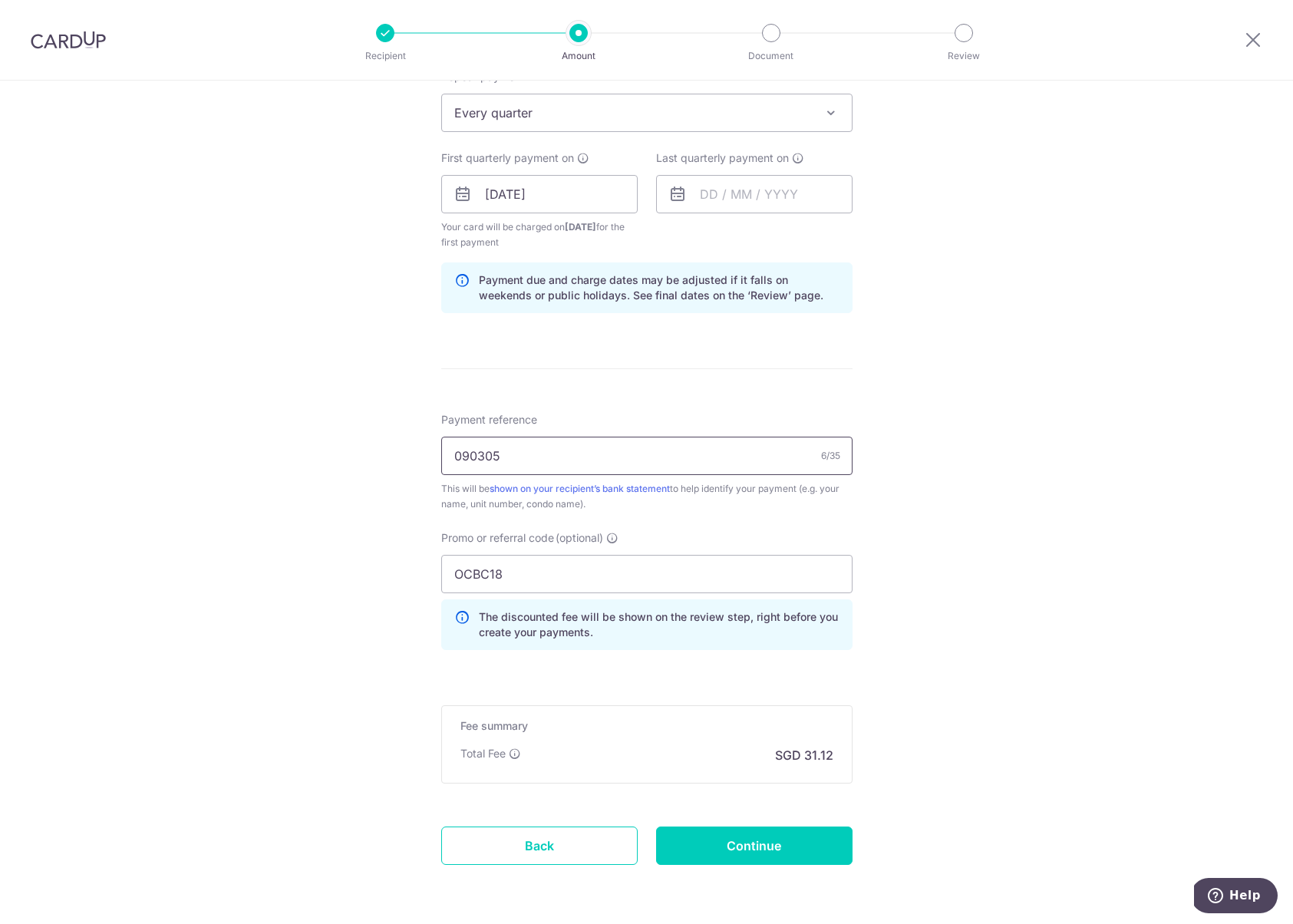
scroll to position [389, 0]
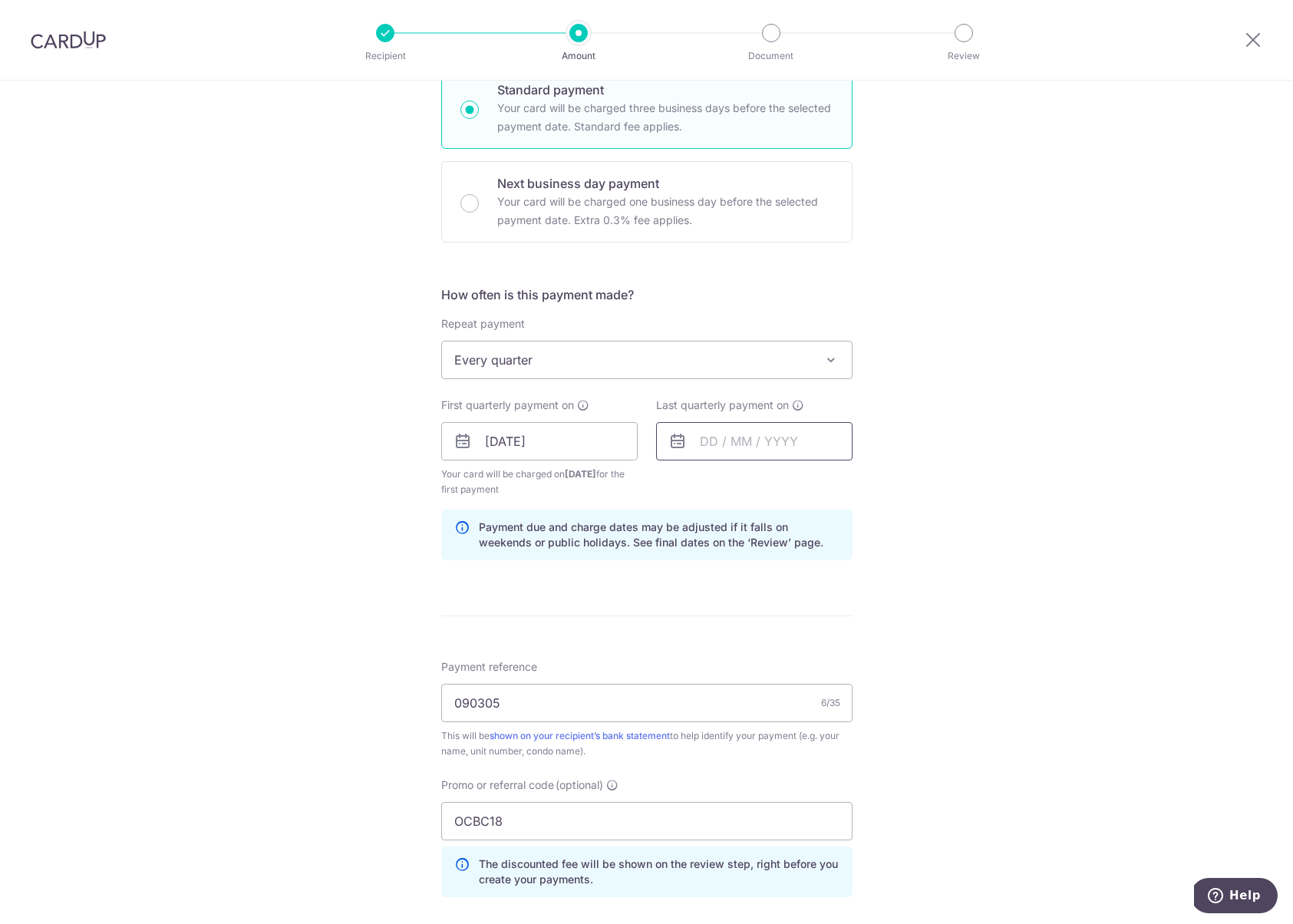
click at [731, 443] on input "text" at bounding box center [754, 441] width 196 height 39
click at [743, 484] on select "Sep Oct Nov Dec" at bounding box center [742, 483] width 40 height 12
click at [822, 482] on select "2025 2026 2027 2028 2029 2030 2031 2032 2033 2034 2035" at bounding box center [814, 483] width 40 height 12
click at [751, 483] on select "Jan Feb Mar Apr May Jun Jul Aug Sep Oct Nov Dec" at bounding box center [742, 483] width 40 height 12
click at [812, 551] on link "4" at bounding box center [810, 550] width 25 height 25
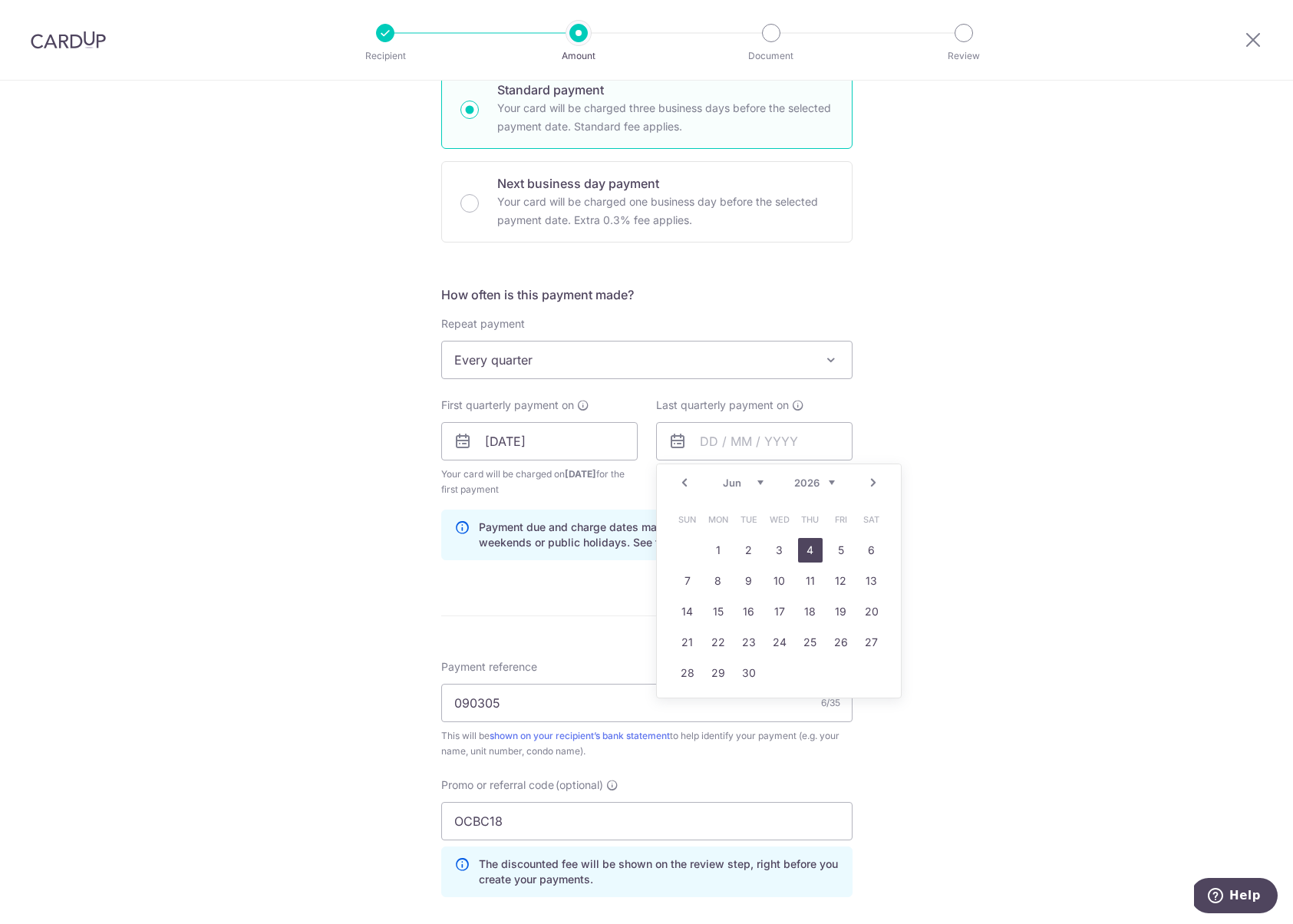
type input "04/06/2026"
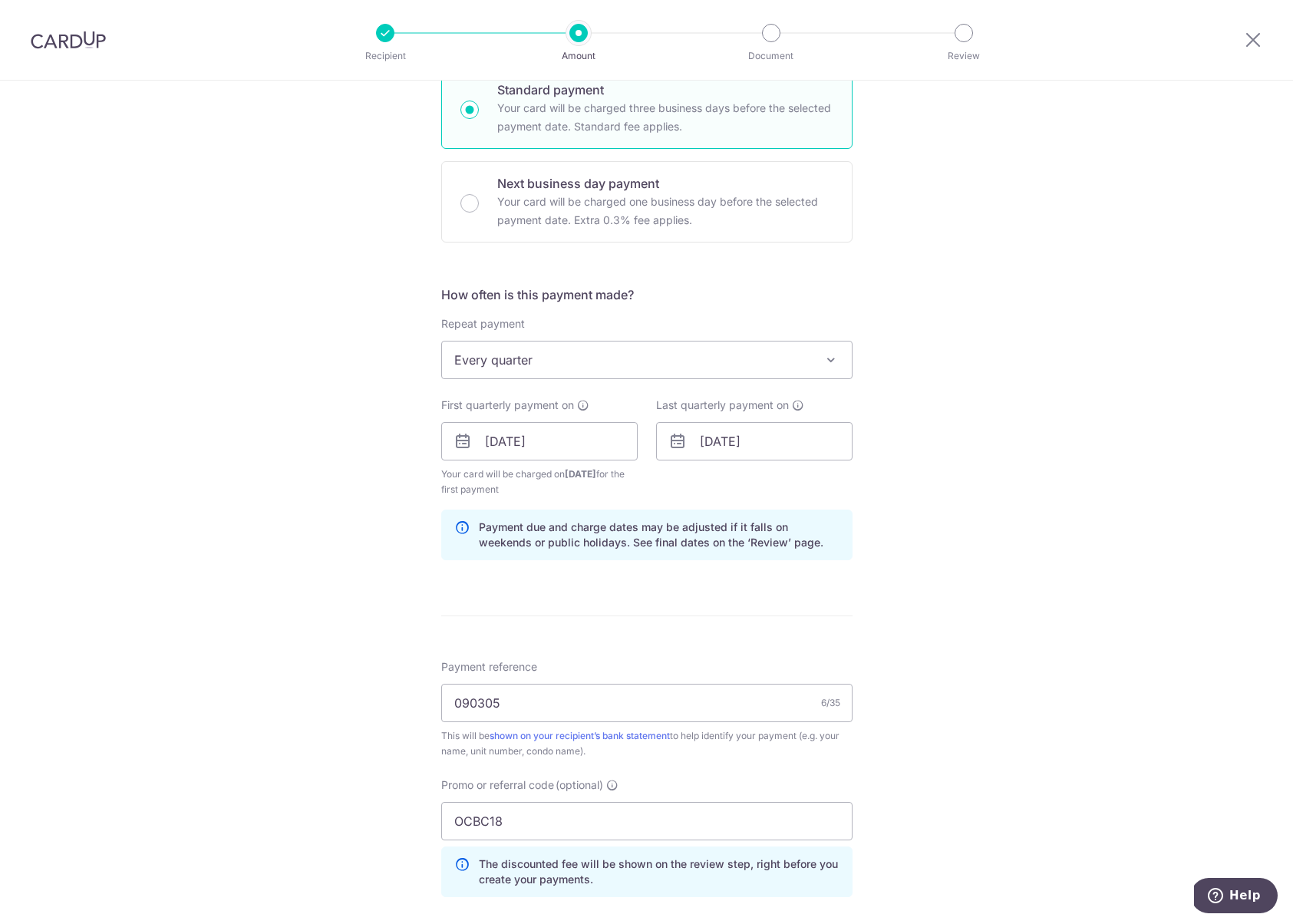
click at [946, 499] on div "Tell us more about your payment Enter payment amount SGD 1,196.82 1196.82 Selec…" at bounding box center [646, 459] width 1293 height 1536
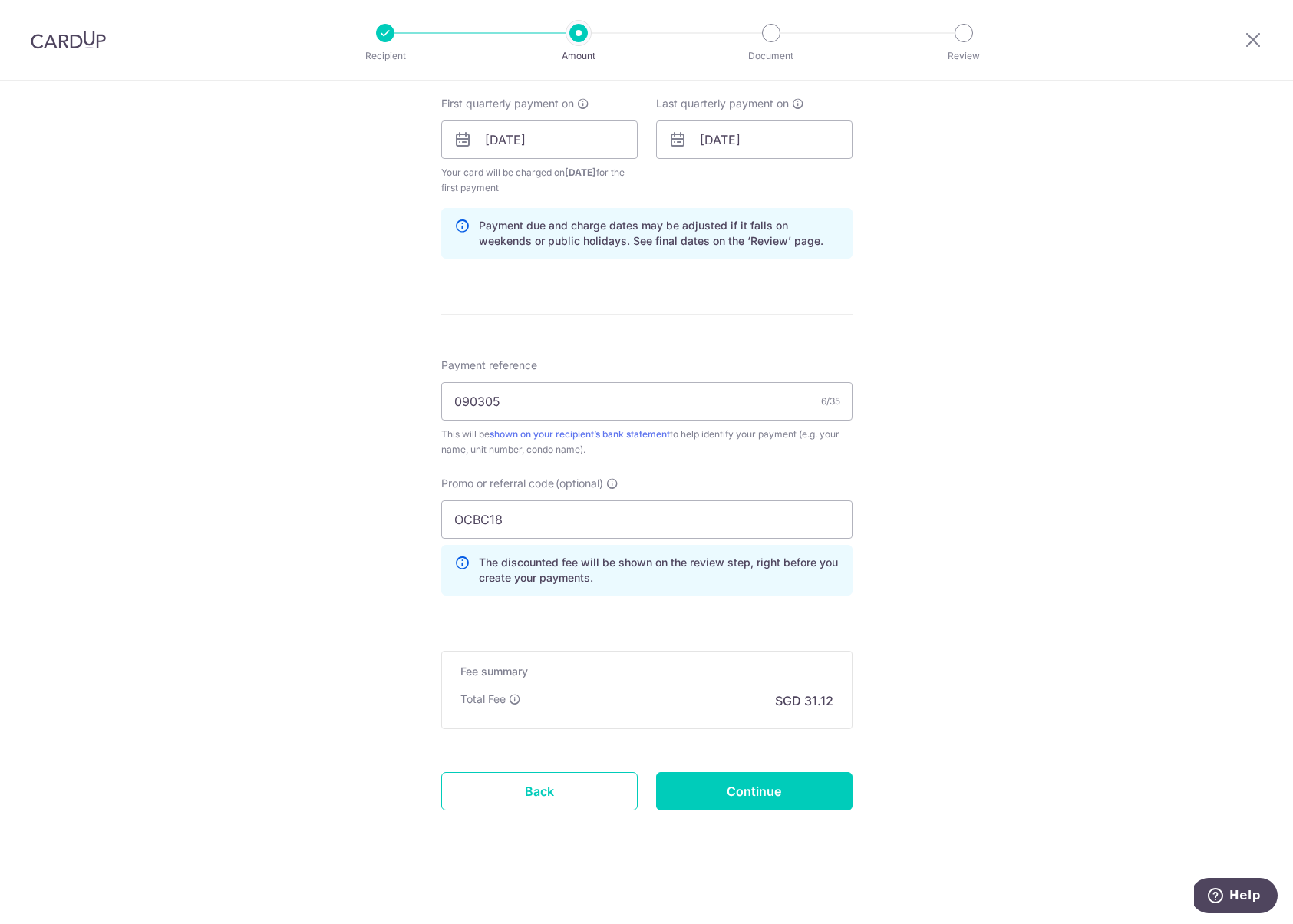
scroll to position [693, 0]
click at [761, 787] on input "Continue" at bounding box center [754, 790] width 196 height 39
type input "Create Schedule"
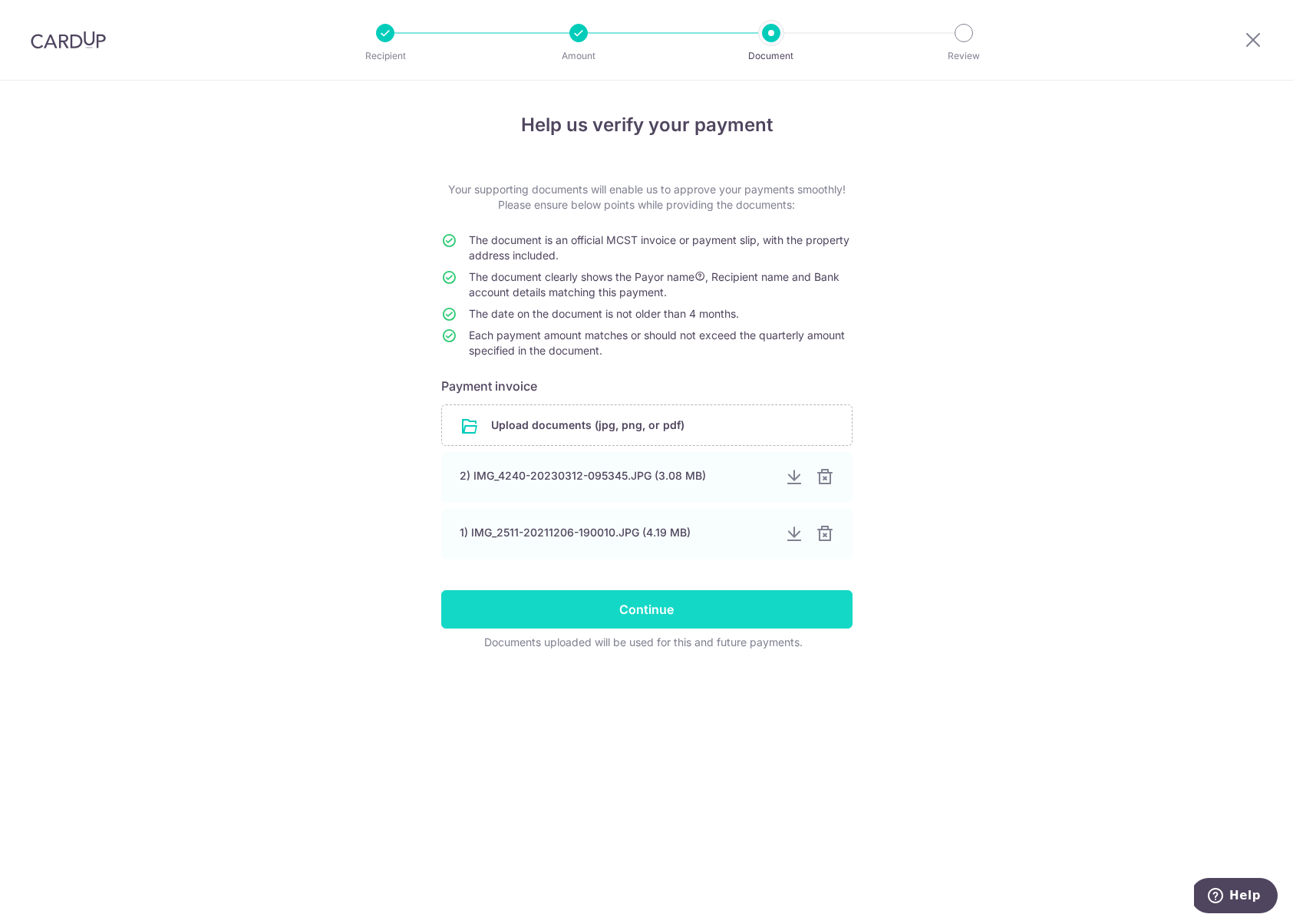
click at [658, 609] on input "Continue" at bounding box center [647, 609] width 411 height 39
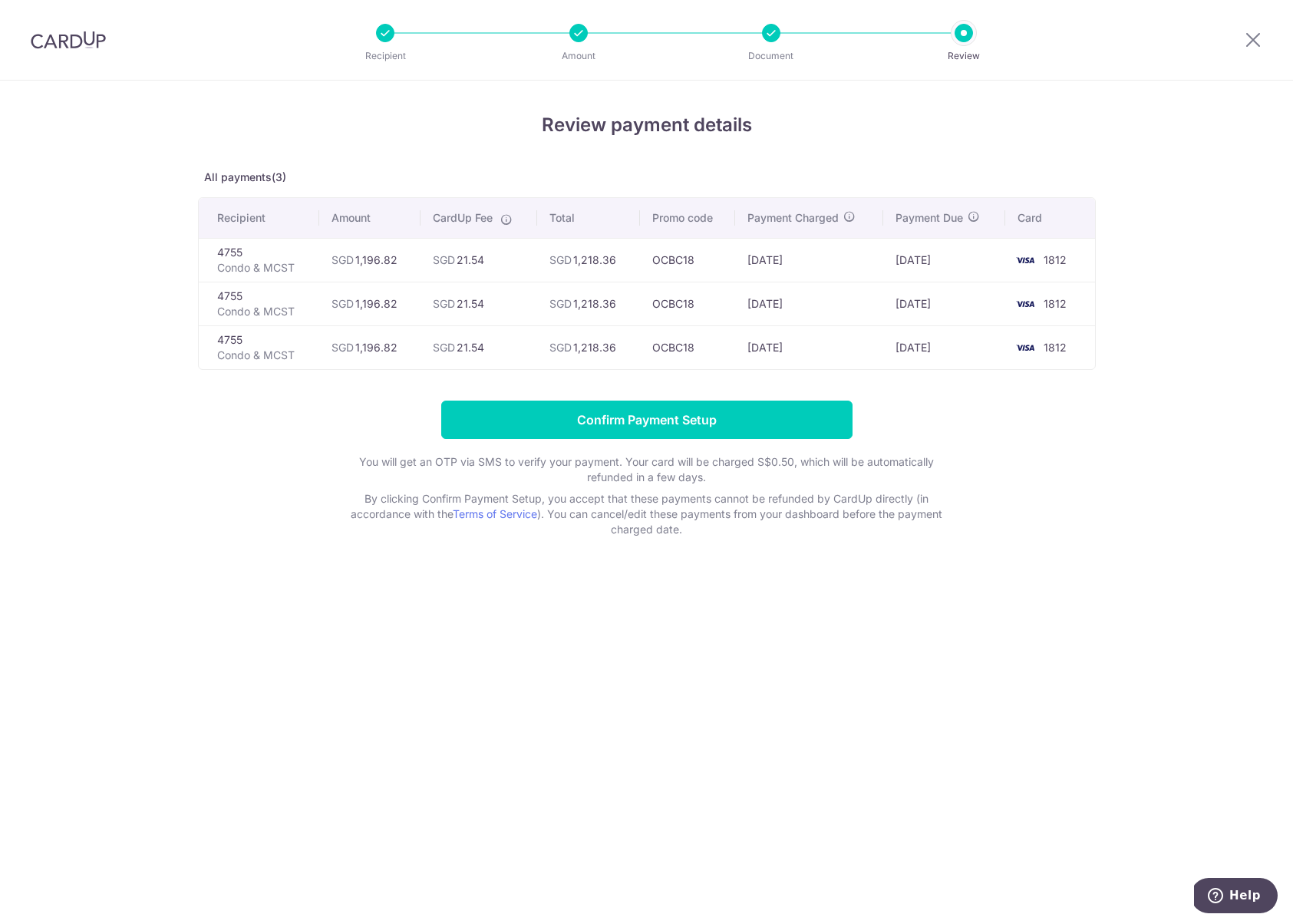
drag, startPoint x: 812, startPoint y: 260, endPoint x: 744, endPoint y: 256, distance: 68.1
click at [744, 256] on td "[DATE]" at bounding box center [810, 260] width 149 height 44
click at [811, 325] on td "[DATE]" at bounding box center [810, 347] width 149 height 44
drag, startPoint x: 752, startPoint y: 311, endPoint x: 721, endPoint y: 306, distance: 31.4
click at [721, 306] on tr "4755 Condo & MCST SGD 1,196.82 SGD 21.54 SGD 1,218.36 OCBC18 [DATE] [DATE] 1812" at bounding box center [647, 303] width 896 height 44
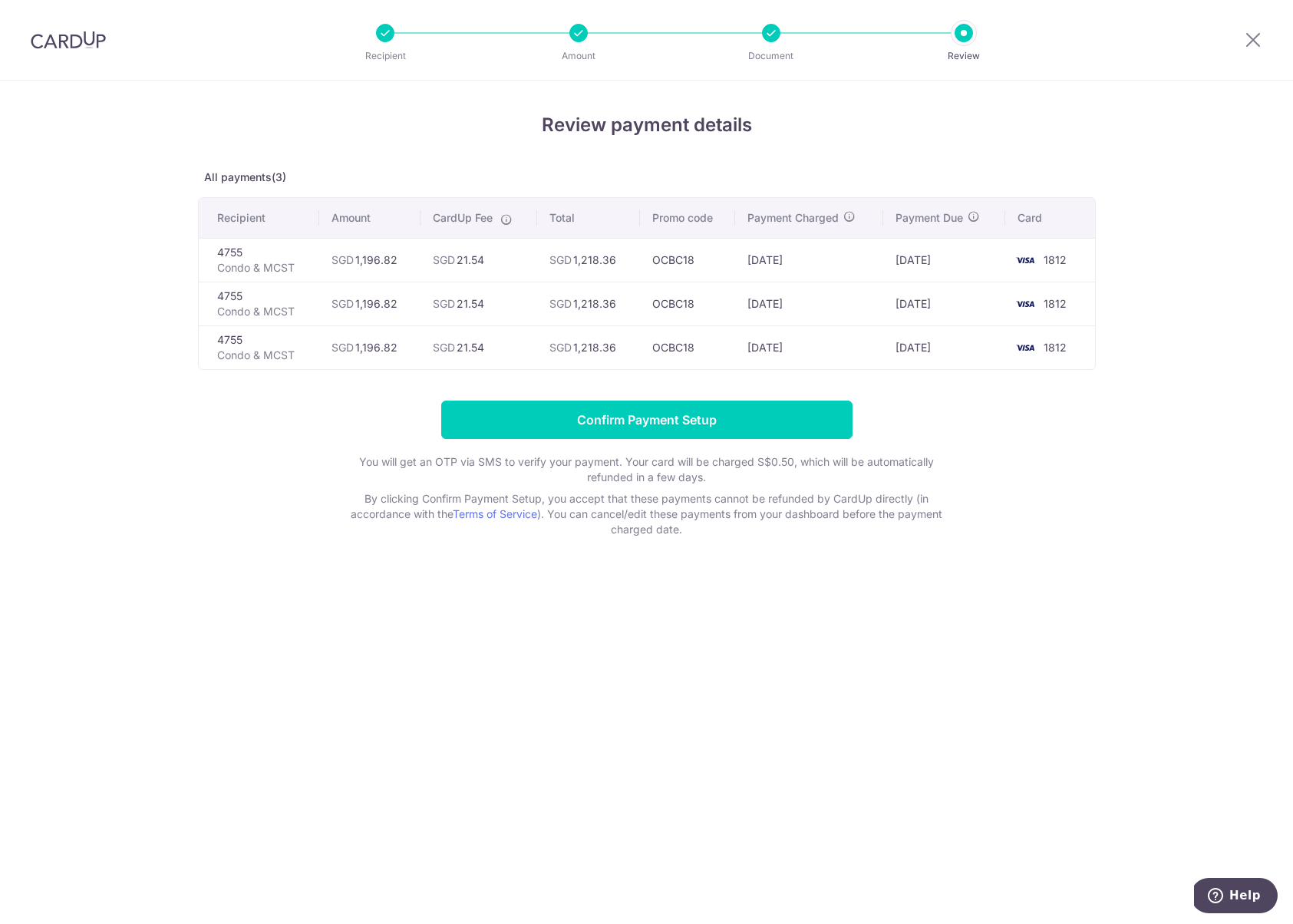
click at [752, 310] on td "[DATE]" at bounding box center [810, 303] width 149 height 44
drag, startPoint x: 794, startPoint y: 305, endPoint x: 742, endPoint y: 303, distance: 52.0
click at [742, 303] on td "[DATE]" at bounding box center [810, 303] width 149 height 44
click at [761, 308] on td "[DATE]" at bounding box center [810, 303] width 149 height 44
drag, startPoint x: 807, startPoint y: 303, endPoint x: 730, endPoint y: 298, distance: 77.2
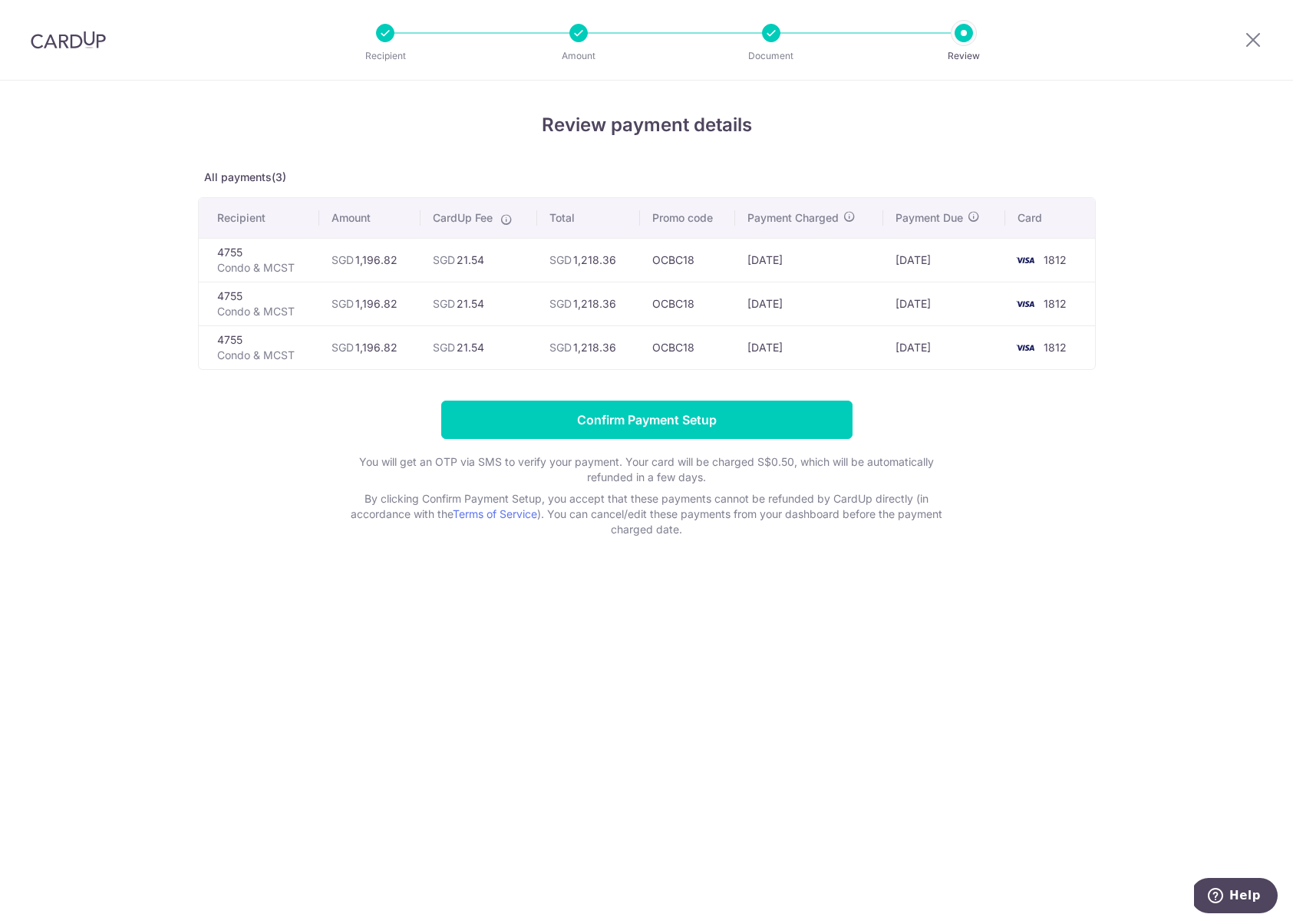
click at [730, 298] on tr "4755 Condo & MCST SGD 1,196.82 SGD 21.54 SGD 1,218.36 OCBC18 [DATE] [DATE] 1812" at bounding box center [647, 303] width 896 height 44
click at [797, 311] on td "[DATE]" at bounding box center [810, 303] width 149 height 44
drag, startPoint x: 766, startPoint y: 348, endPoint x: 734, endPoint y: 347, distance: 32.0
click at [730, 345] on tr "4755 Condo & MCST SGD 1,196.82 SGD 21.54 SGD 1,218.36 OCBC18 06/03/2026 11/03/2…" at bounding box center [647, 347] width 896 height 44
click at [779, 350] on td "06/03/2026" at bounding box center [810, 347] width 149 height 44
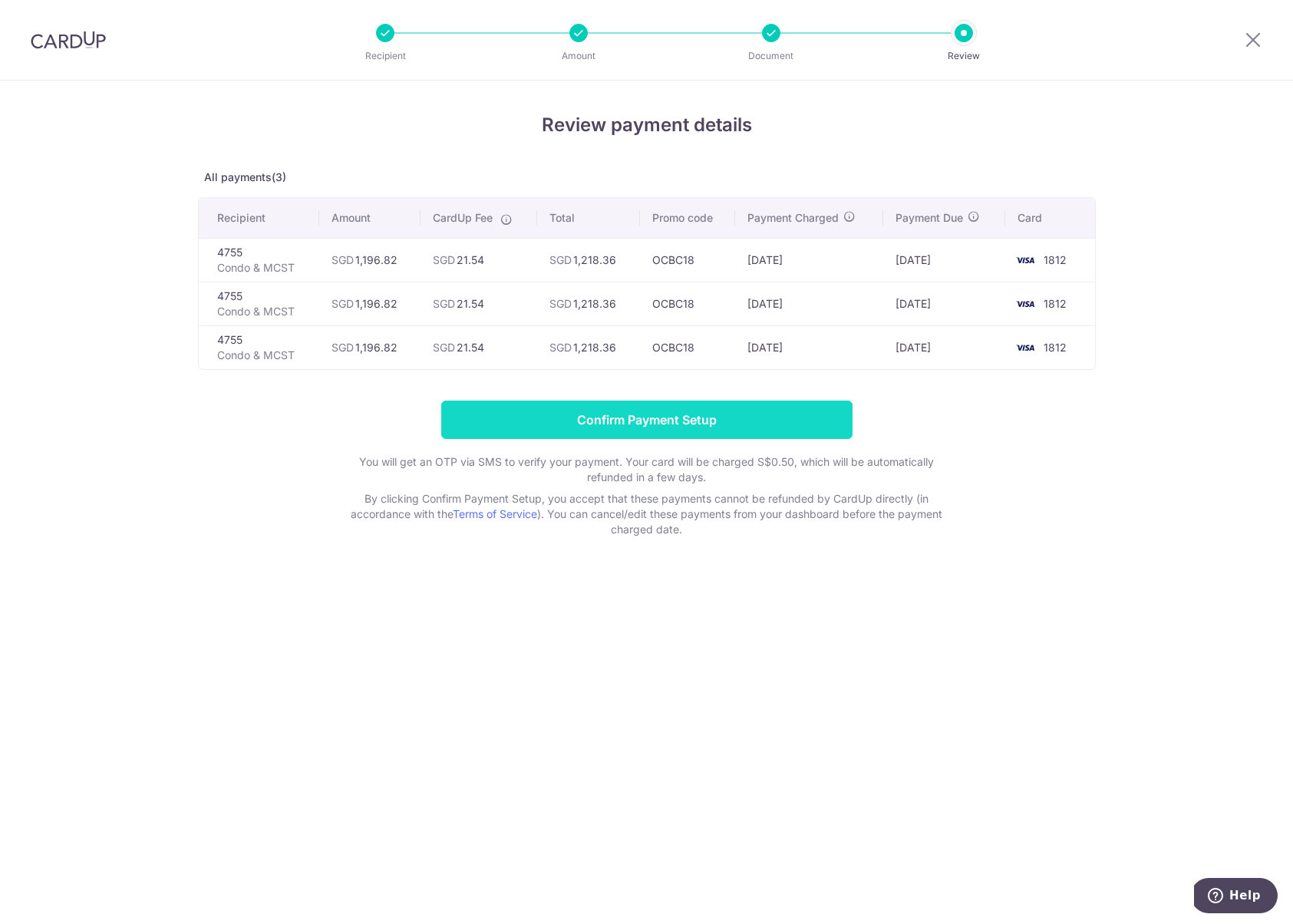
click at [637, 416] on input "Confirm Payment Setup" at bounding box center [647, 420] width 411 height 39
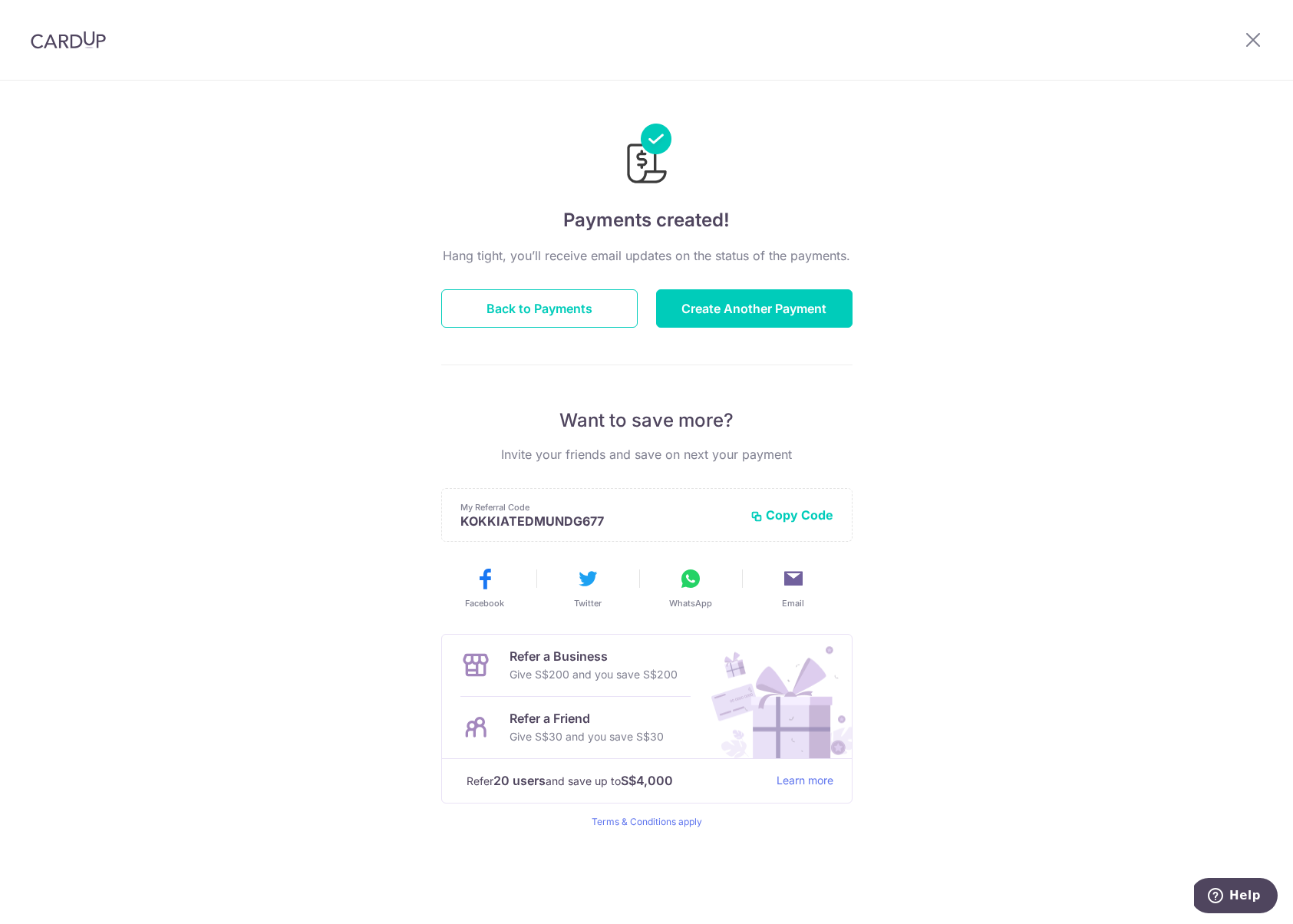
click at [290, 240] on div "Payments created! Hang tight, you’ll receive email updates on the status of the…" at bounding box center [646, 502] width 1293 height 844
click at [1250, 37] on icon at bounding box center [1253, 40] width 18 height 19
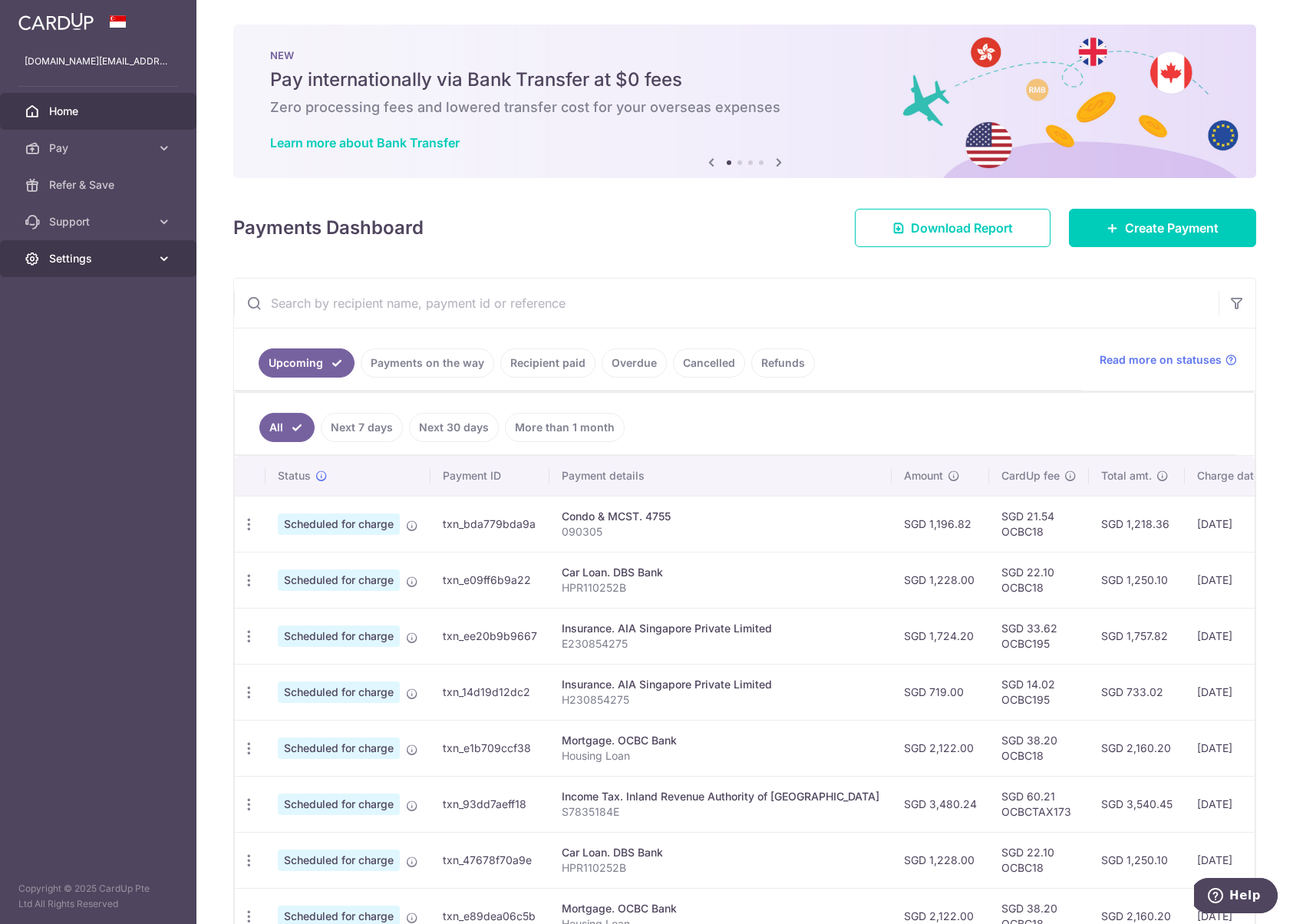
click at [117, 260] on span "Settings" at bounding box center [100, 259] width 102 height 15
click at [70, 324] on span "Logout" at bounding box center [100, 332] width 102 height 15
